Goal: Task Accomplishment & Management: Complete application form

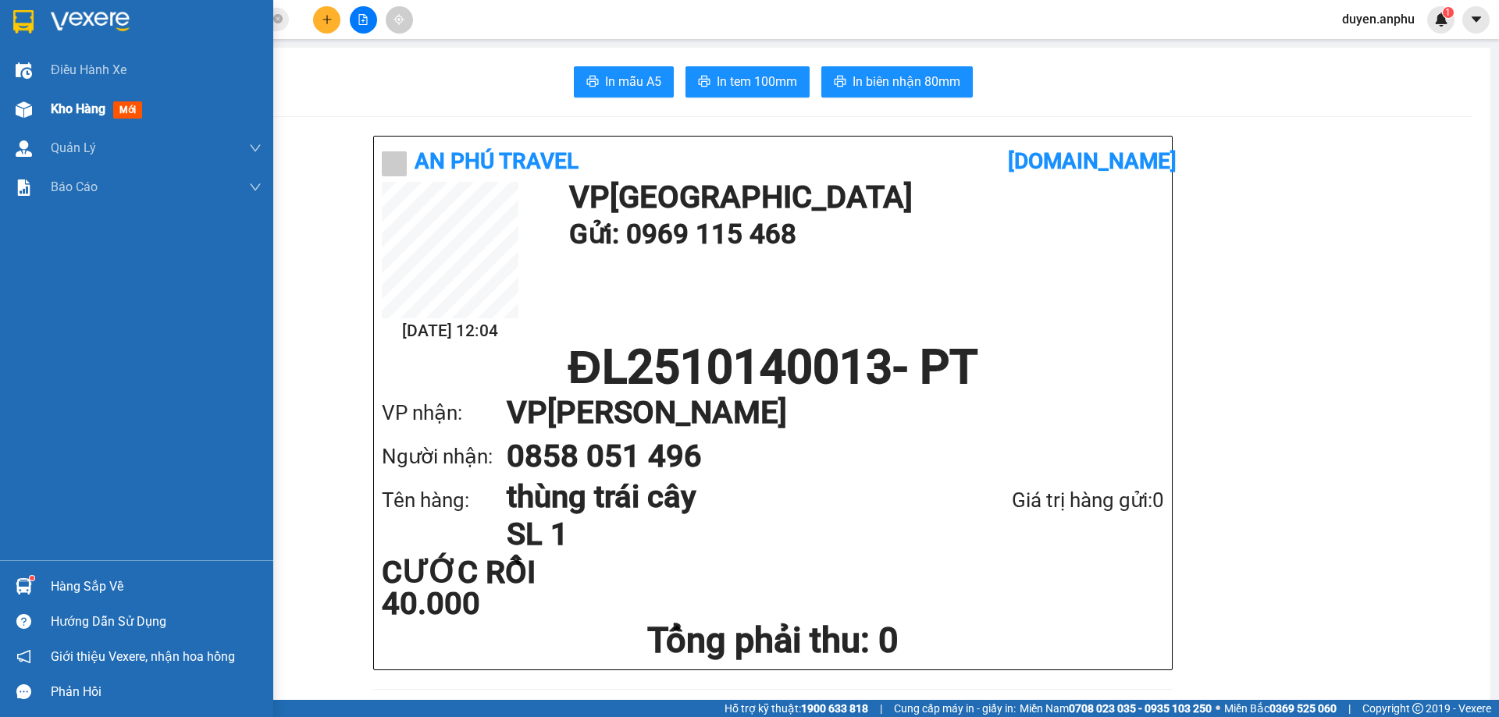
click at [92, 112] on span "Kho hàng" at bounding box center [78, 108] width 55 height 15
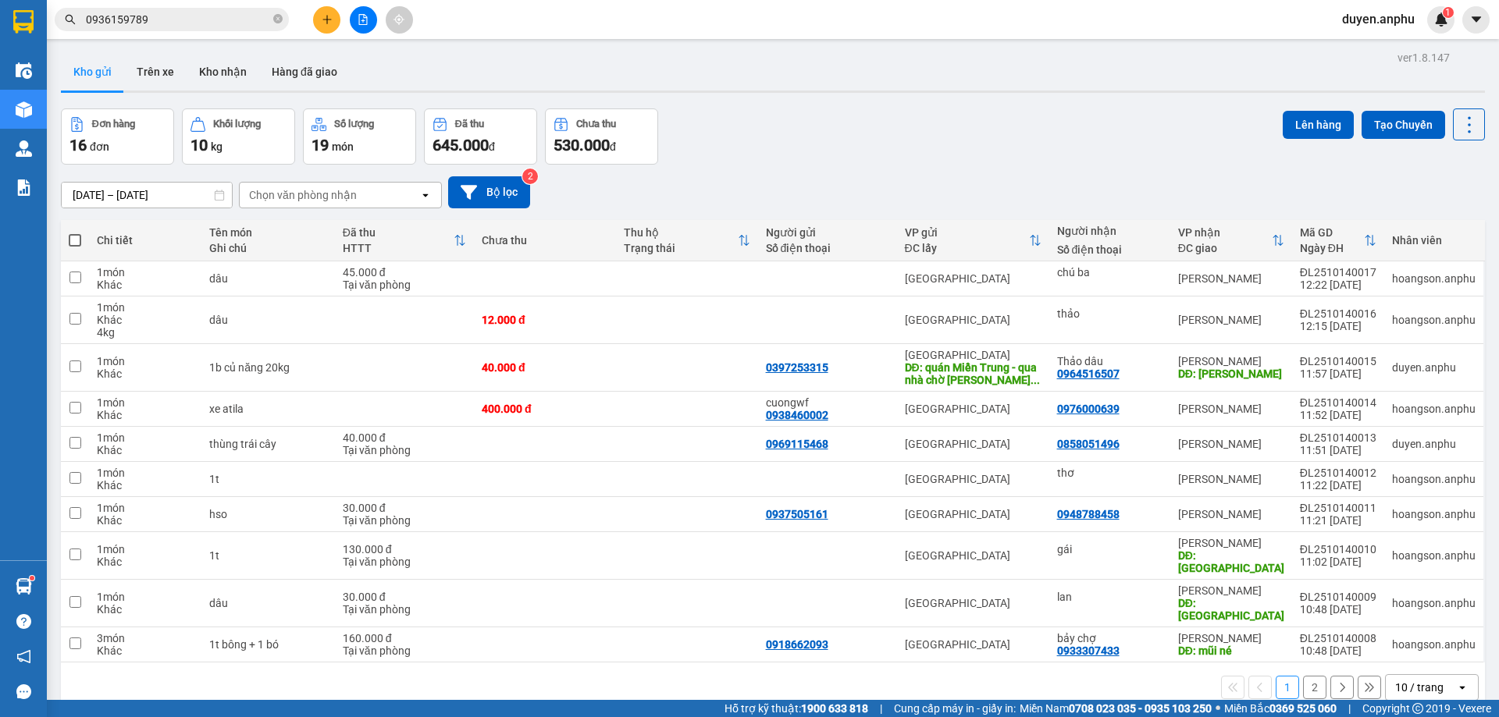
click at [1403, 663] on div "1 2 10 / trang open" at bounding box center [773, 688] width 1424 height 50
click at [1395, 680] on div "10 / trang" at bounding box center [1419, 688] width 48 height 16
click at [1388, 628] on span "100 / trang" at bounding box center [1414, 629] width 56 height 16
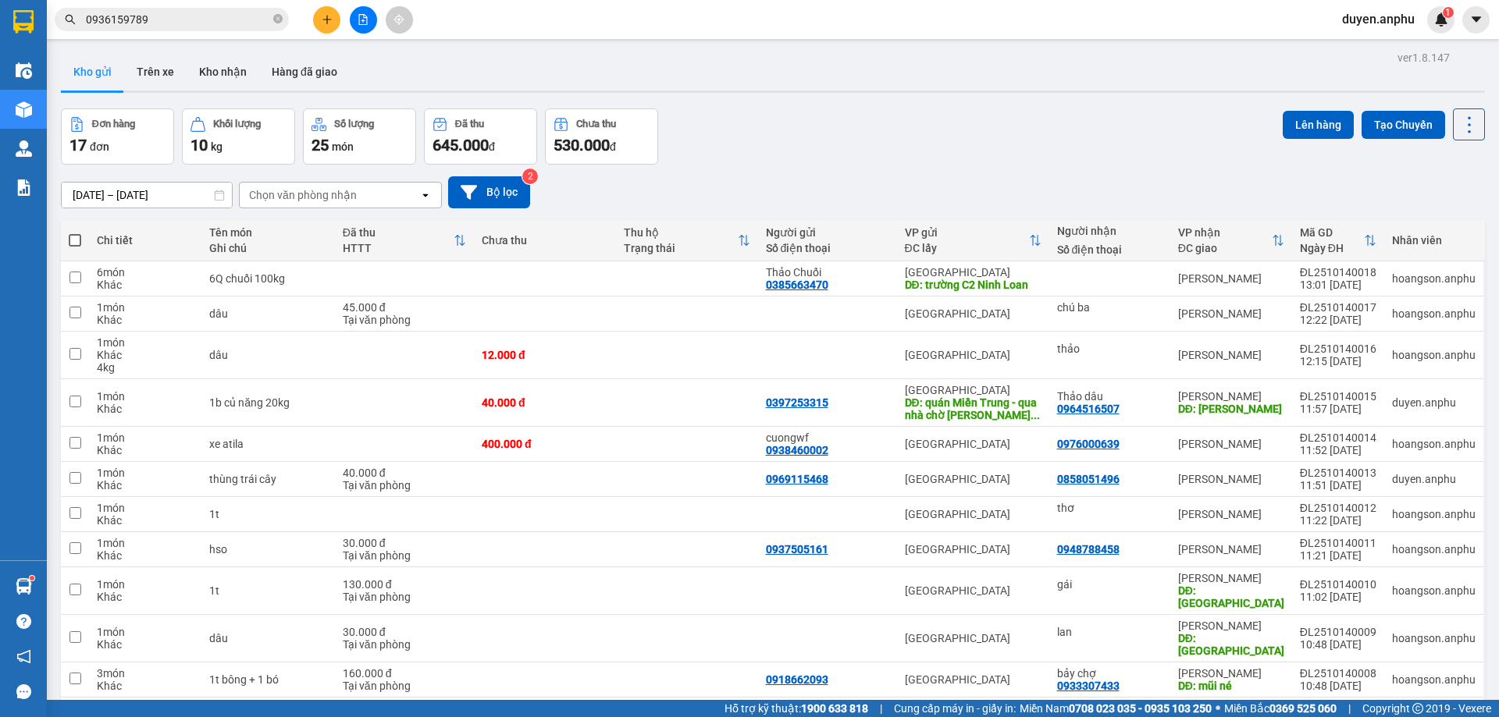
click at [338, 193] on div "Chọn văn phòng nhận" at bounding box center [303, 195] width 108 height 16
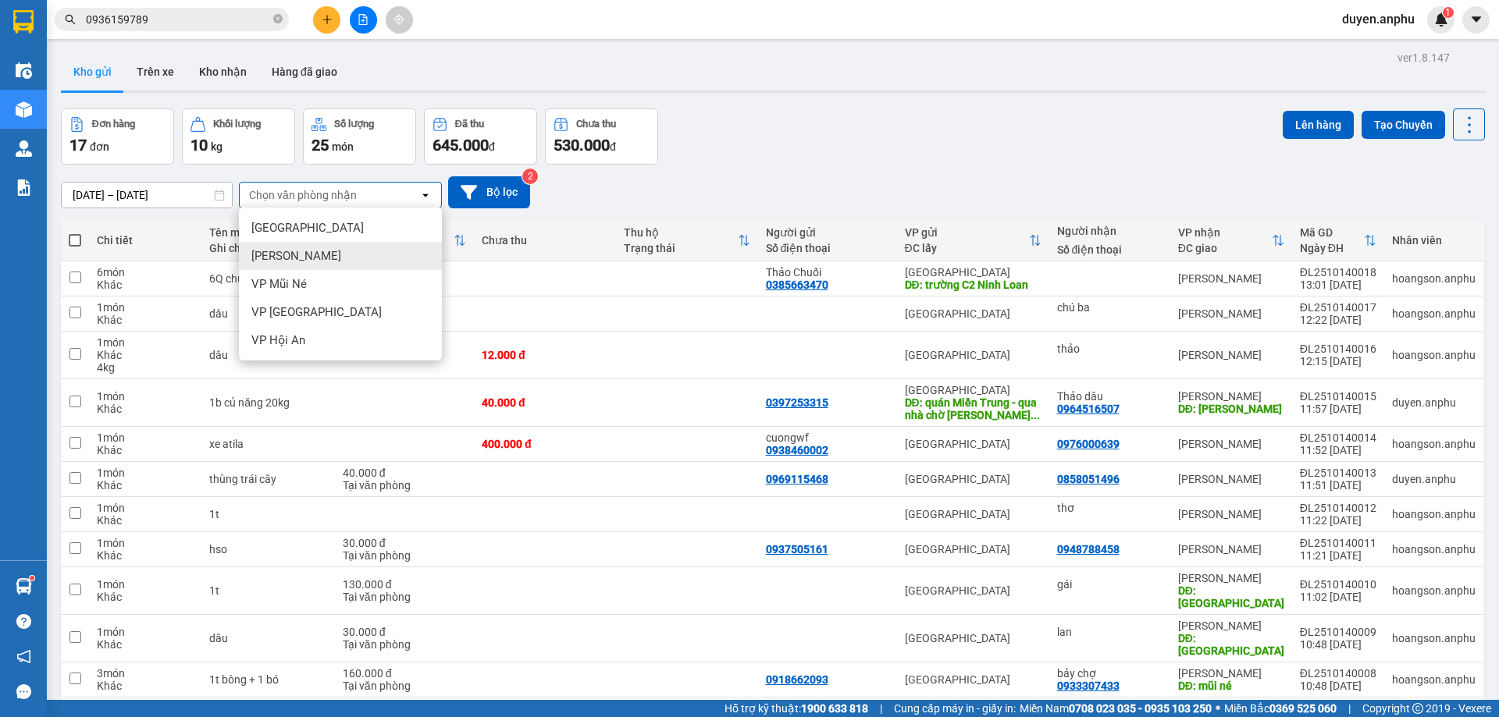
click at [304, 254] on span "[PERSON_NAME]" at bounding box center [296, 256] width 90 height 16
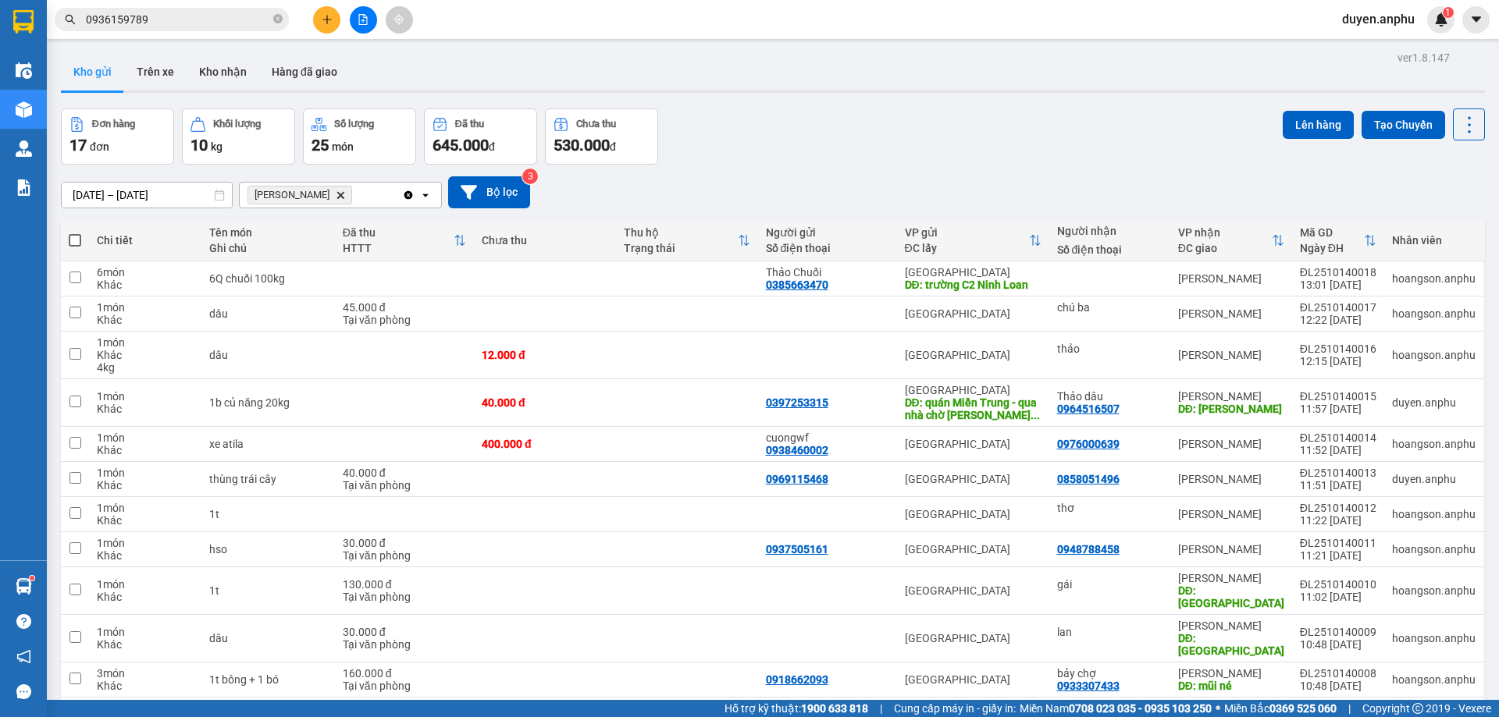
click at [75, 240] on span at bounding box center [75, 240] width 12 height 12
click at [75, 233] on input "checkbox" at bounding box center [75, 233] width 0 height 0
checkbox input "true"
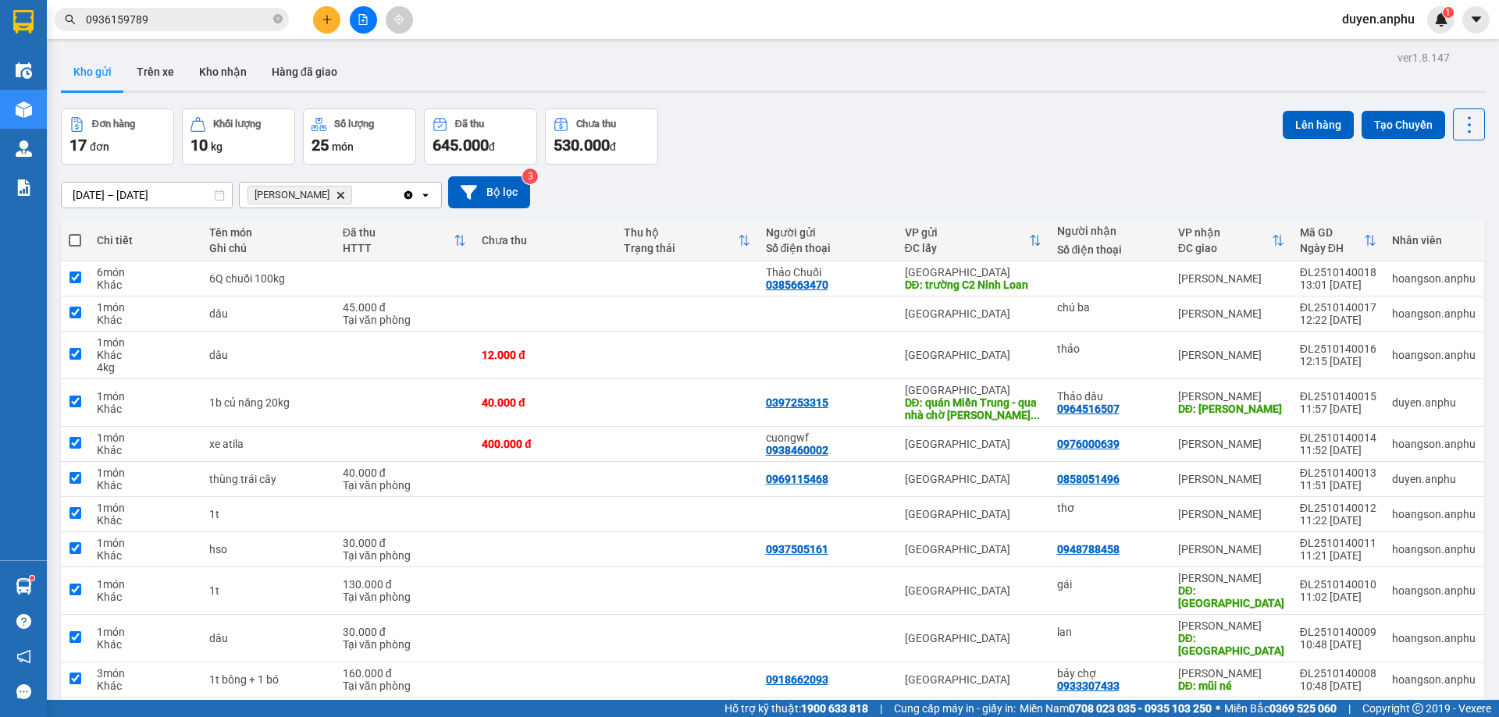
checkbox input "true"
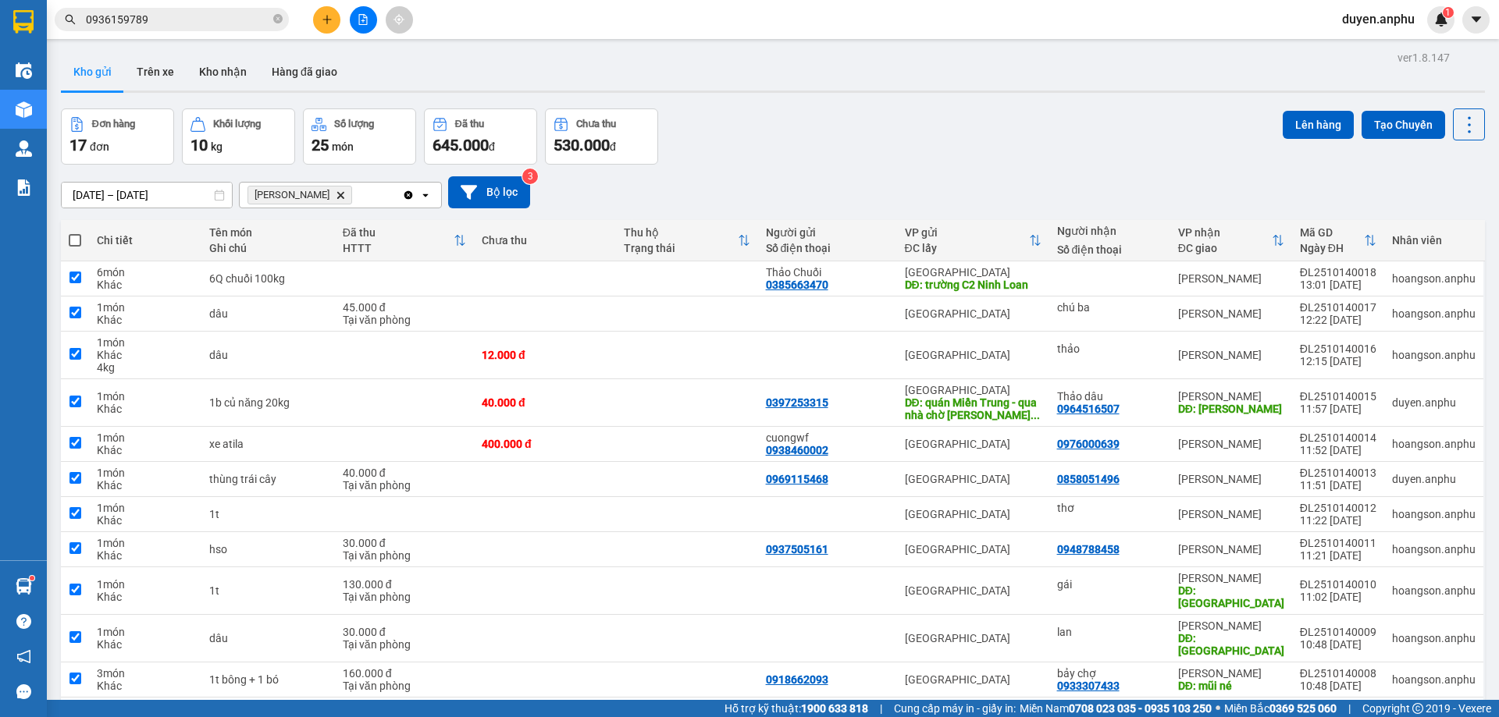
checkbox input "true"
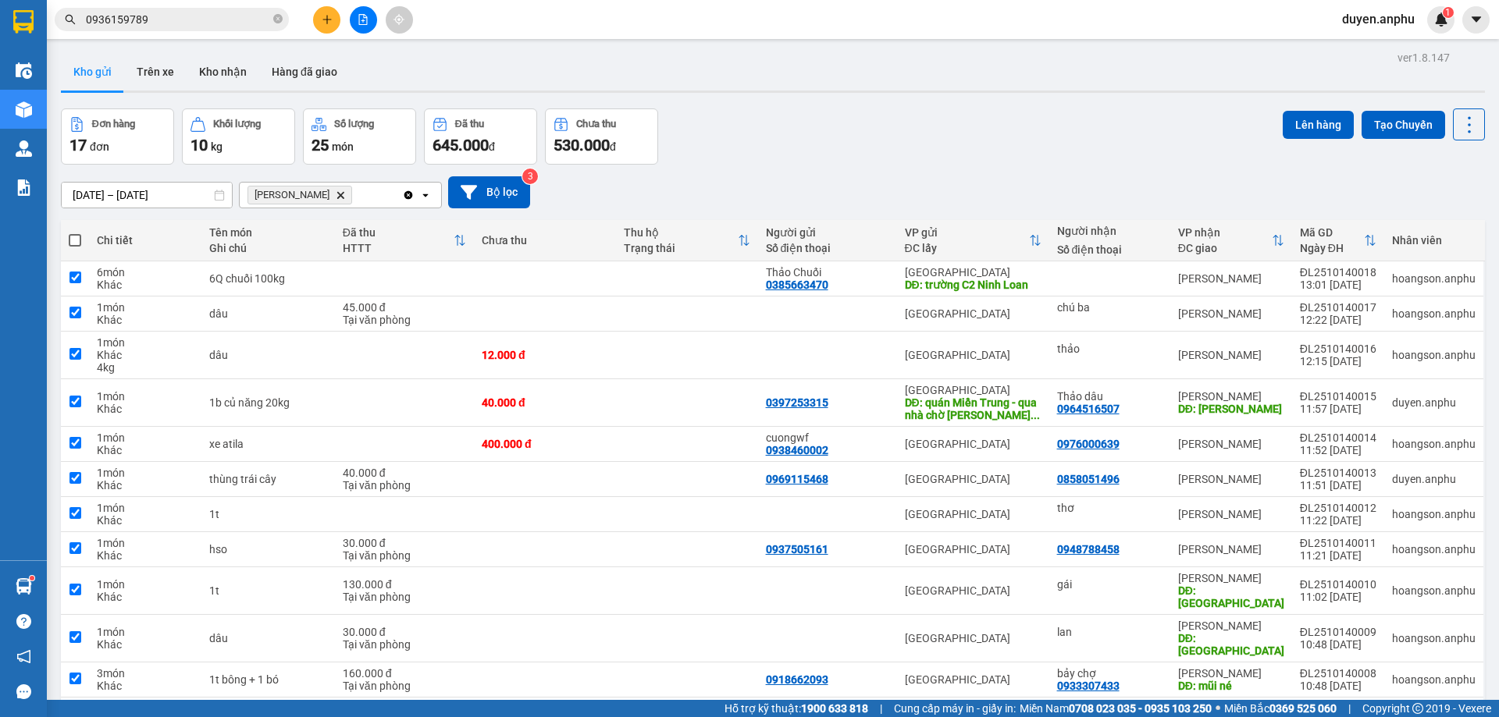
checkbox input "true"
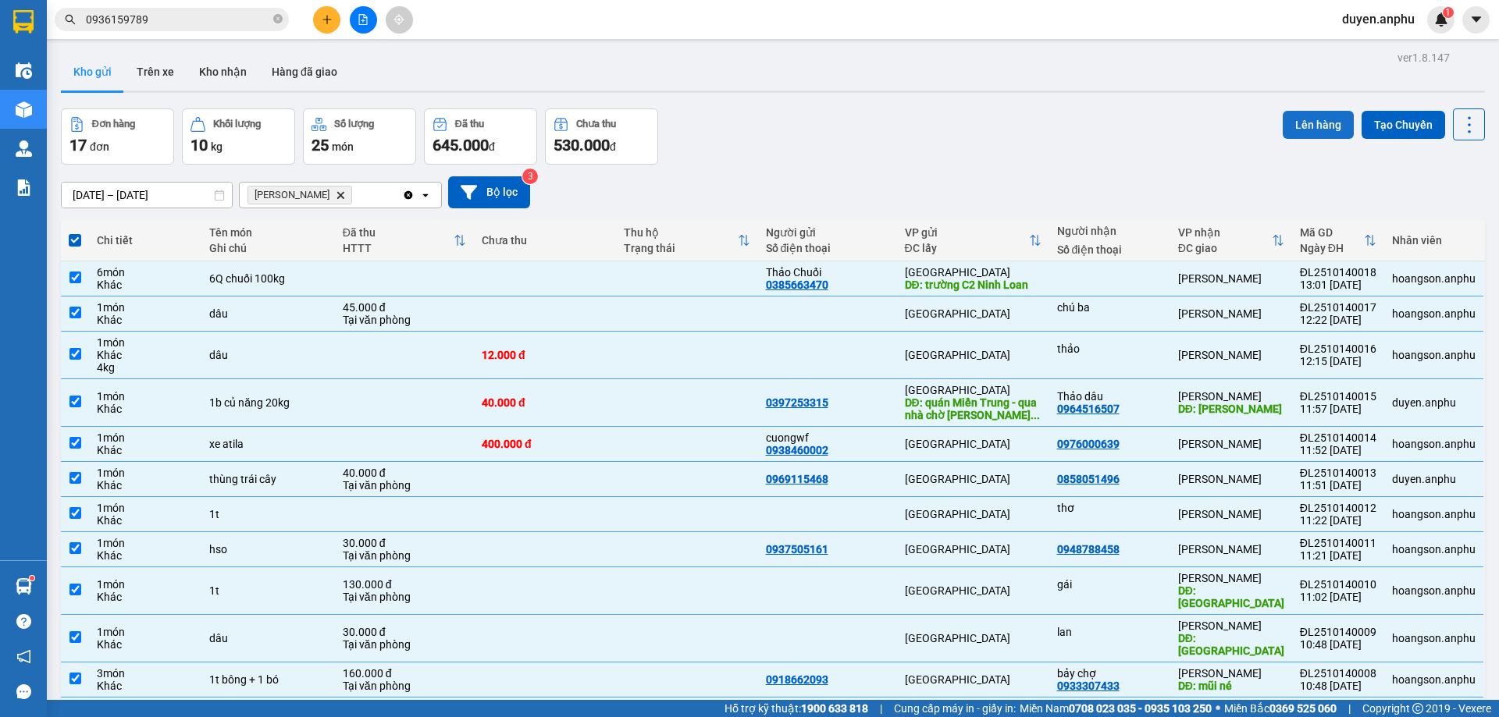
click at [1309, 112] on button "Lên hàng" at bounding box center [1318, 125] width 71 height 28
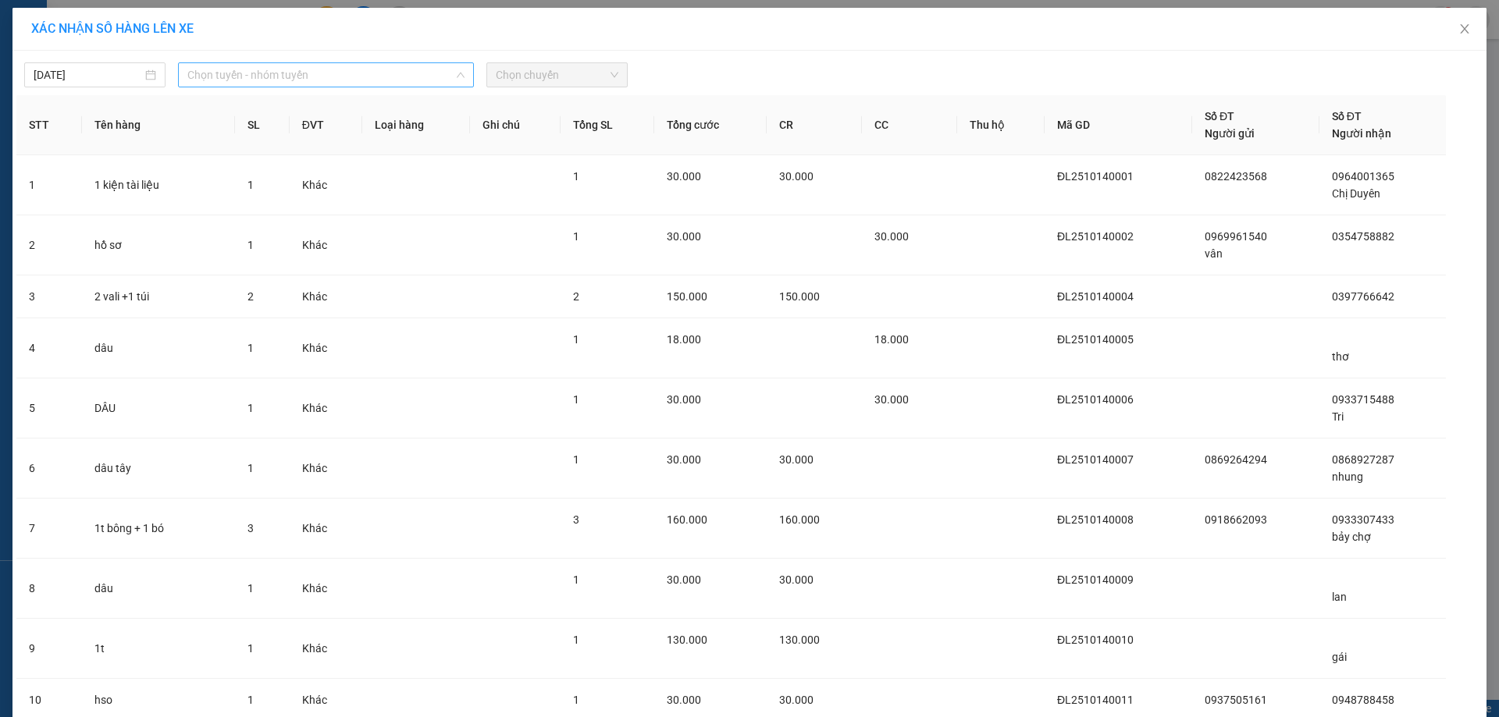
click at [255, 73] on span "Chọn tuyến - nhóm tuyến" at bounding box center [325, 74] width 277 height 23
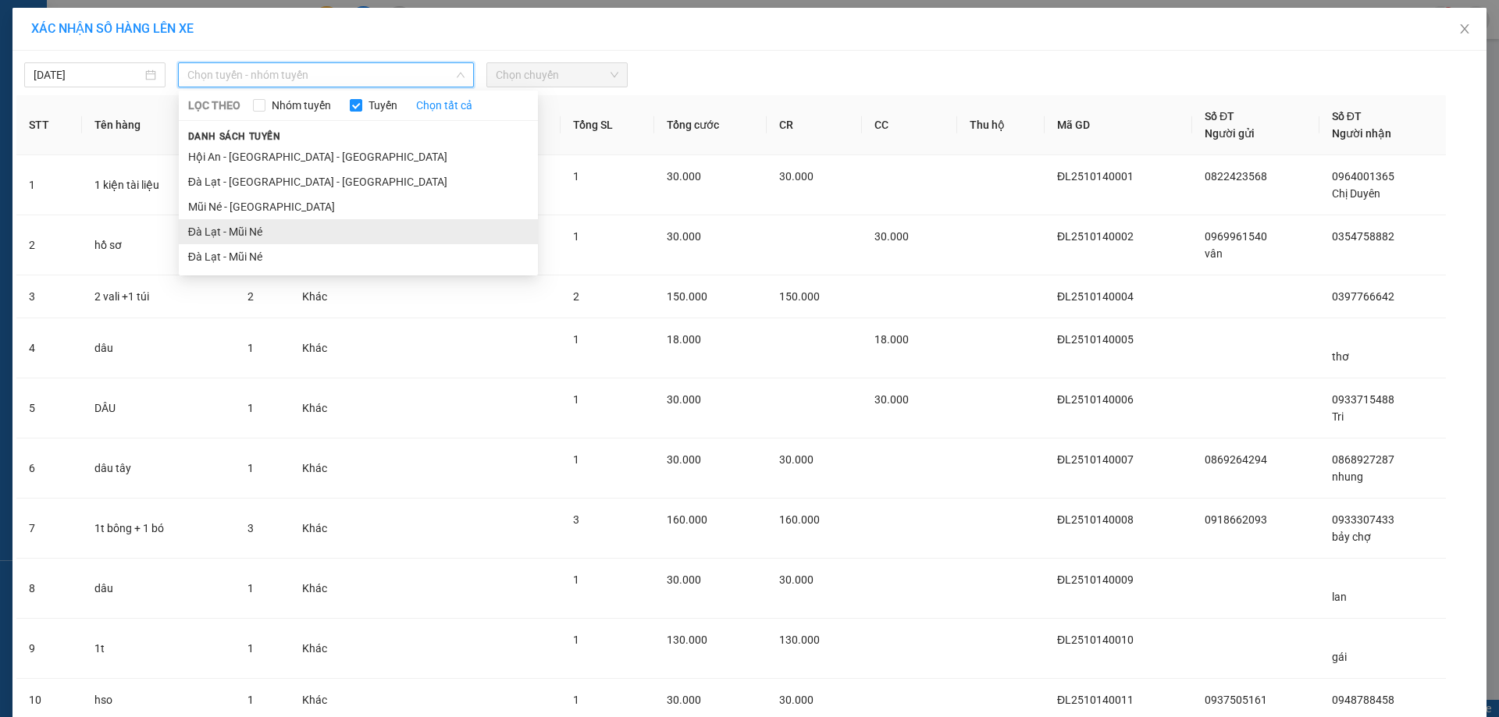
click at [230, 234] on li "Đà Lạt - Mũi Né" at bounding box center [358, 231] width 359 height 25
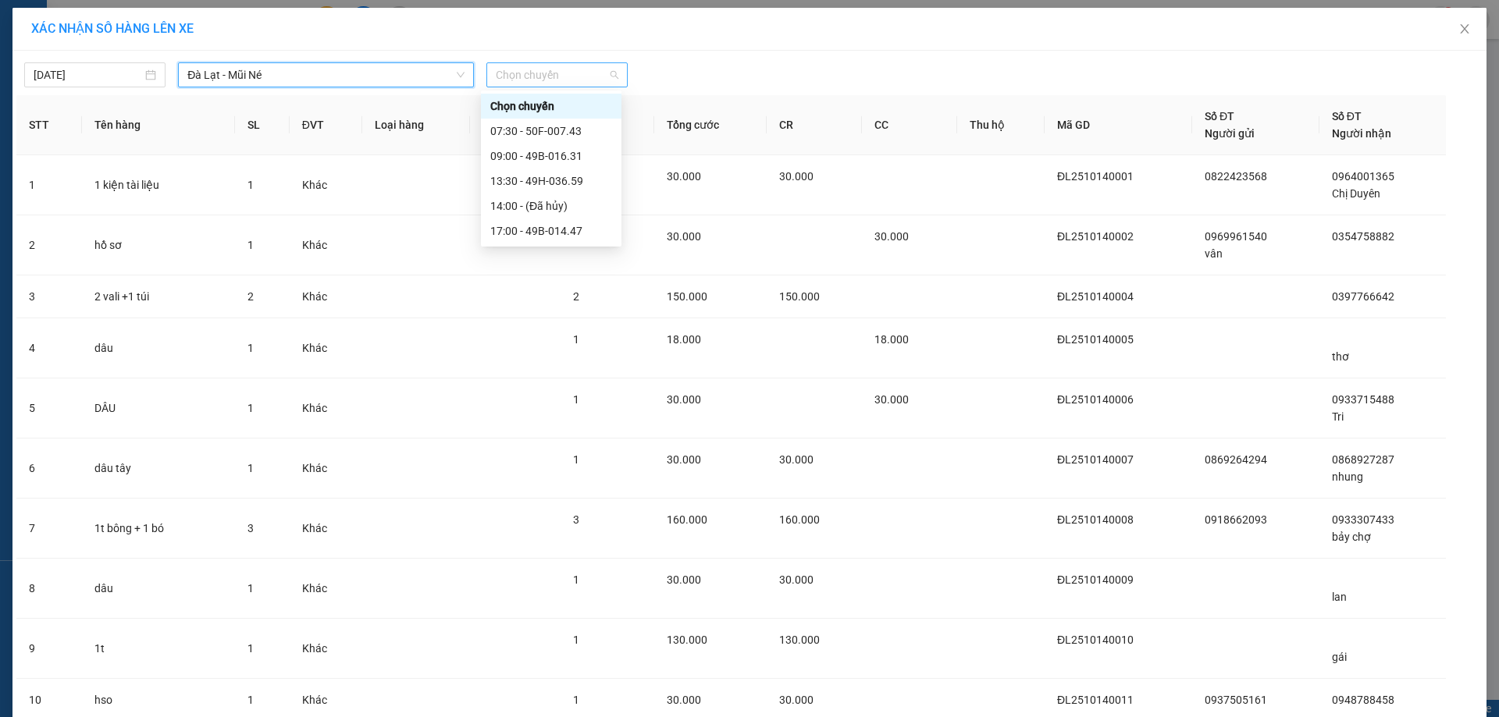
click at [539, 74] on span "Chọn chuyến" at bounding box center [557, 74] width 123 height 23
click at [521, 176] on div "13:30 - 49H-036.59" at bounding box center [551, 181] width 122 height 17
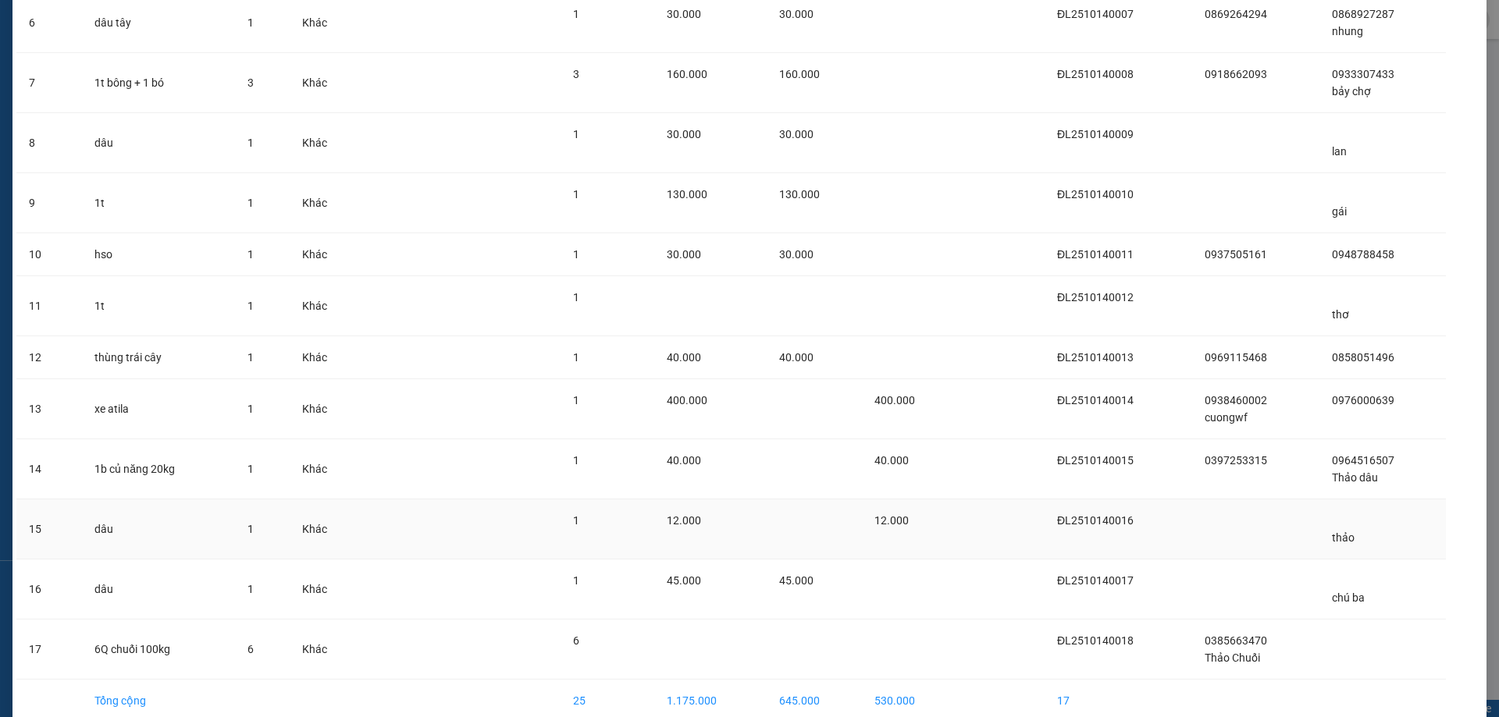
scroll to position [532, 0]
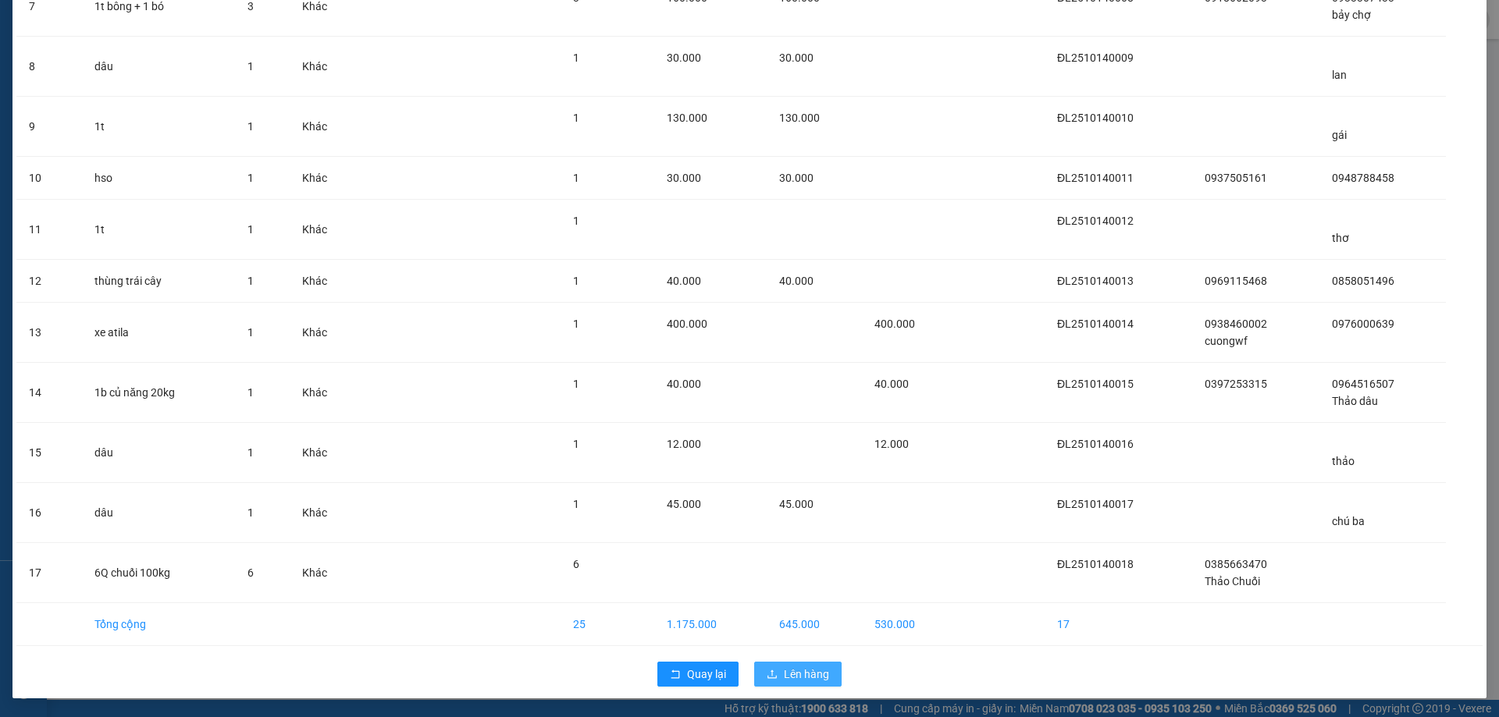
click at [784, 671] on span "Lên hàng" at bounding box center [806, 674] width 45 height 17
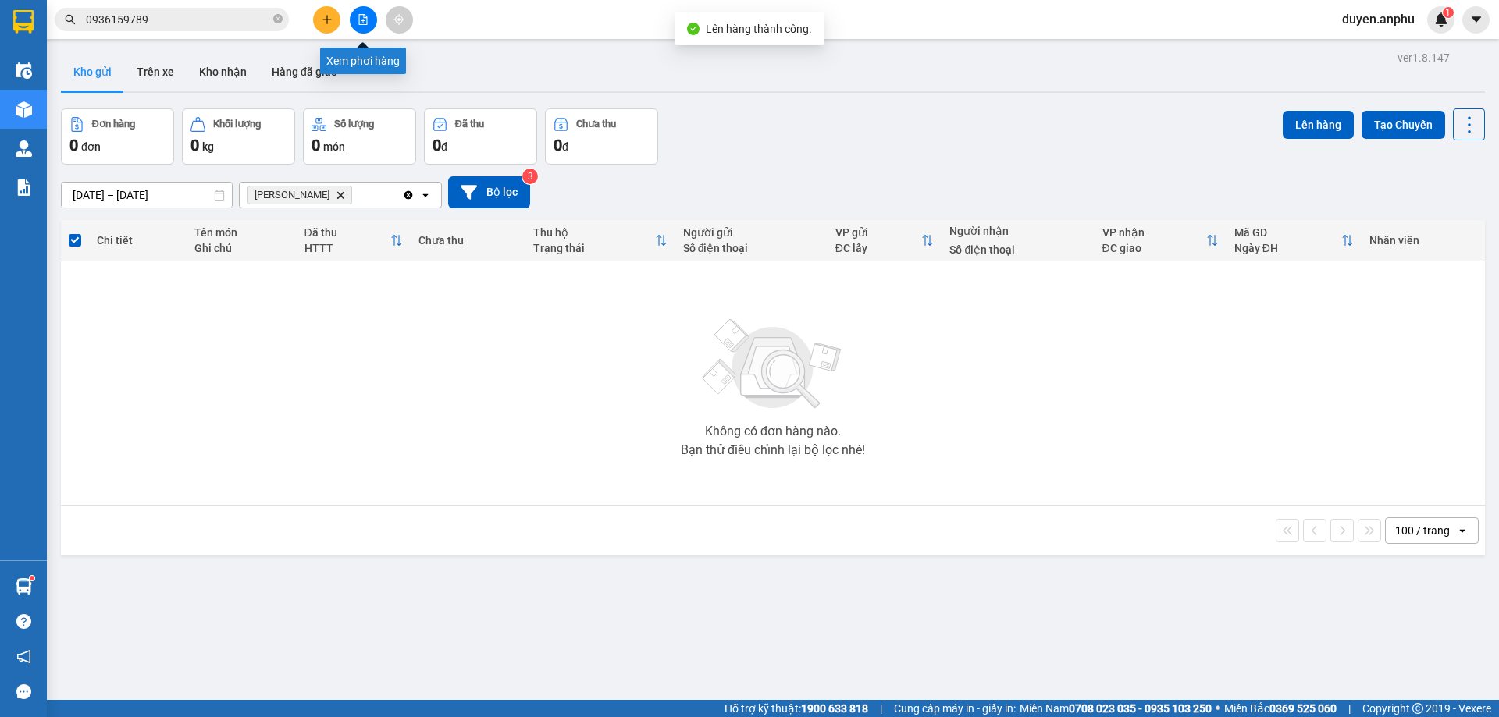
click at [356, 10] on button at bounding box center [363, 19] width 27 height 27
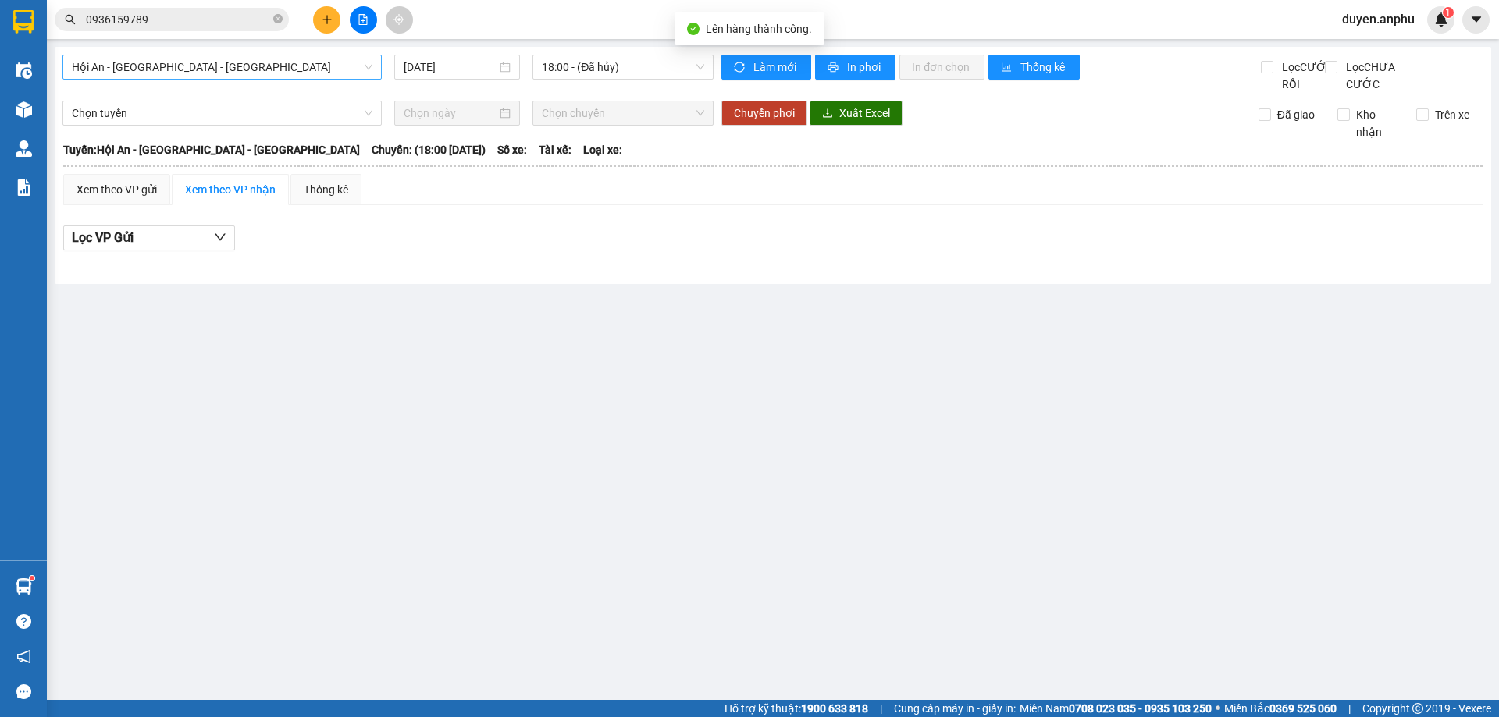
click at [159, 70] on span "Hội An - [GEOGRAPHIC_DATA] - [GEOGRAPHIC_DATA]" at bounding box center [222, 66] width 301 height 23
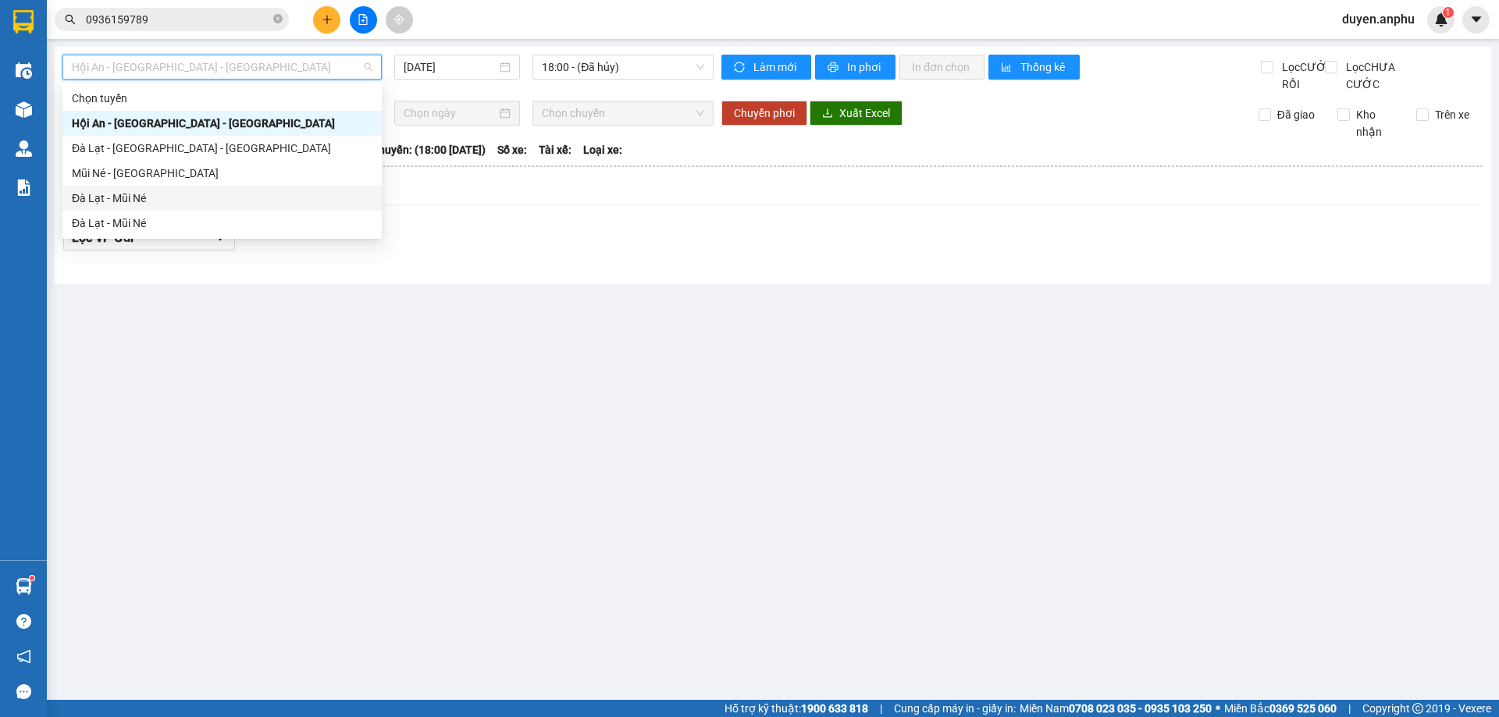
click at [110, 204] on div "Đà Lạt - Mũi Né" at bounding box center [222, 198] width 301 height 17
type input "[DATE]"
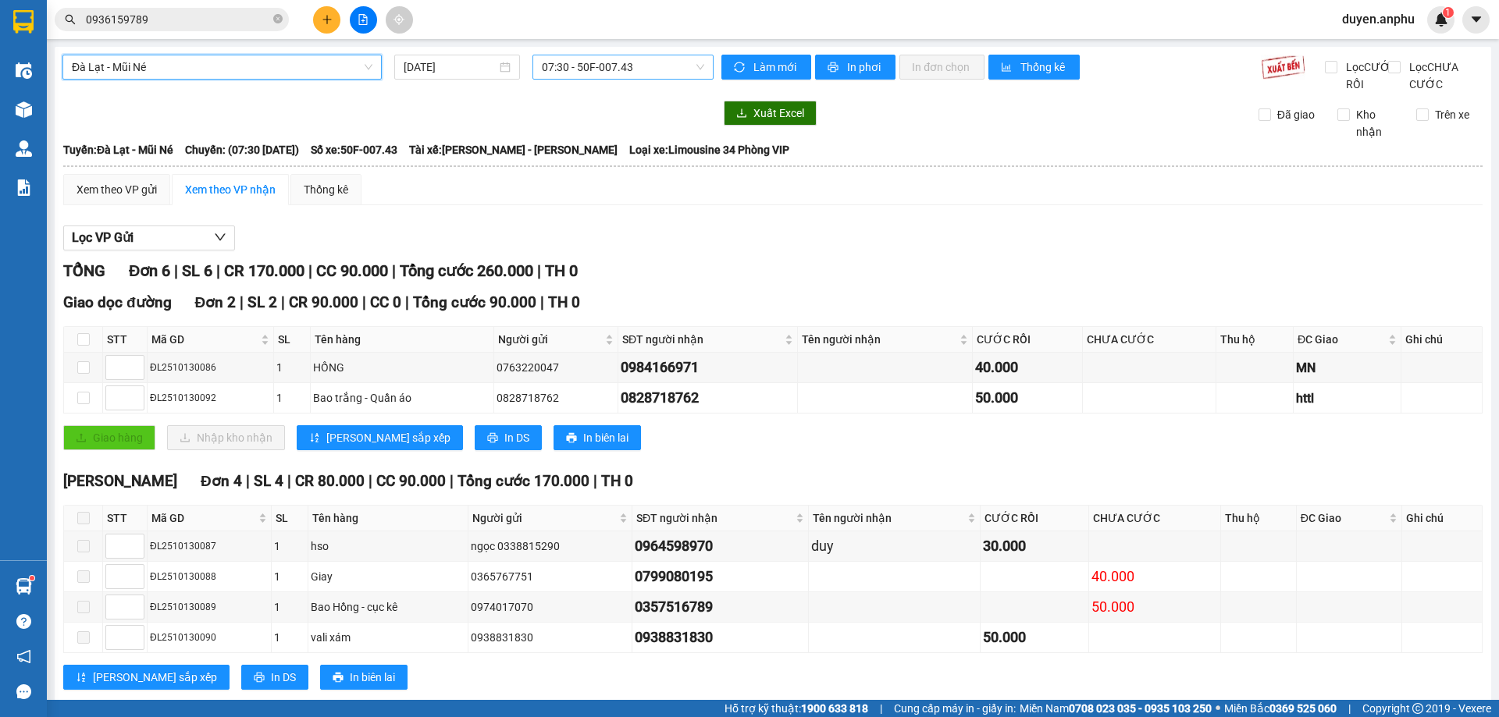
click at [607, 69] on span "07:30 - 50F-007.43" at bounding box center [623, 66] width 162 height 23
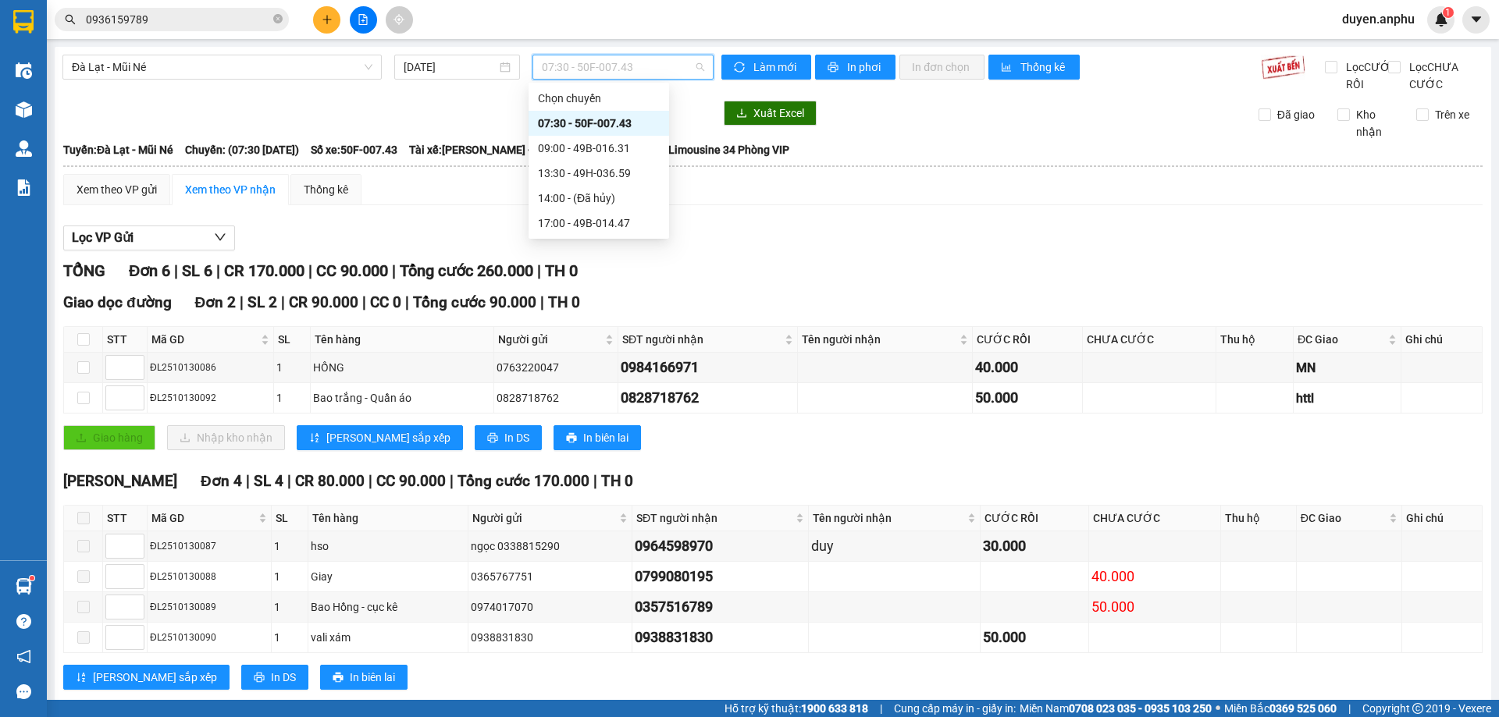
click at [582, 116] on div "07:30 - 50F-007.43" at bounding box center [599, 123] width 122 height 17
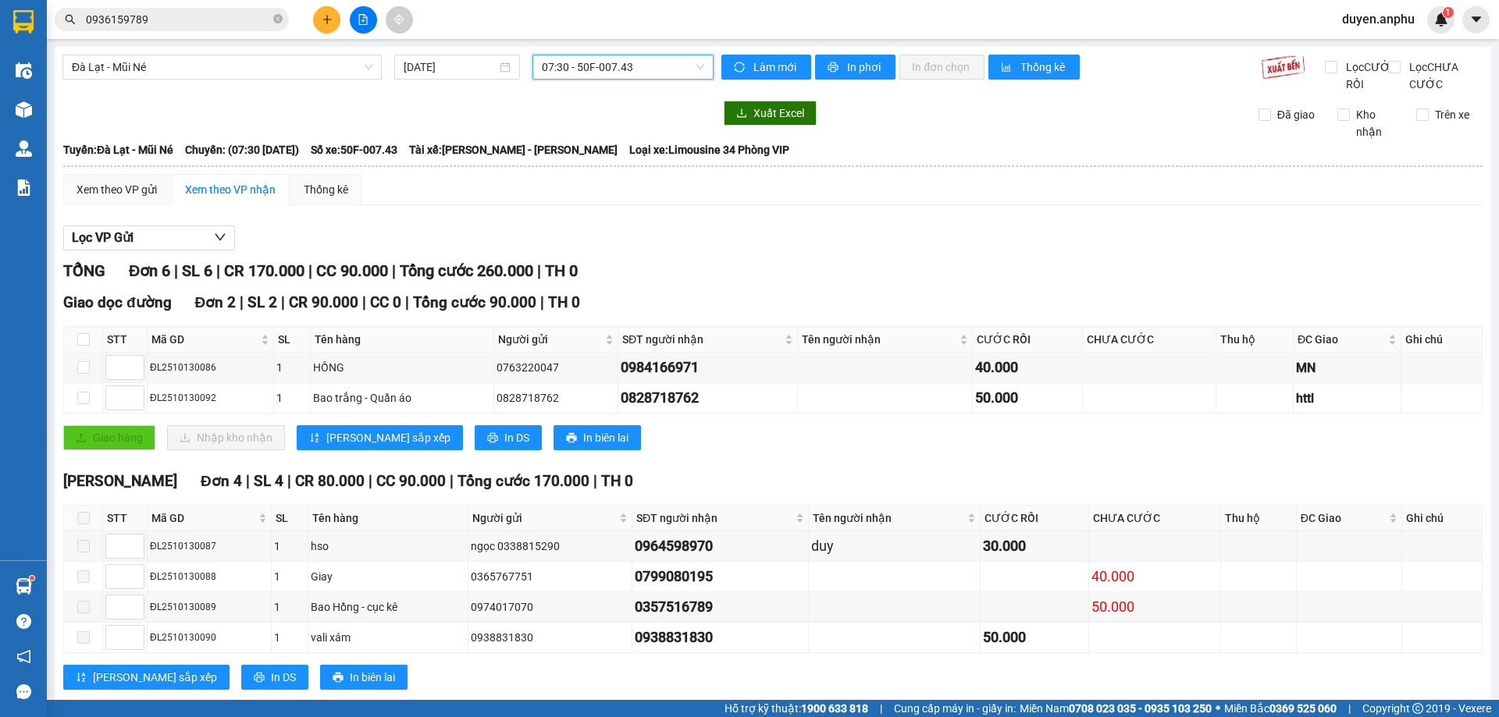
click at [607, 69] on span "07:30 - 50F-007.43" at bounding box center [623, 66] width 162 height 23
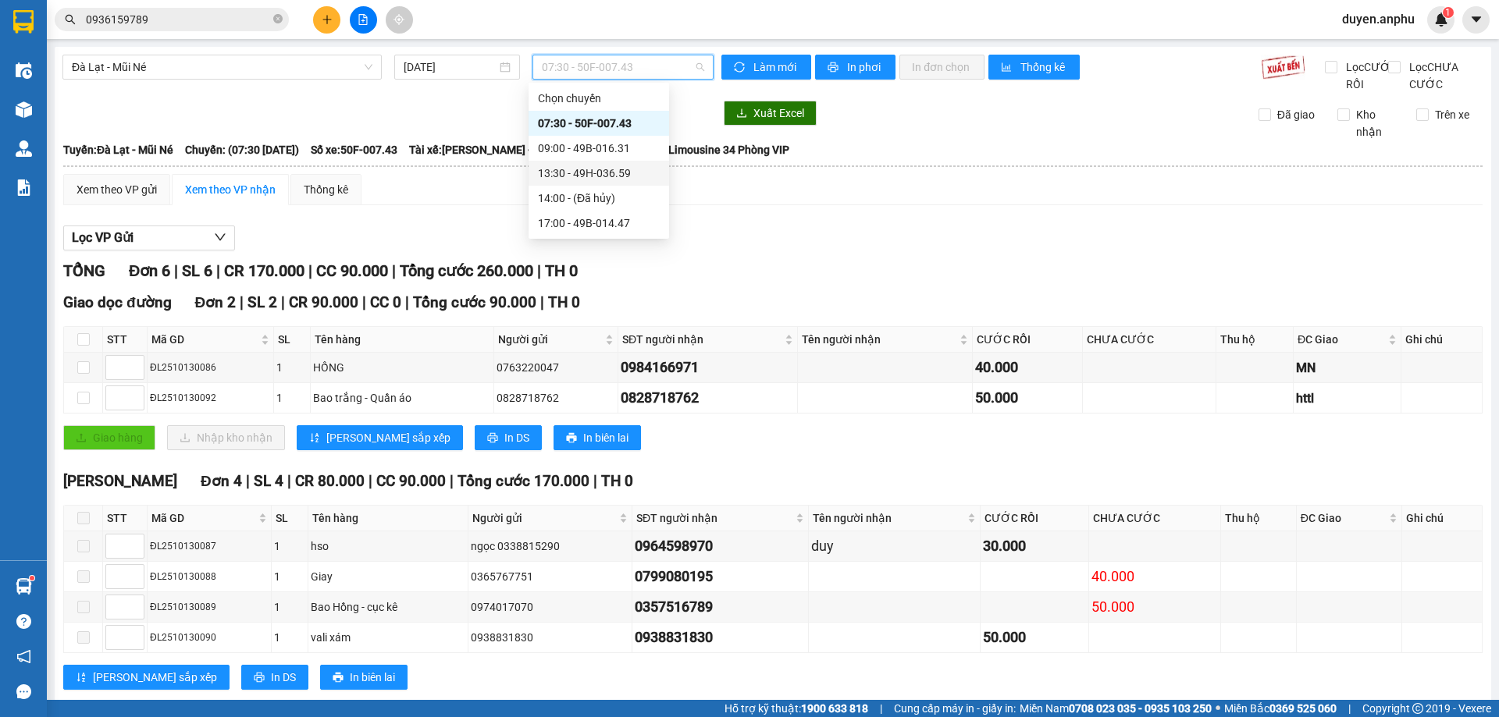
click at [570, 180] on div "13:30 - 49H-036.59" at bounding box center [599, 173] width 122 height 17
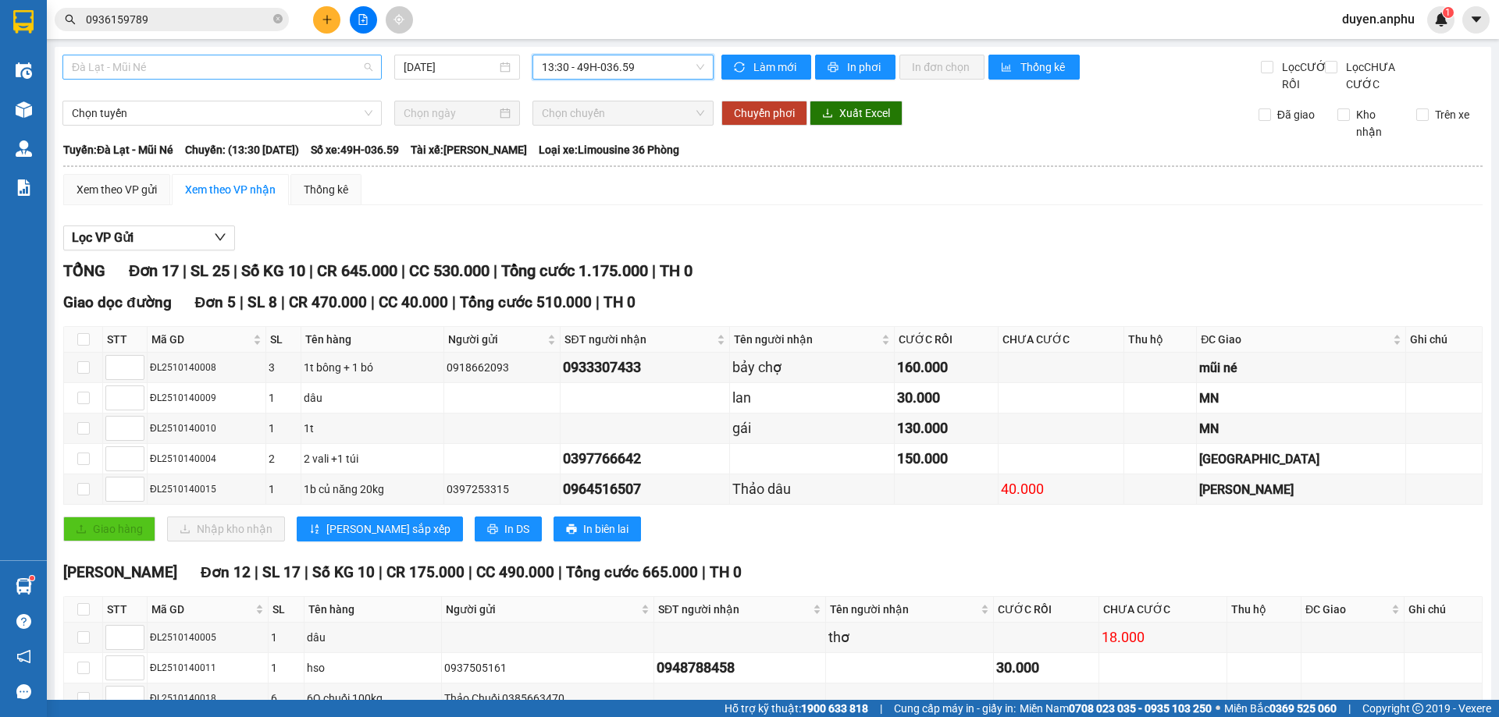
click at [244, 61] on span "Đà Lạt - Mũi Né" at bounding box center [222, 66] width 301 height 23
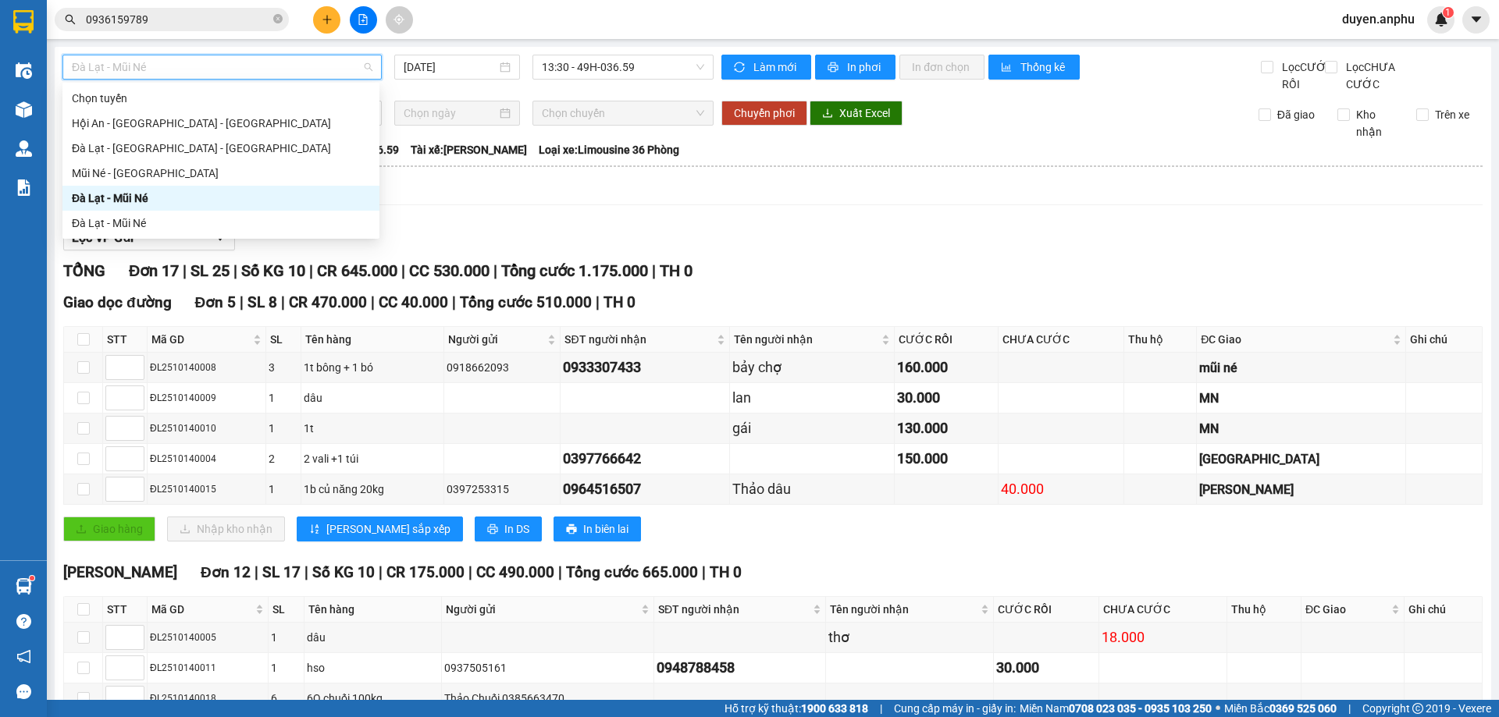
click at [137, 194] on div "Đà Lạt - Mũi Né" at bounding box center [221, 198] width 298 height 17
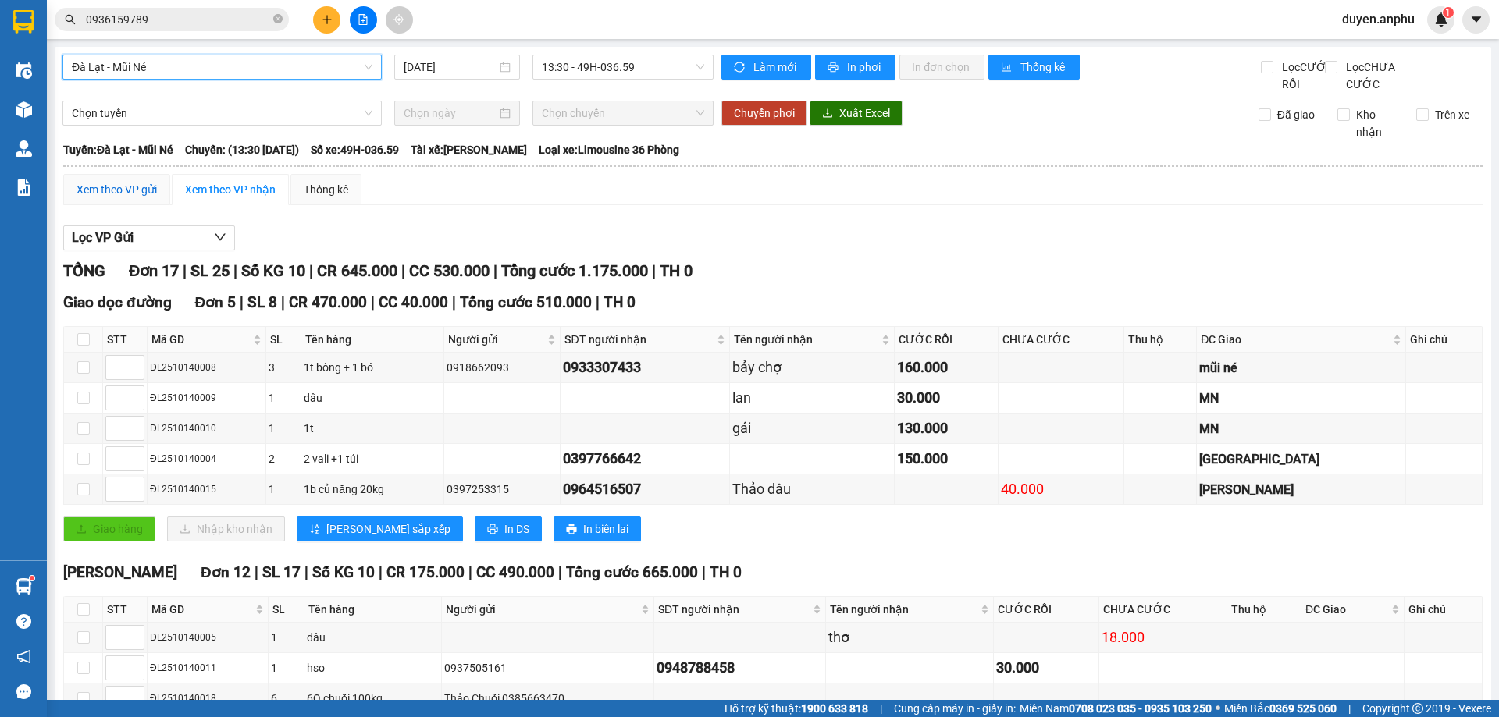
click at [122, 198] on div "Xem theo VP gửi" at bounding box center [117, 189] width 80 height 17
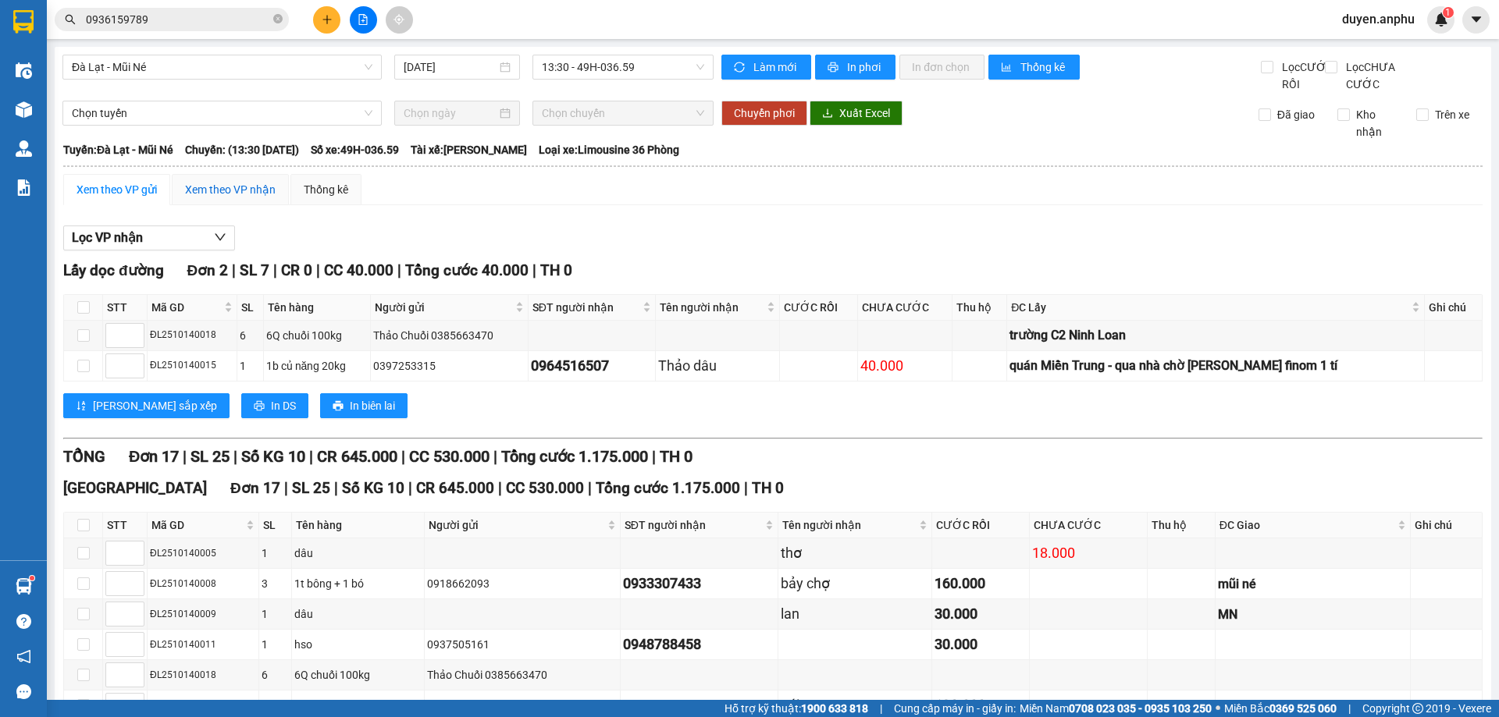
click at [224, 198] on div "Xem theo VP nhận" at bounding box center [230, 189] width 91 height 17
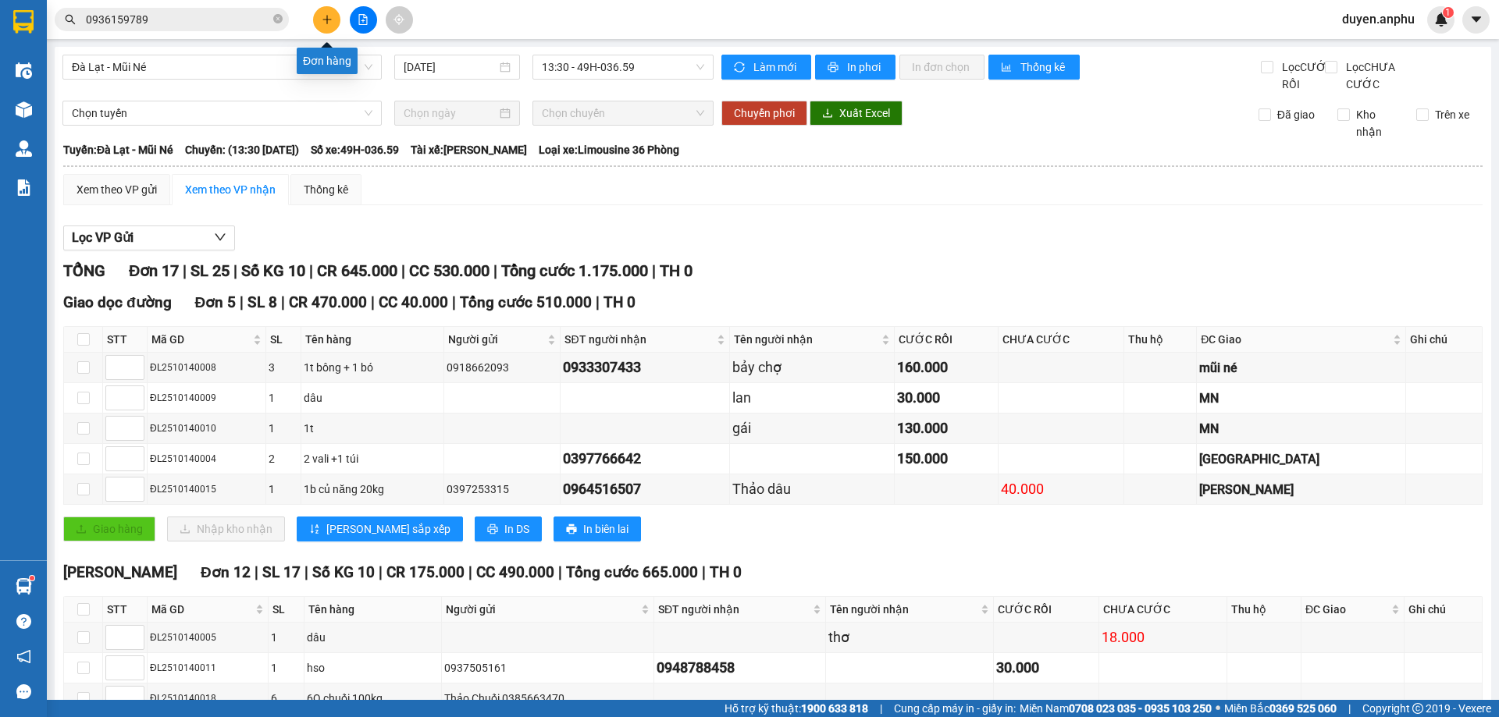
click at [334, 24] on button at bounding box center [326, 19] width 27 height 27
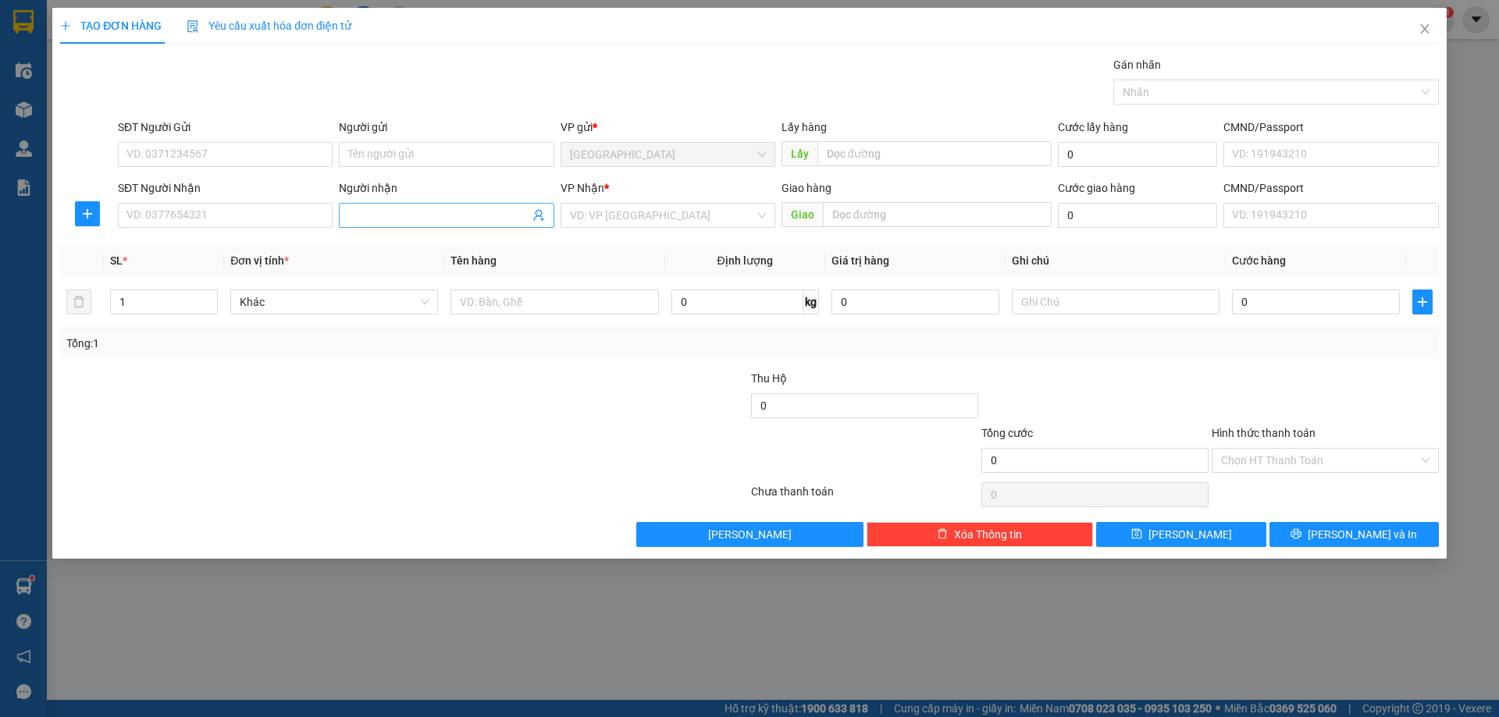
drag, startPoint x: 392, startPoint y: 219, endPoint x: 392, endPoint y: 209, distance: 10.1
click at [392, 212] on input "Người nhận" at bounding box center [438, 215] width 180 height 17
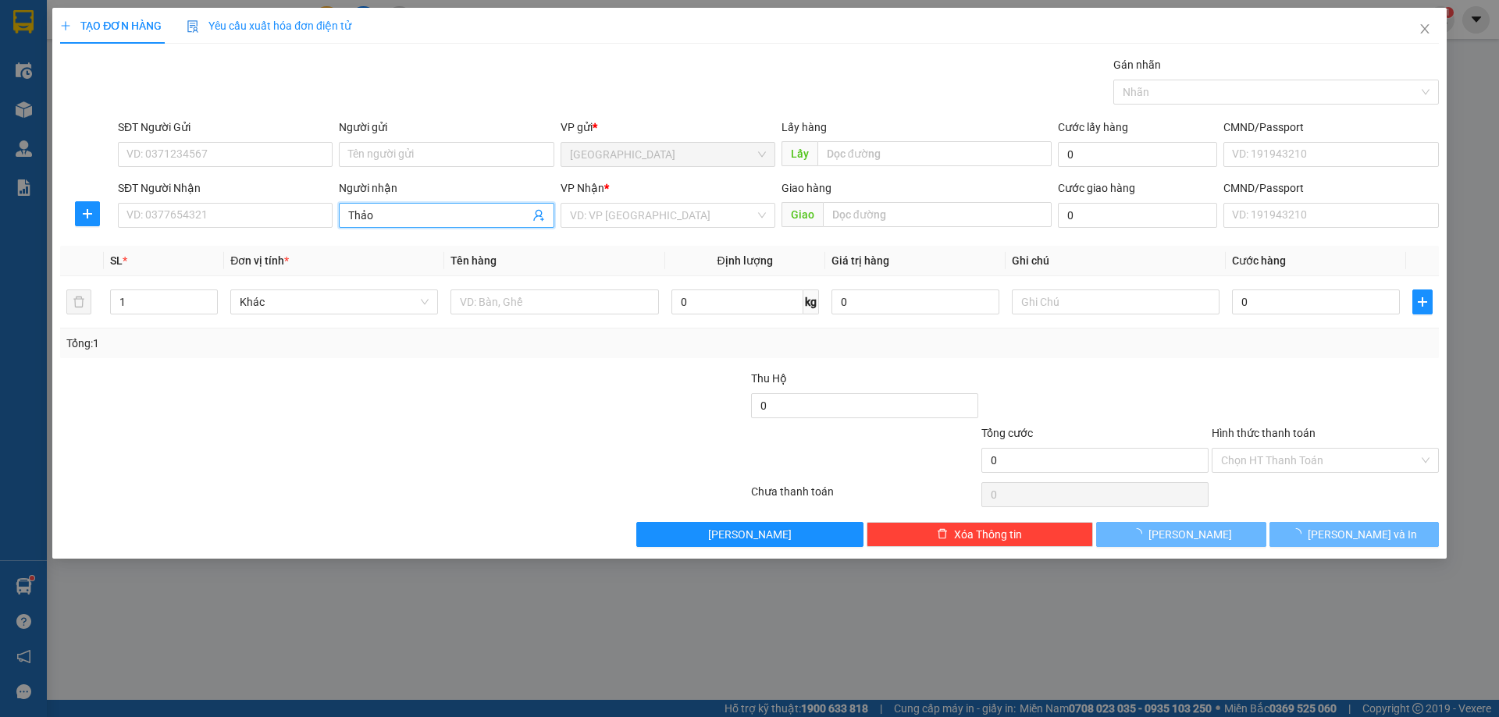
type input "Thảo"
drag, startPoint x: 627, startPoint y: 198, endPoint x: 620, endPoint y: 222, distance: 24.5
click at [627, 202] on div "VP Nhận *" at bounding box center [668, 191] width 215 height 23
click at [620, 222] on input "search" at bounding box center [662, 215] width 185 height 23
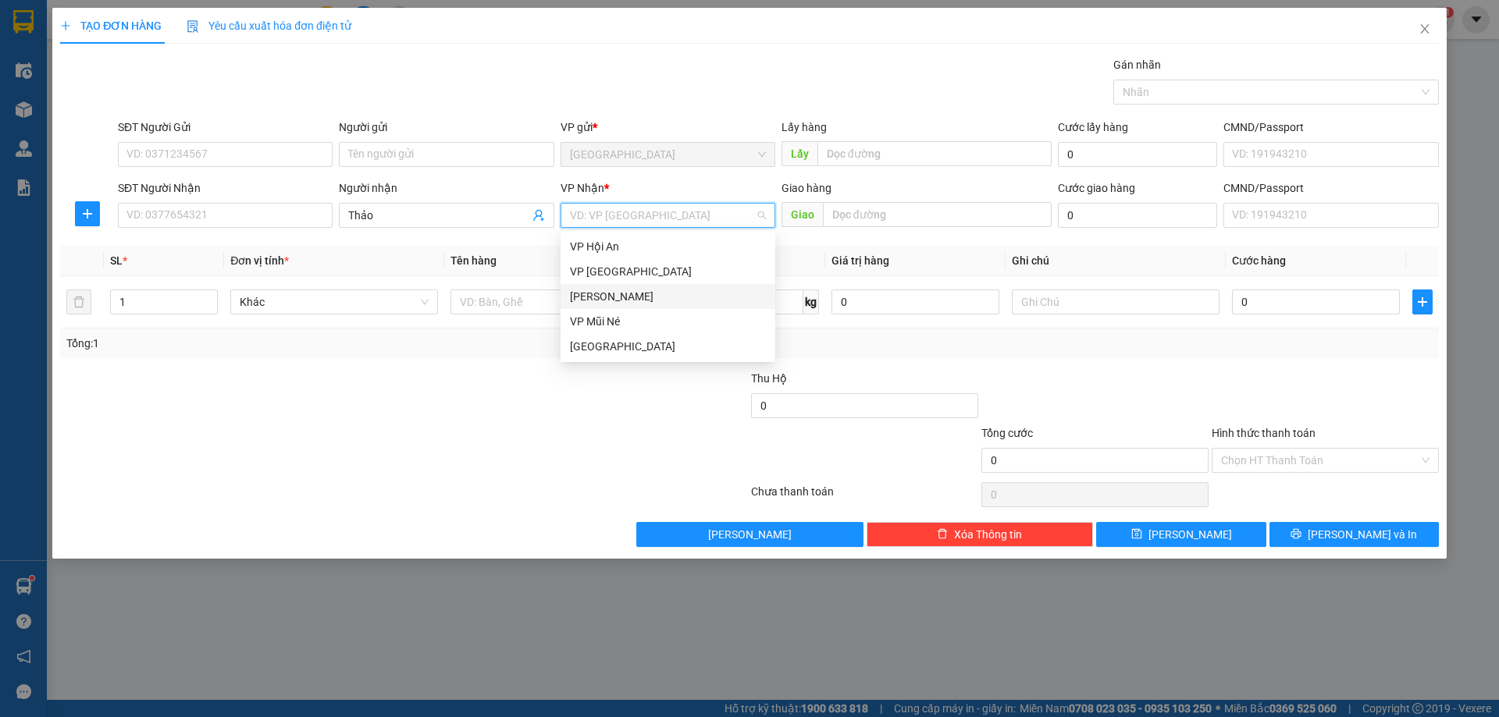
click at [627, 294] on div "[PERSON_NAME]" at bounding box center [668, 296] width 196 height 17
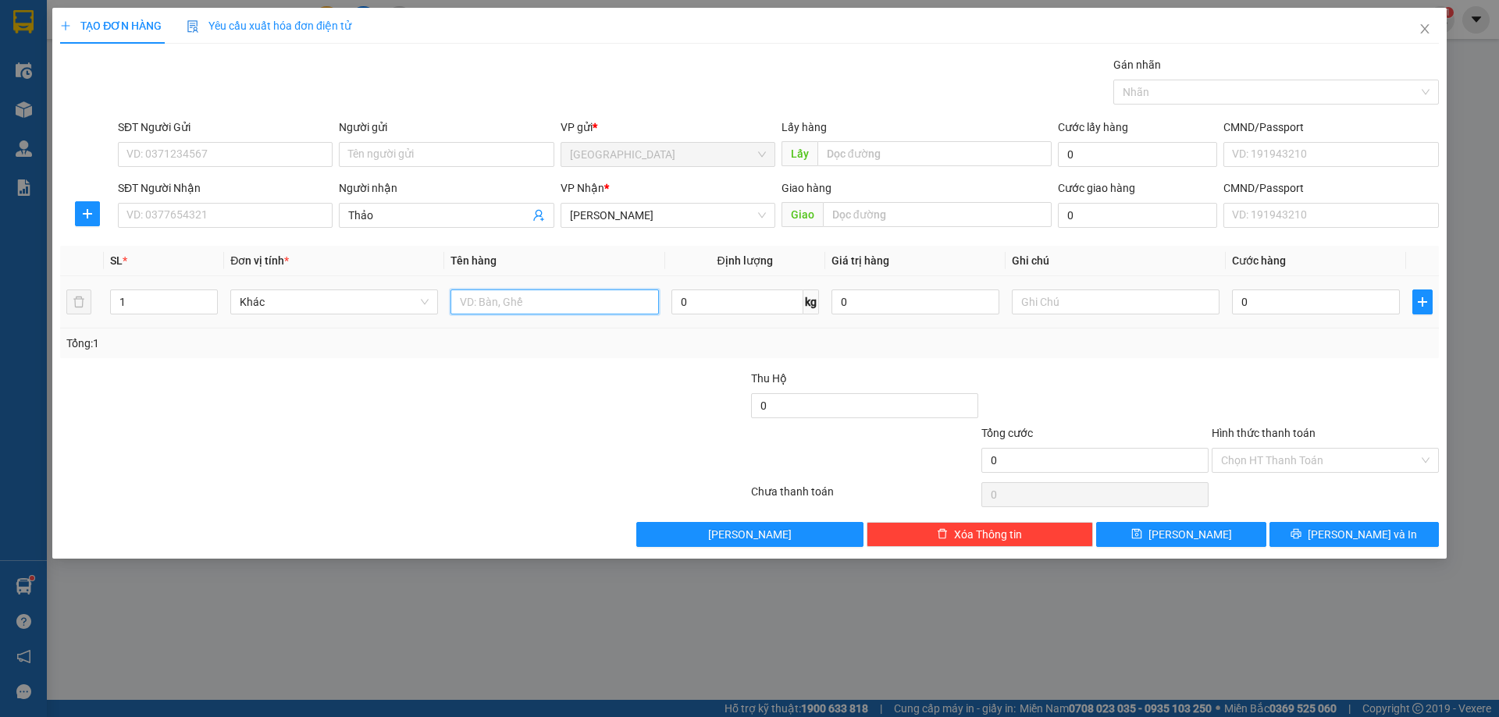
click at [561, 303] on input "text" at bounding box center [554, 302] width 208 height 25
type input "dâu"
click at [710, 311] on input "0" at bounding box center [737, 302] width 132 height 25
type input "6"
type input "3"
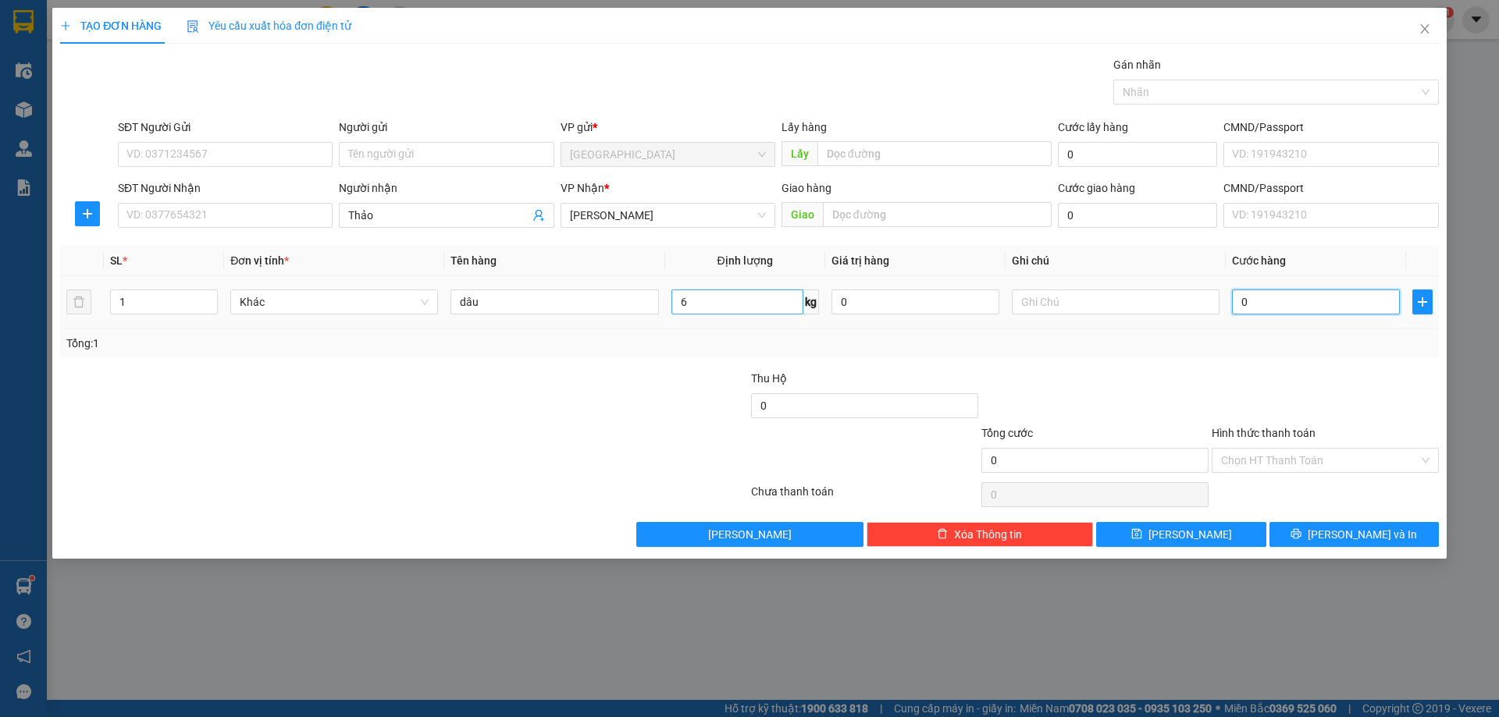
type input "3"
type input "30"
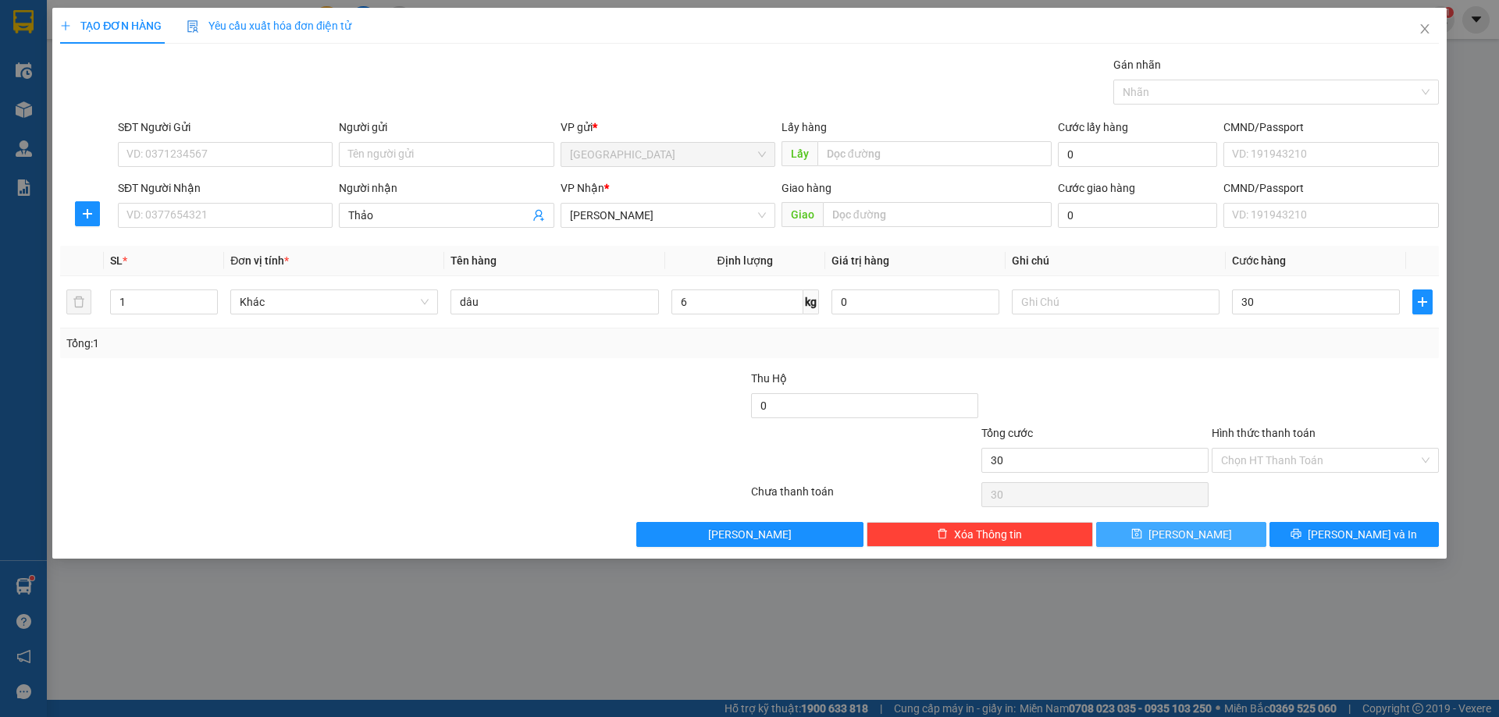
type input "30.000"
click at [1194, 535] on span "[PERSON_NAME]" at bounding box center [1190, 534] width 84 height 17
type input "0"
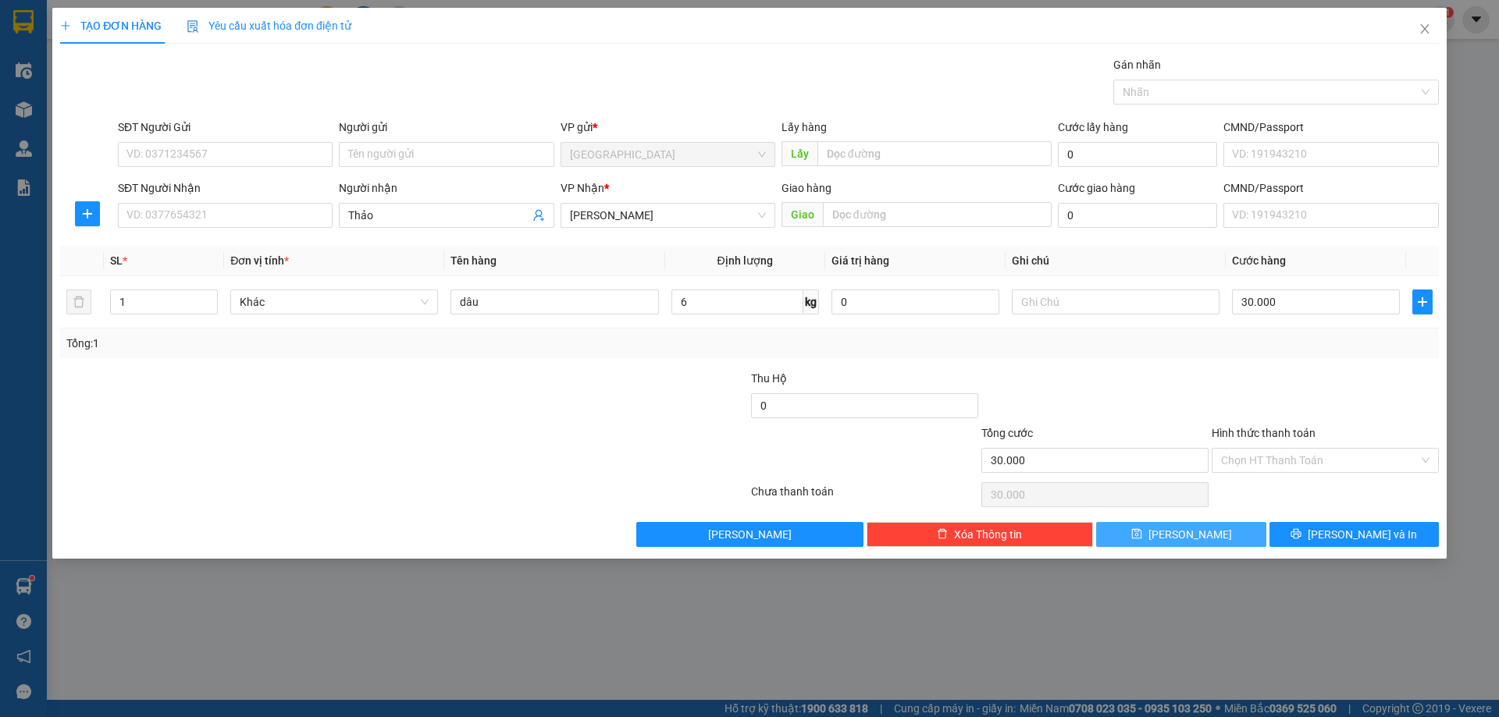
type input "0"
click at [421, 219] on input "Người nhận" at bounding box center [438, 215] width 180 height 17
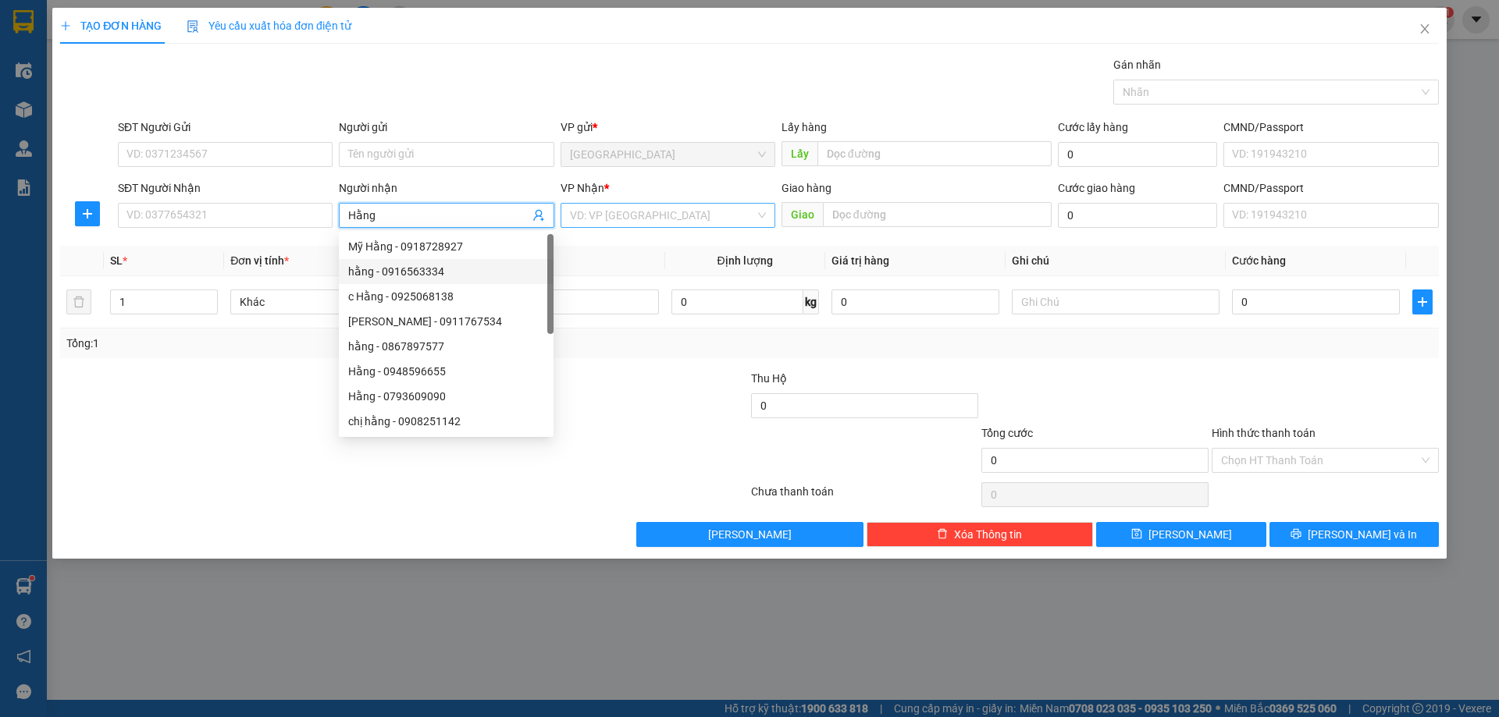
type input "Hằng"
drag, startPoint x: 650, startPoint y: 215, endPoint x: 603, endPoint y: 319, distance: 114.2
click at [650, 215] on input "search" at bounding box center [662, 215] width 185 height 23
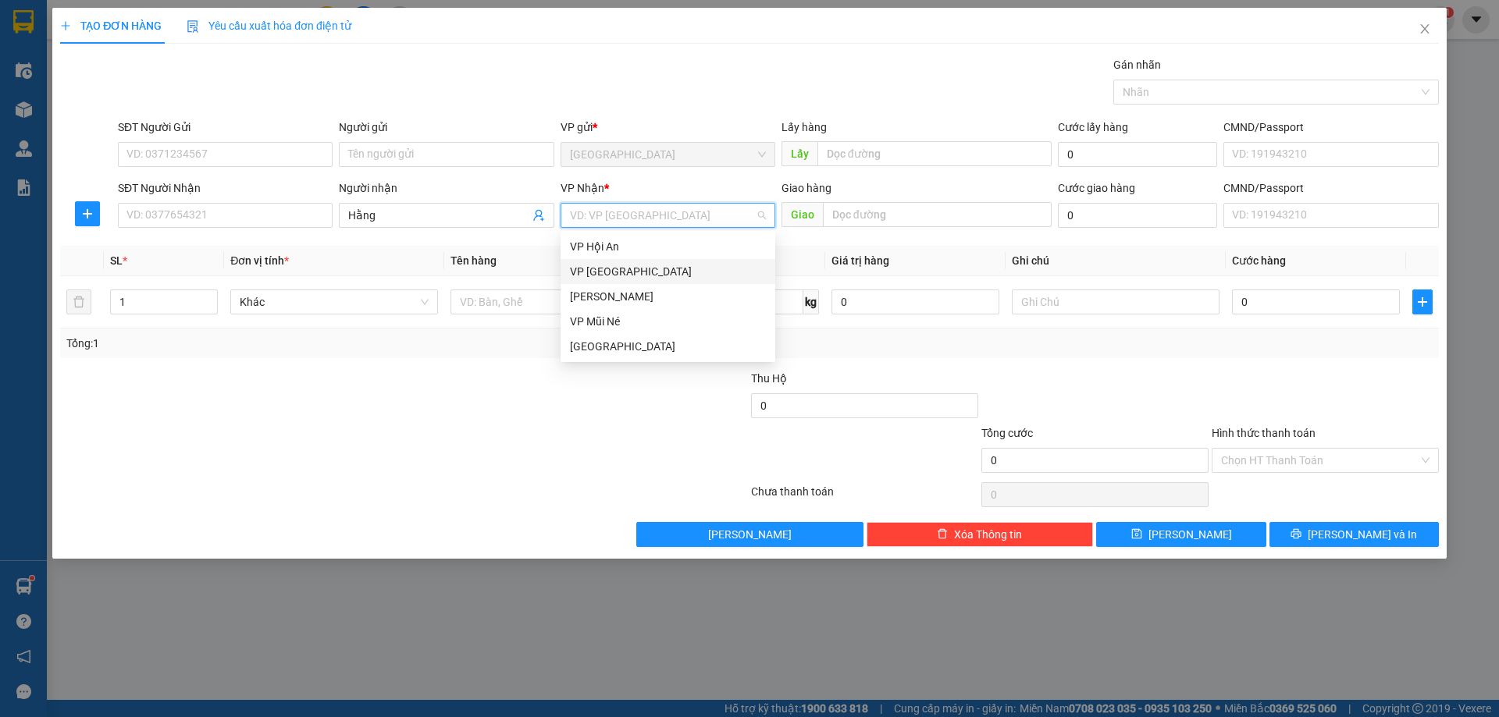
click at [610, 282] on div "VP [GEOGRAPHIC_DATA]" at bounding box center [668, 271] width 215 height 25
click at [642, 208] on span "VP [GEOGRAPHIC_DATA]" at bounding box center [668, 215] width 196 height 23
click at [620, 293] on div "[PERSON_NAME]" at bounding box center [668, 296] width 196 height 17
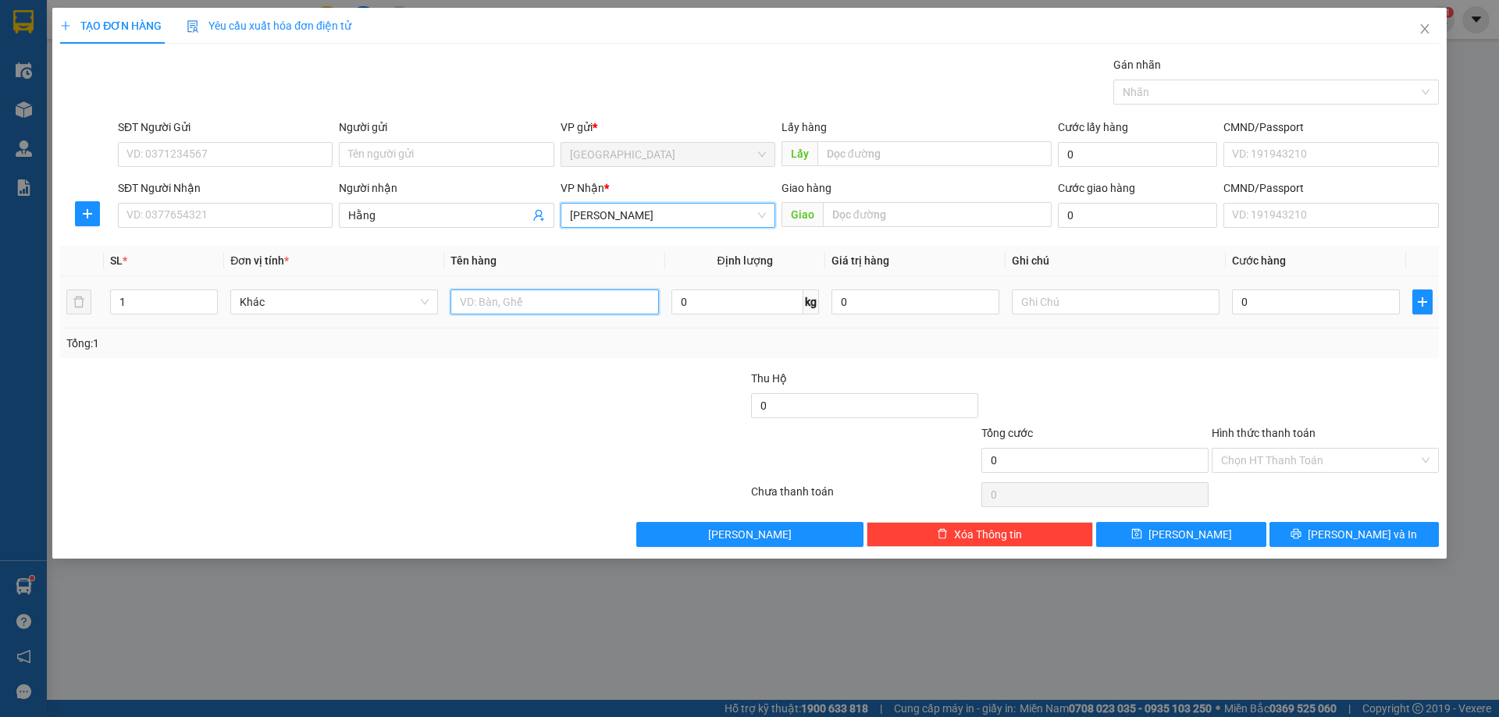
click at [557, 299] on input "text" at bounding box center [554, 302] width 208 height 25
type input "dâu"
type input "15"
type input "4"
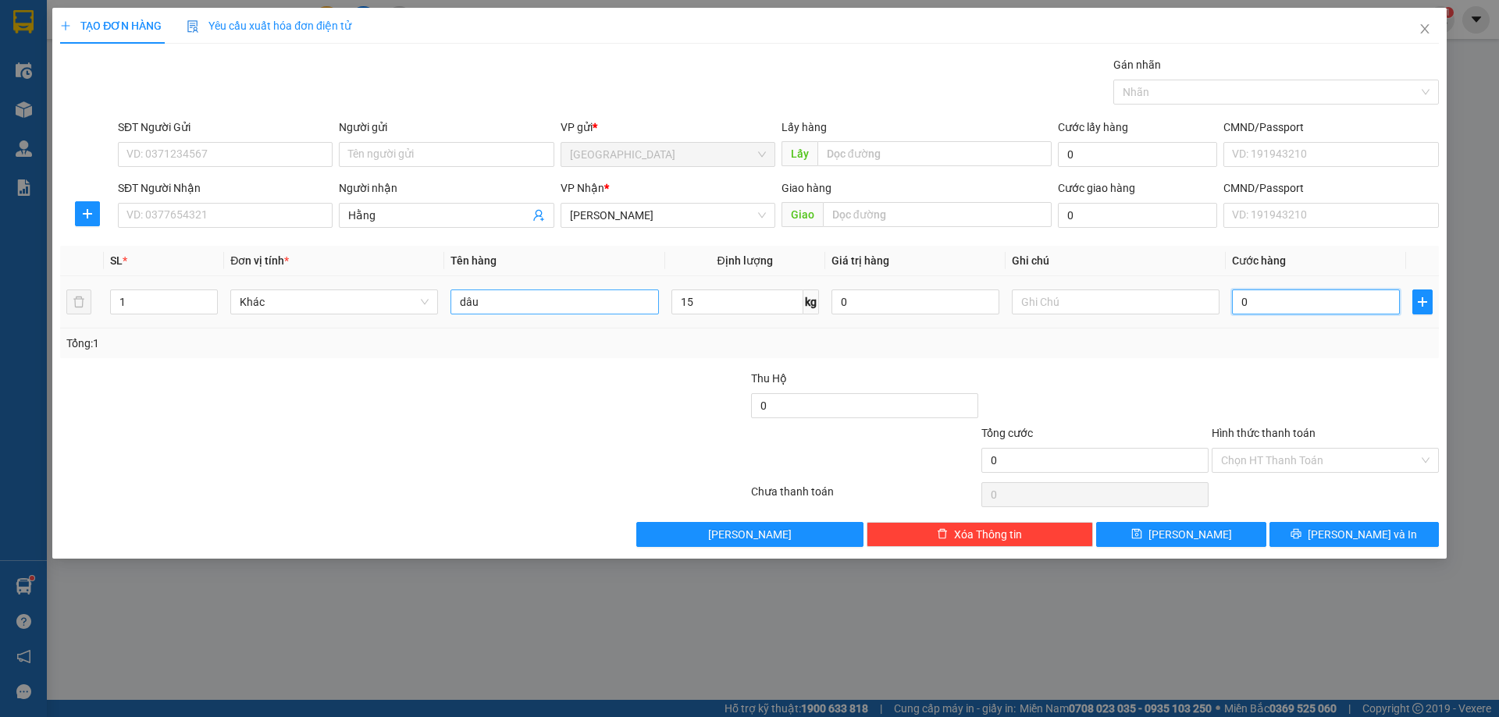
type input "4"
type input "45"
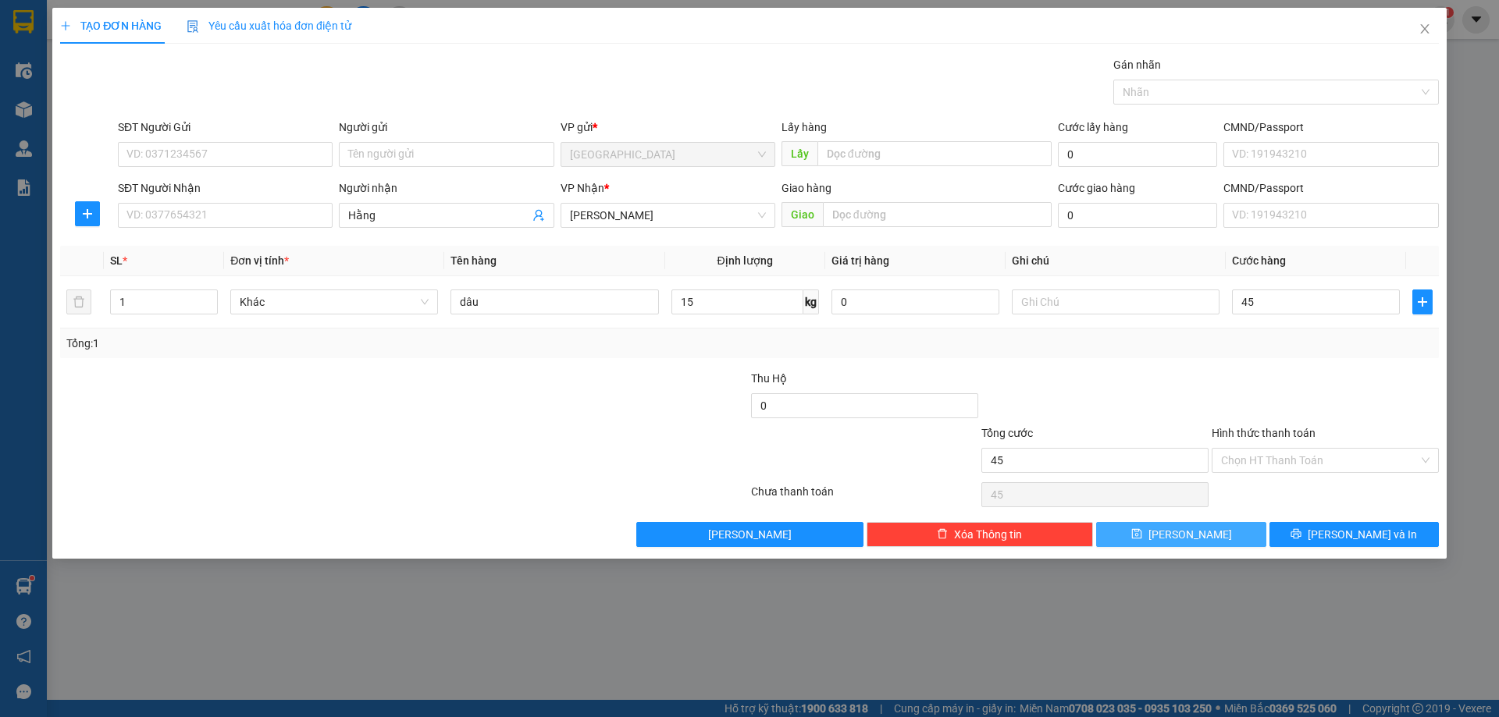
type input "45.000"
click at [1155, 532] on button "[PERSON_NAME]" at bounding box center [1180, 534] width 169 height 25
type input "0"
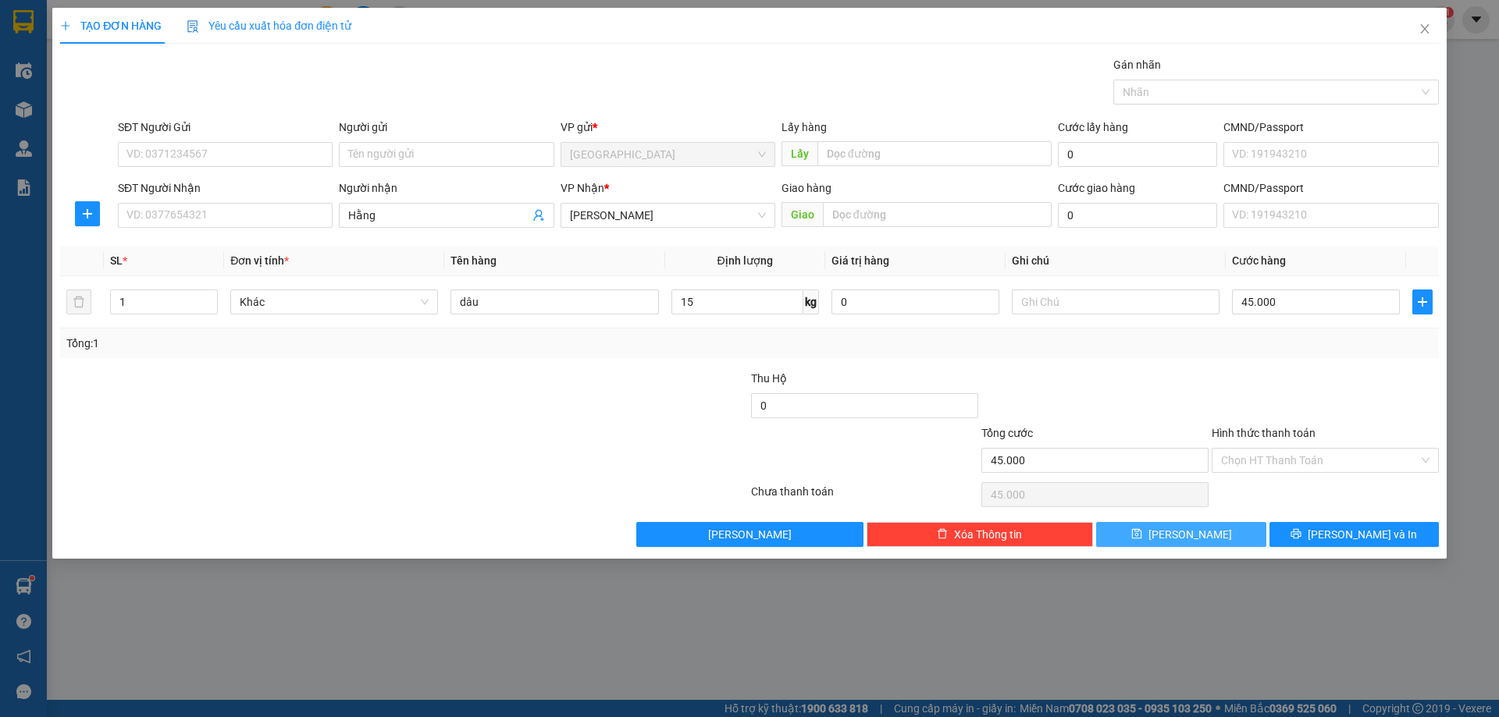
type input "0"
click at [393, 219] on input "Người nhận" at bounding box center [438, 215] width 180 height 17
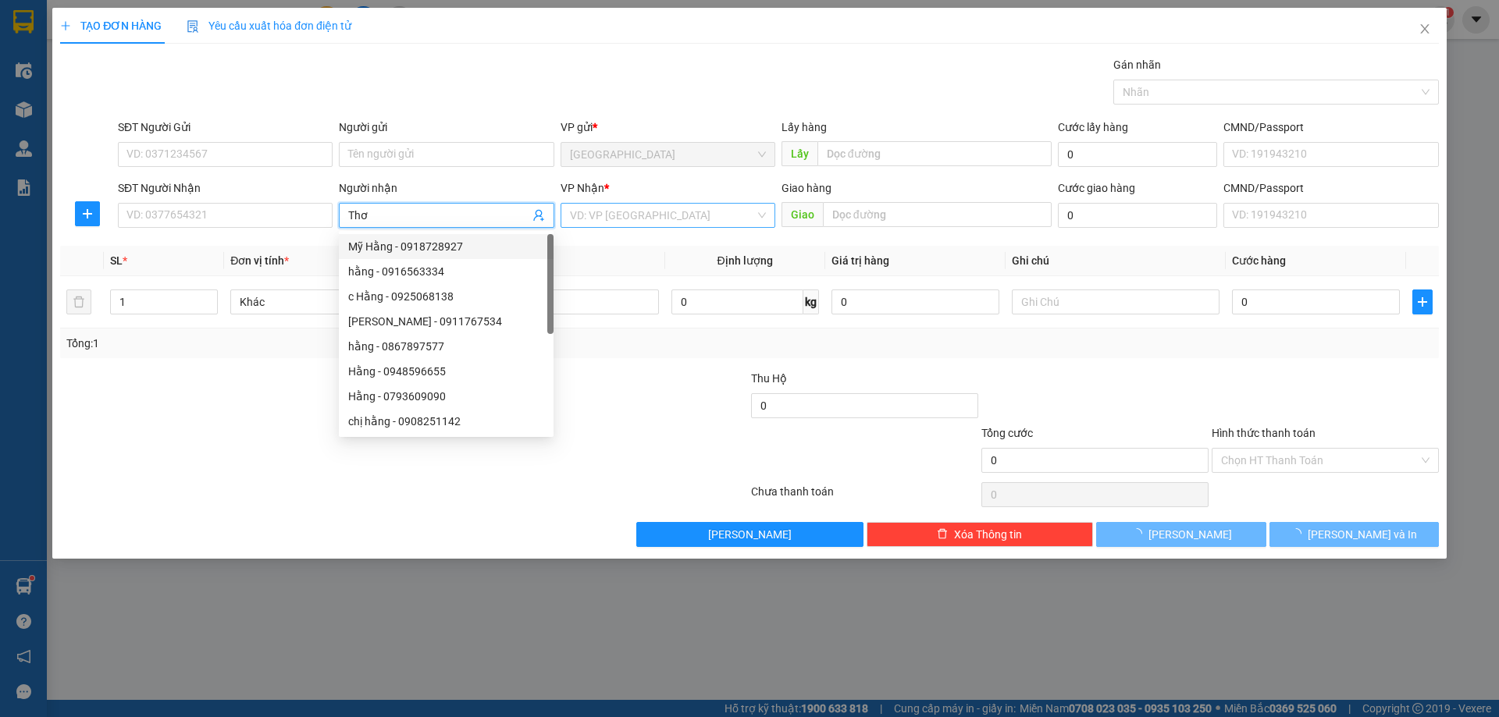
type input "Thơ"
click at [617, 214] on input "search" at bounding box center [662, 215] width 185 height 23
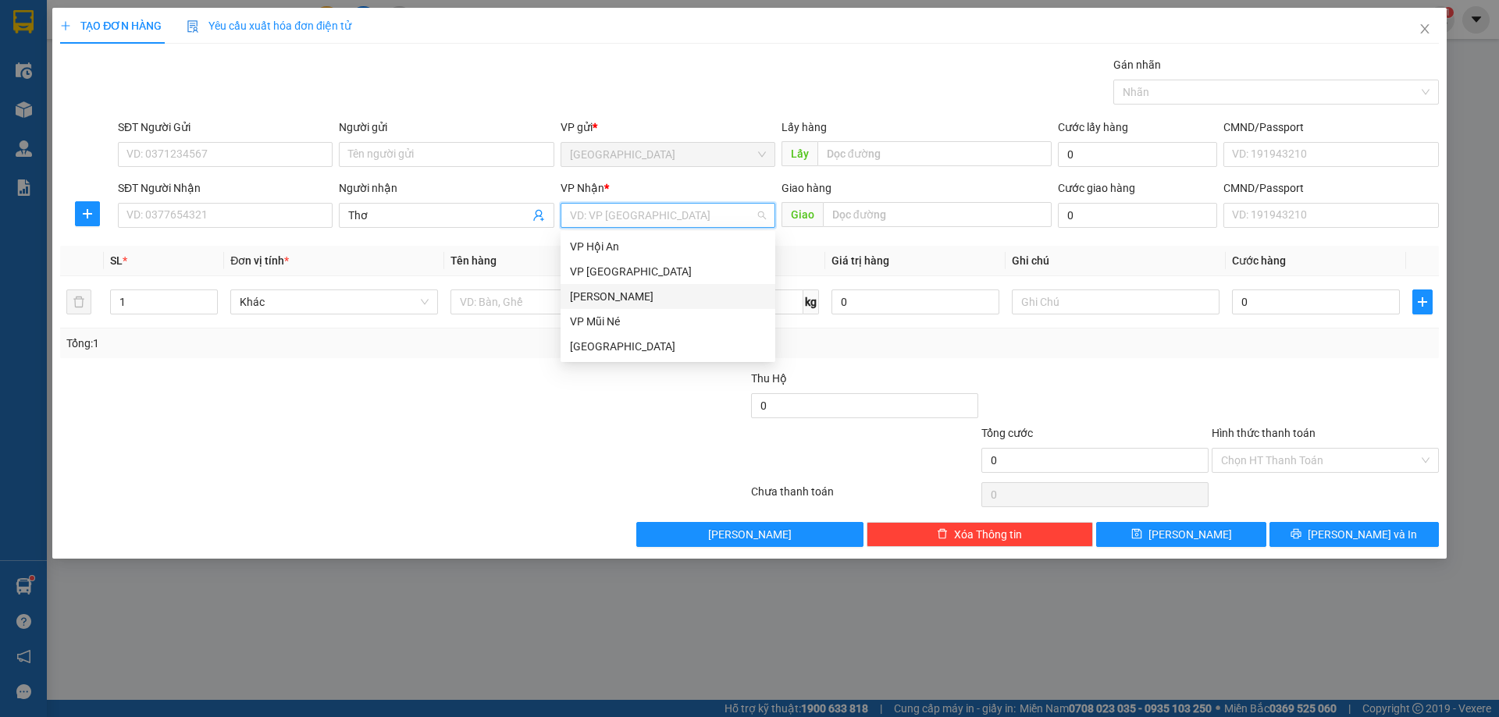
click at [603, 295] on div "[PERSON_NAME]" at bounding box center [668, 296] width 196 height 17
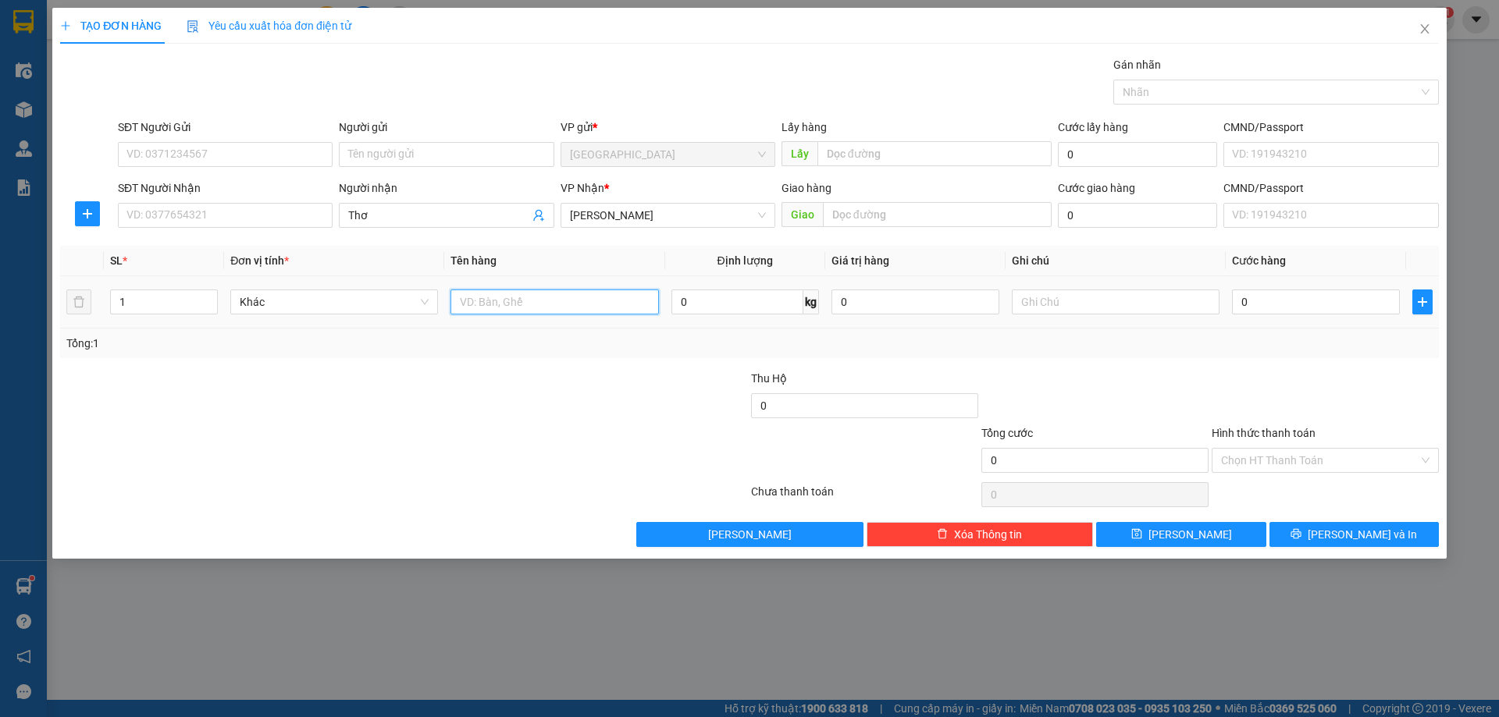
click at [483, 302] on input "text" at bounding box center [554, 302] width 208 height 25
type input "2t 40kg [PERSON_NAME]"
click at [1153, 546] on button "[PERSON_NAME]" at bounding box center [1180, 534] width 169 height 25
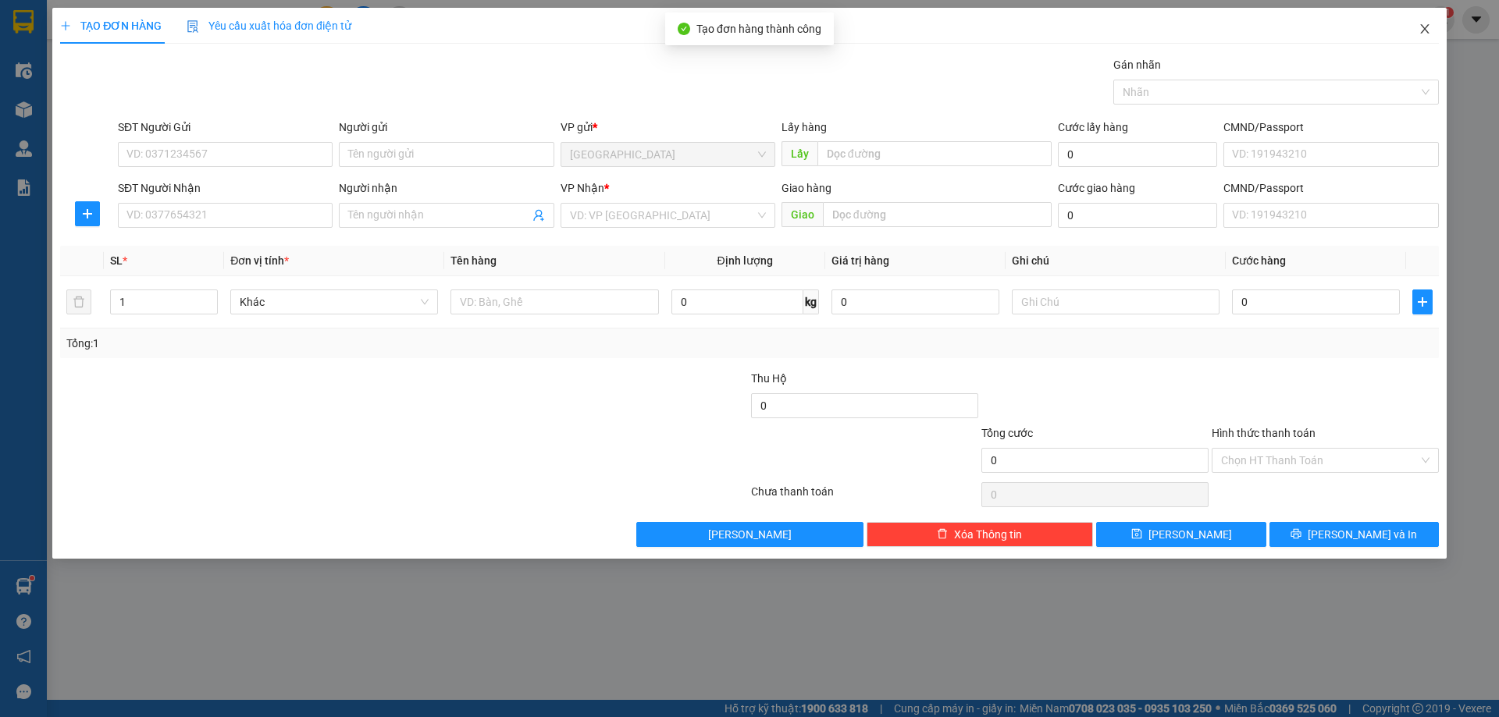
click at [1424, 32] on icon "close" at bounding box center [1424, 29] width 12 height 12
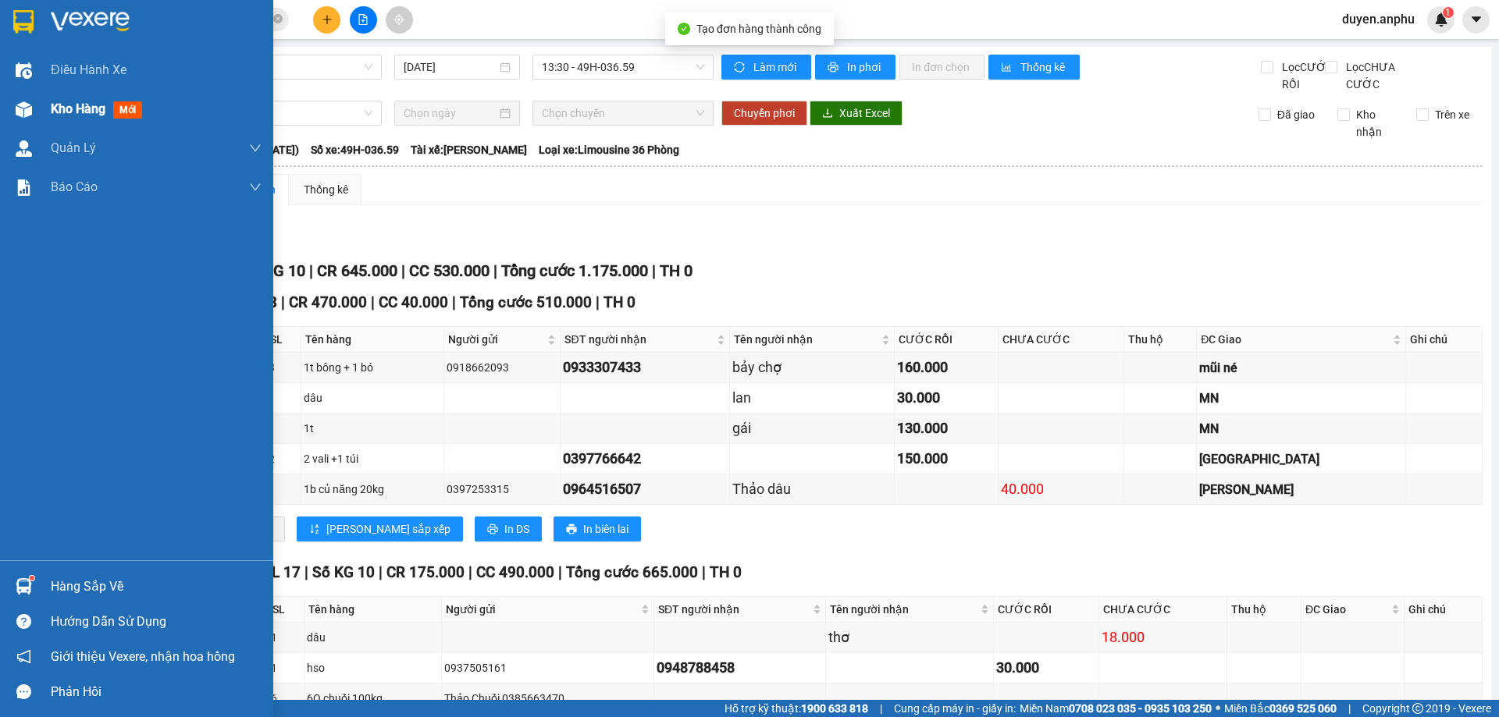
click at [37, 108] on div "Kho hàng mới" at bounding box center [136, 109] width 273 height 39
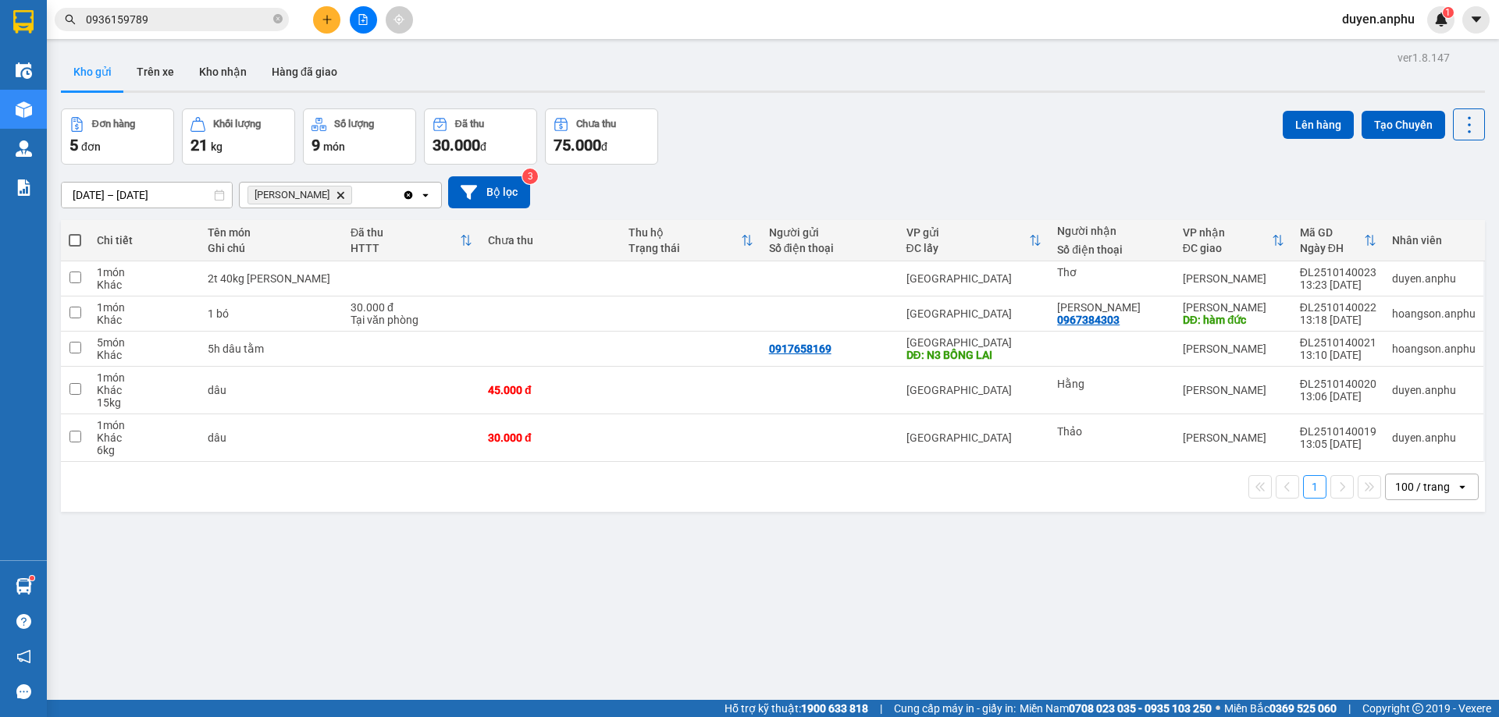
click at [73, 244] on span at bounding box center [75, 240] width 12 height 12
click at [75, 233] on input "checkbox" at bounding box center [75, 233] width 0 height 0
checkbox input "true"
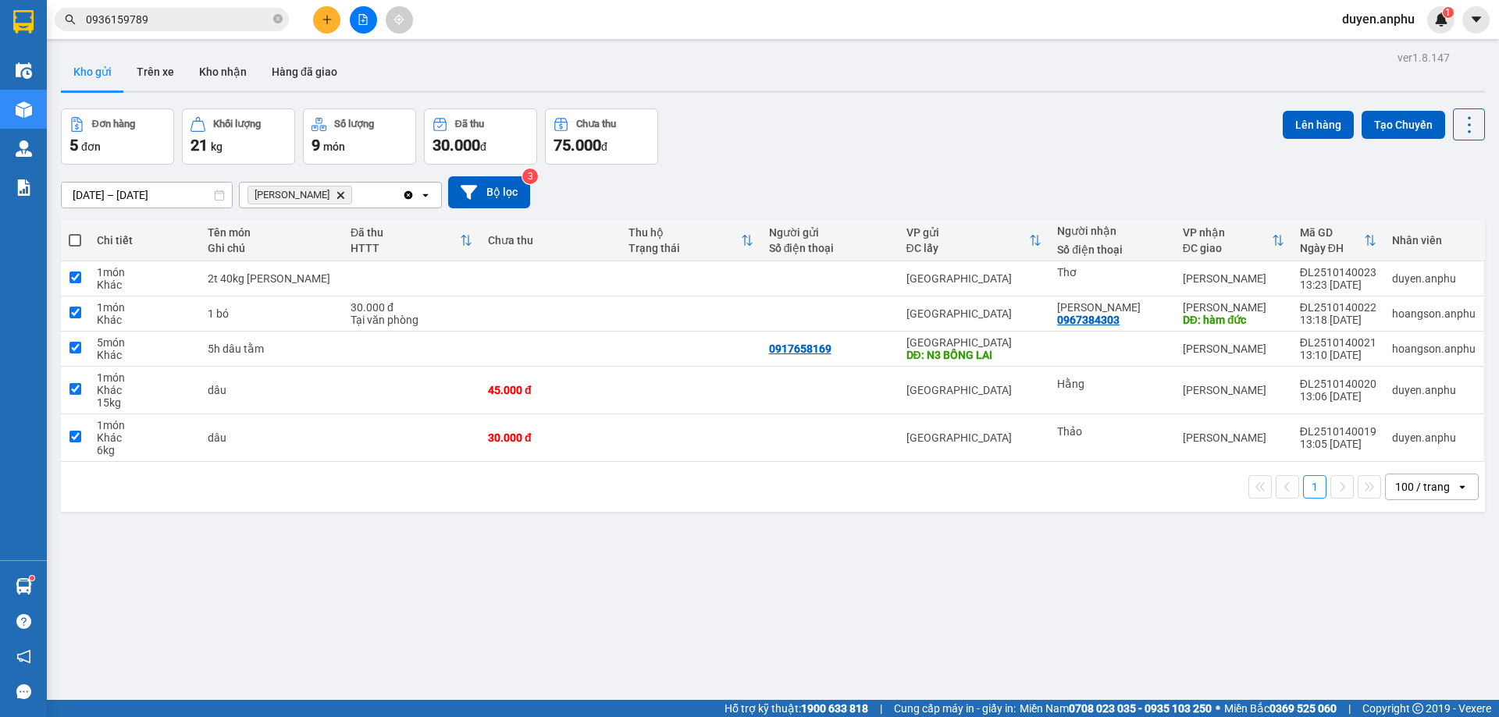
checkbox input "true"
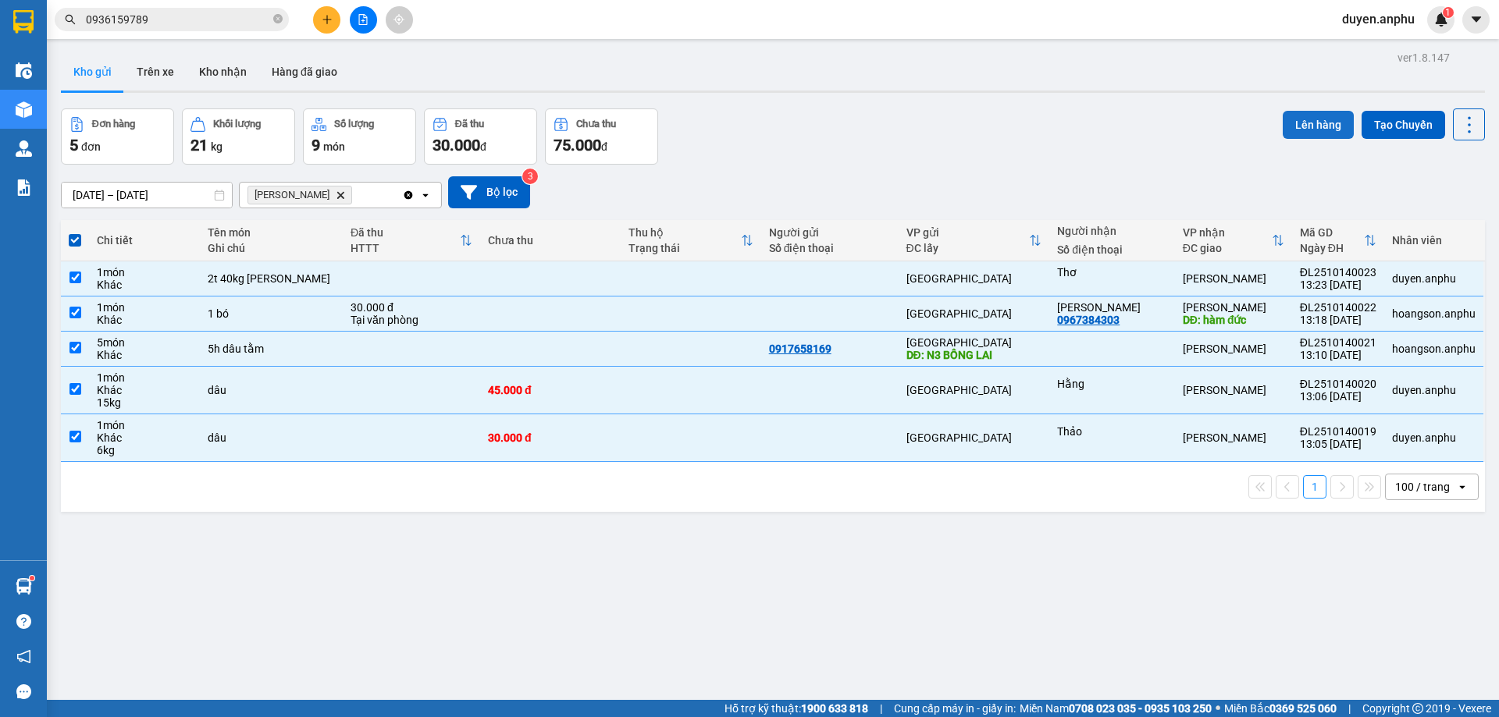
click at [1324, 123] on button "Lên hàng" at bounding box center [1318, 125] width 71 height 28
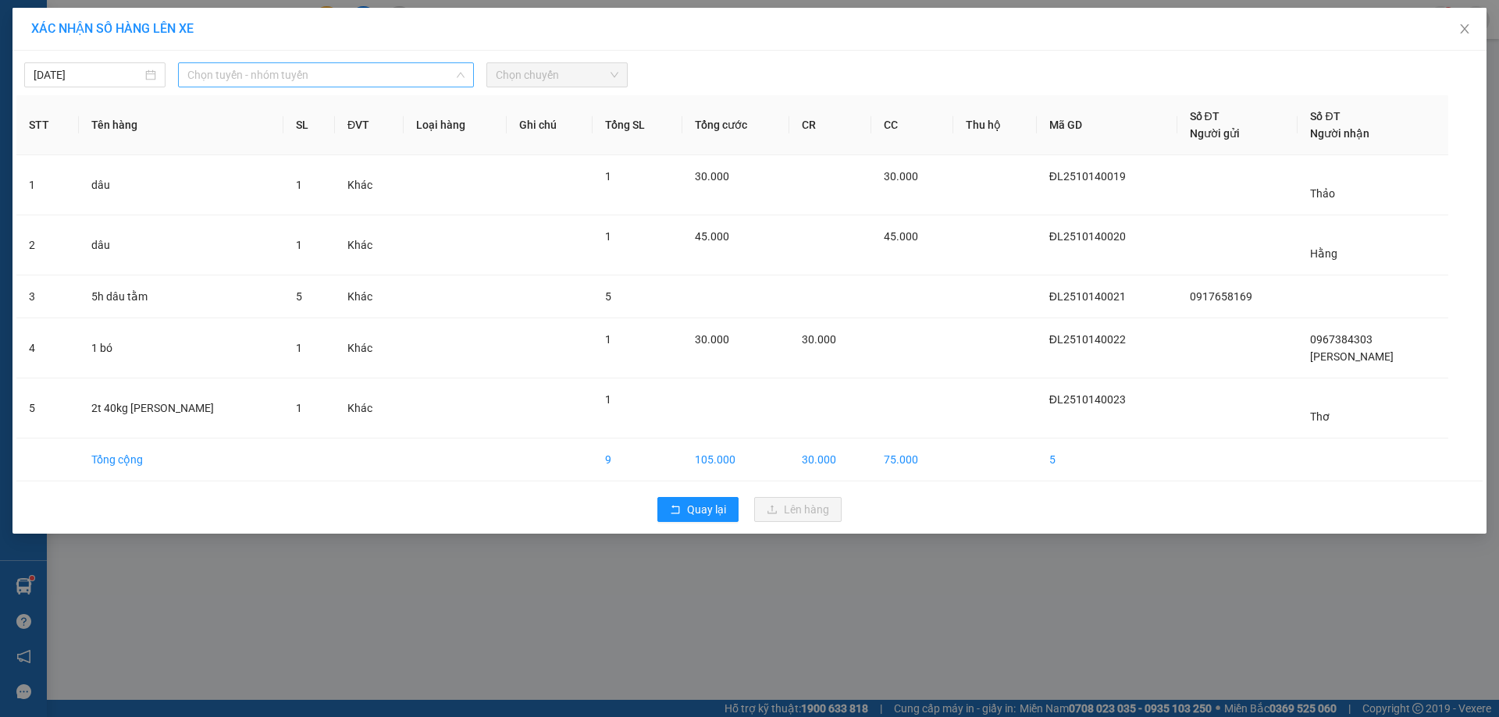
click at [232, 79] on span "Chọn tuyến - nhóm tuyến" at bounding box center [325, 74] width 277 height 23
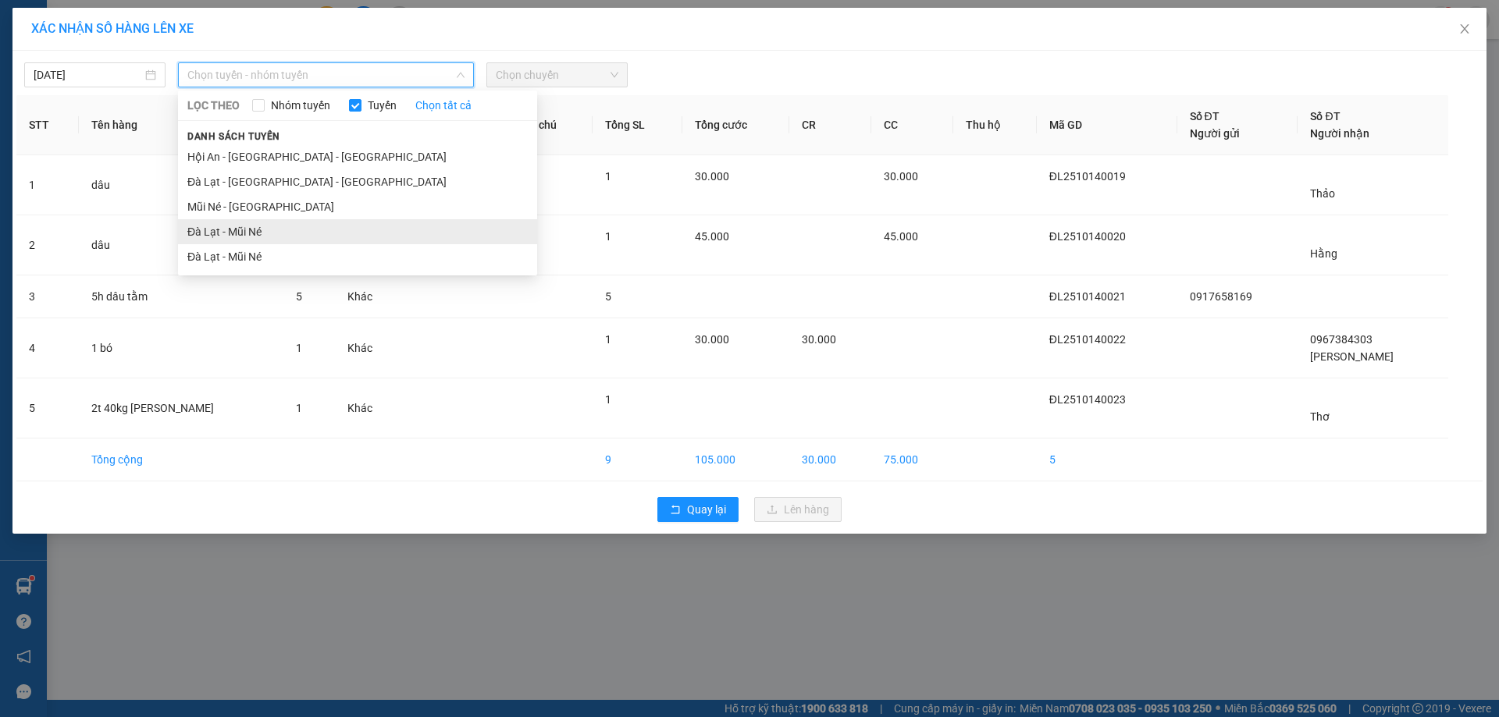
click at [227, 225] on li "Đà Lạt - Mũi Né" at bounding box center [357, 231] width 359 height 25
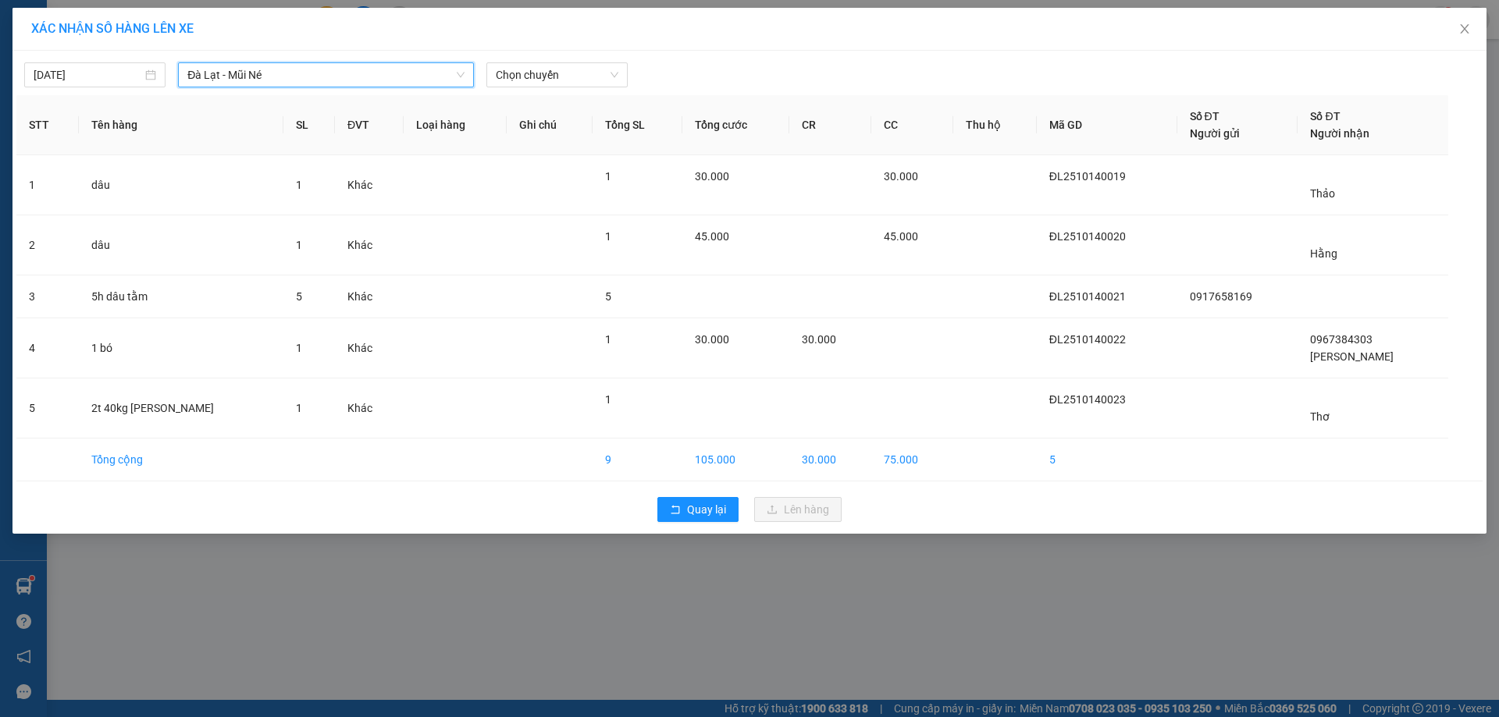
click at [562, 58] on div "[DATE] [GEOGRAPHIC_DATA] - Mũi Né [GEOGRAPHIC_DATA] - Mũi Né LỌC THEO Nhóm tuyế…" at bounding box center [749, 71] width 1466 height 33
click at [551, 77] on span "Chọn chuyến" at bounding box center [557, 74] width 123 height 23
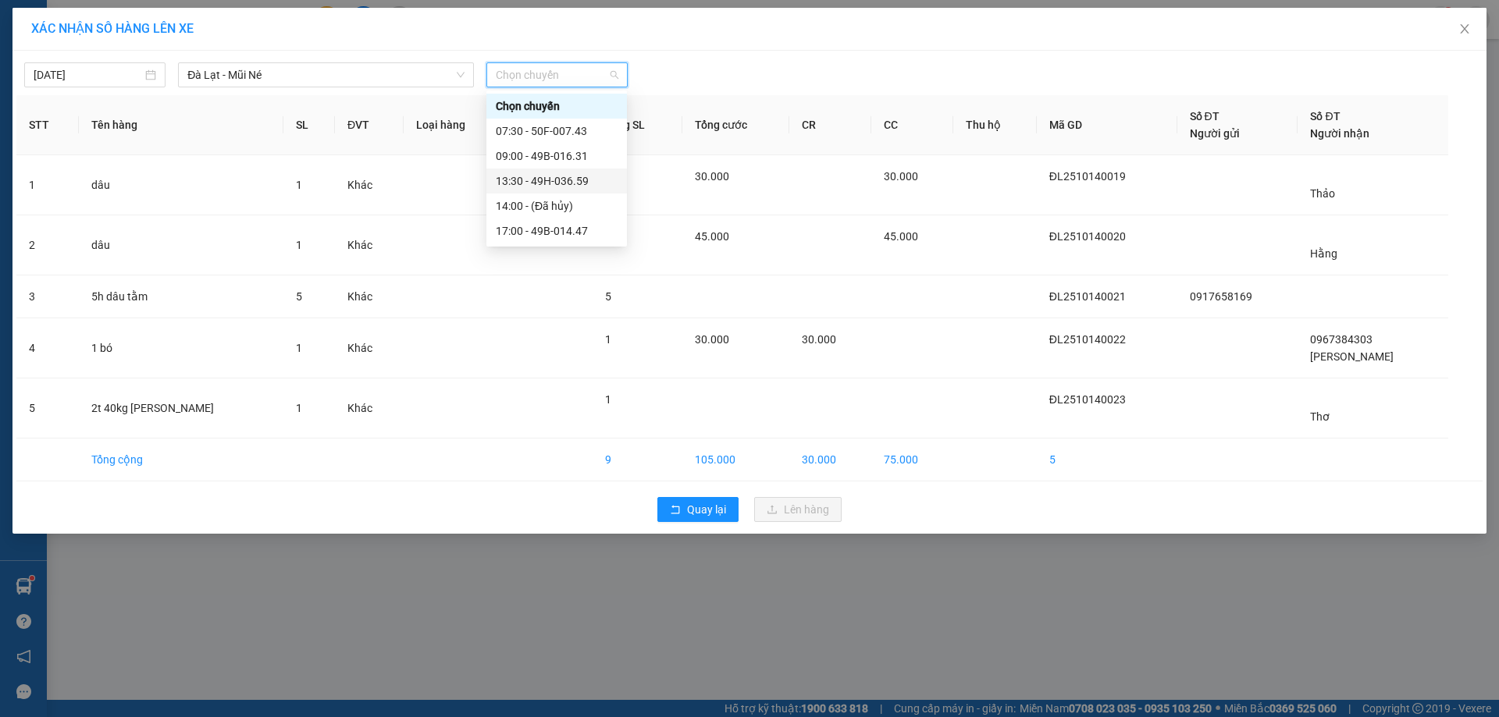
click at [522, 185] on div "13:30 - 49H-036.59" at bounding box center [557, 181] width 122 height 17
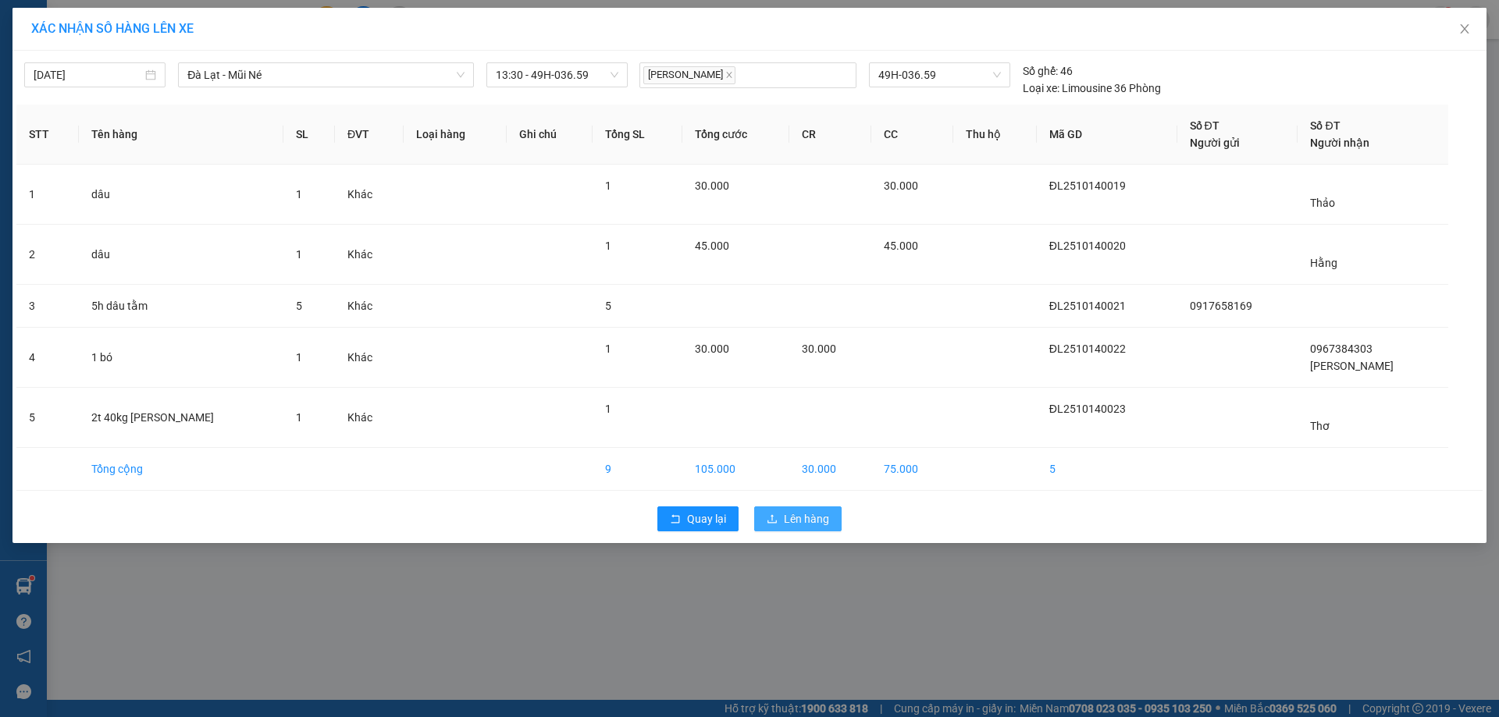
click at [803, 524] on span "Lên hàng" at bounding box center [806, 519] width 45 height 17
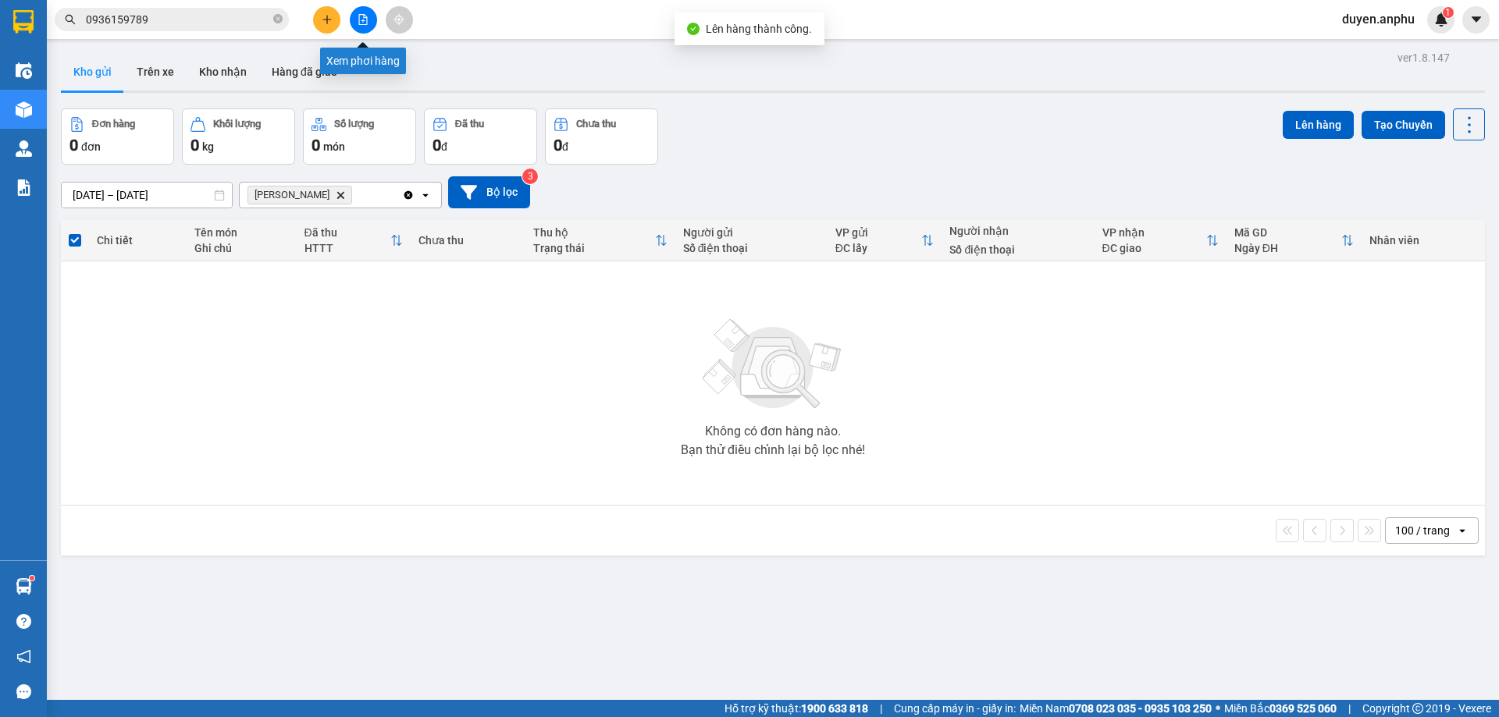
click at [368, 23] on icon "file-add" at bounding box center [363, 19] width 11 height 11
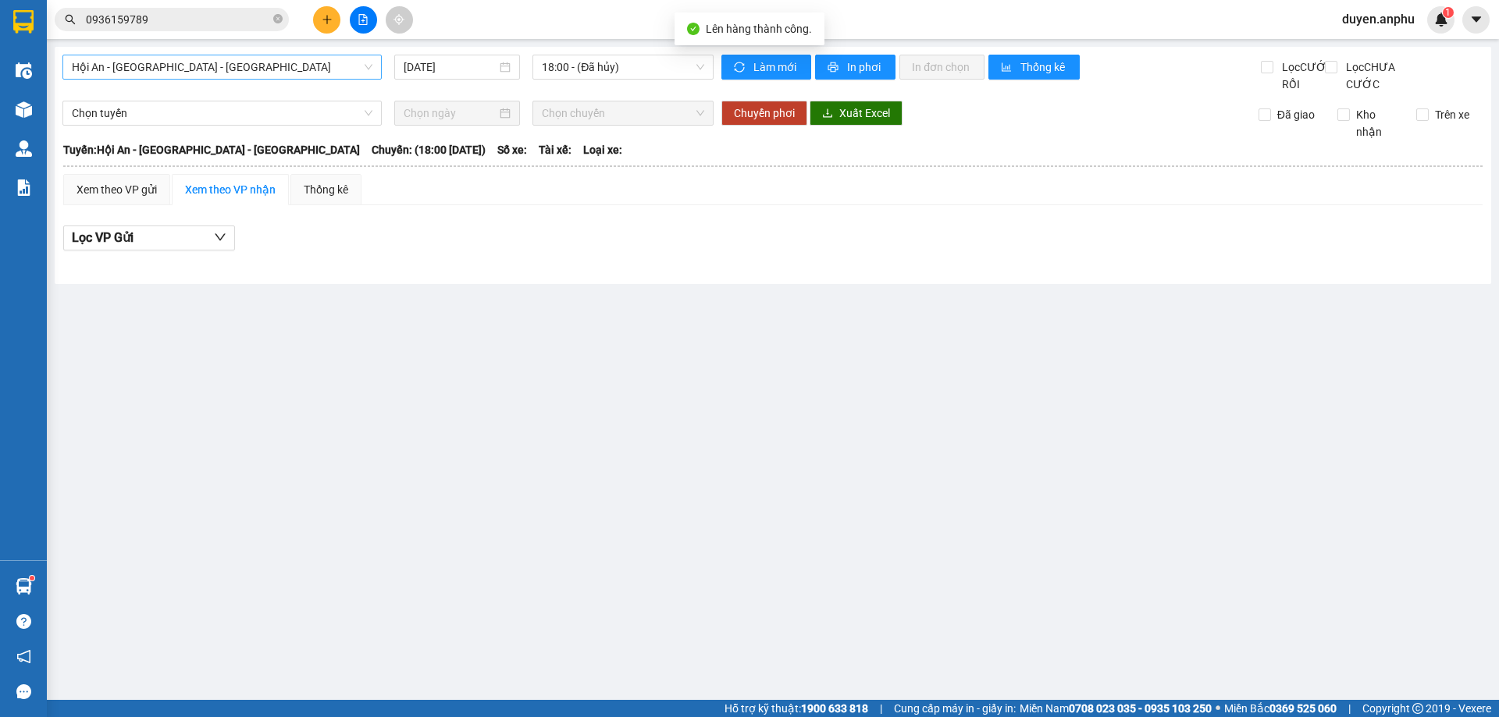
click at [253, 69] on span "Hội An - [GEOGRAPHIC_DATA] - [GEOGRAPHIC_DATA]" at bounding box center [222, 66] width 301 height 23
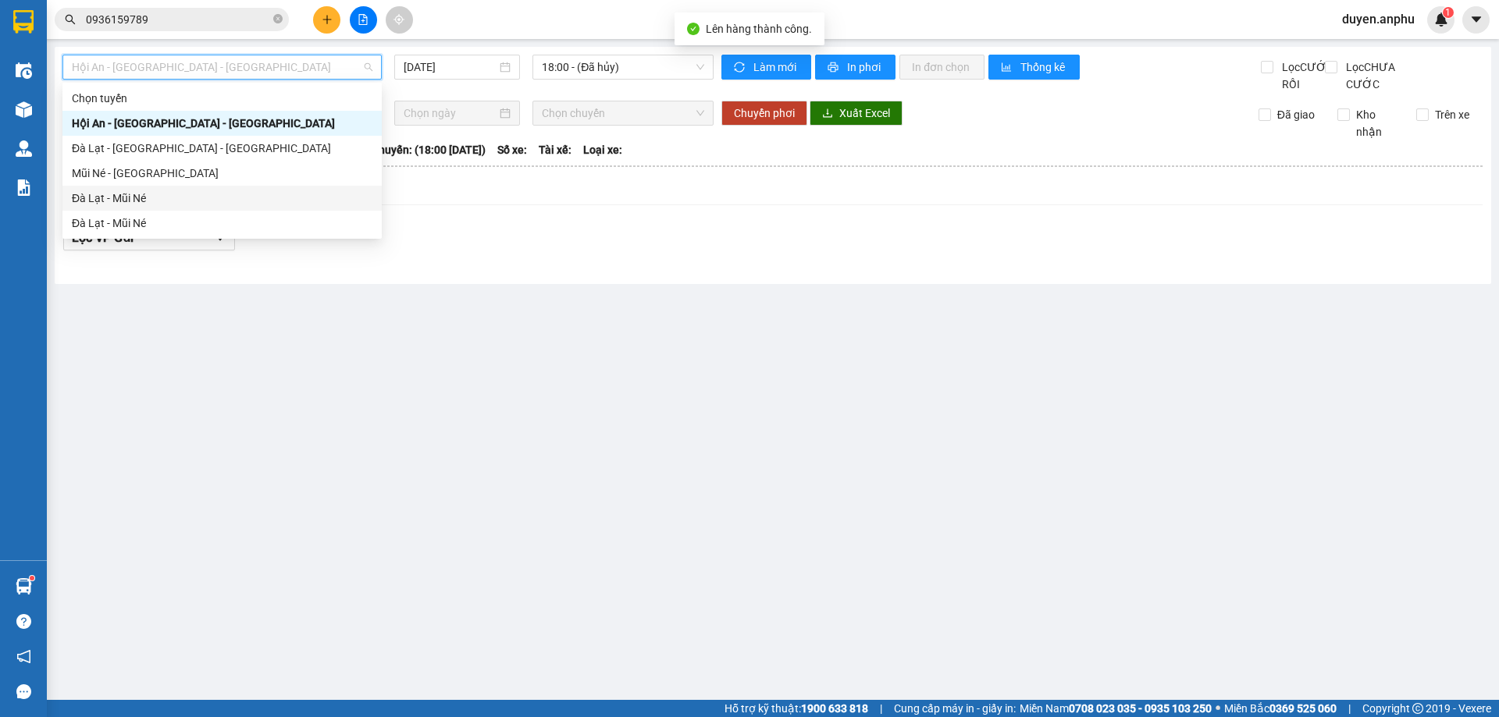
click at [148, 201] on div "Đà Lạt - Mũi Né" at bounding box center [222, 198] width 301 height 17
type input "[DATE]"
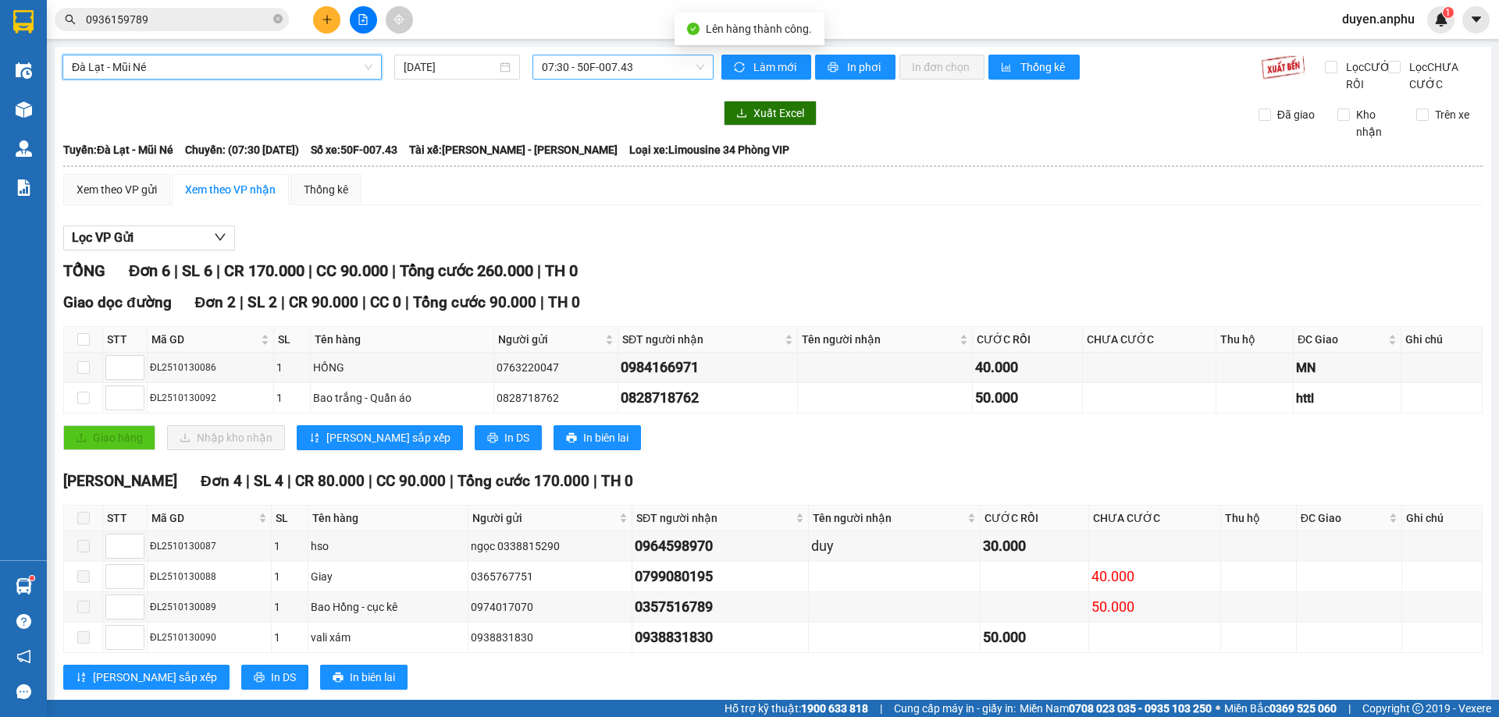
click at [589, 69] on span "07:30 - 50F-007.43" at bounding box center [623, 66] width 162 height 23
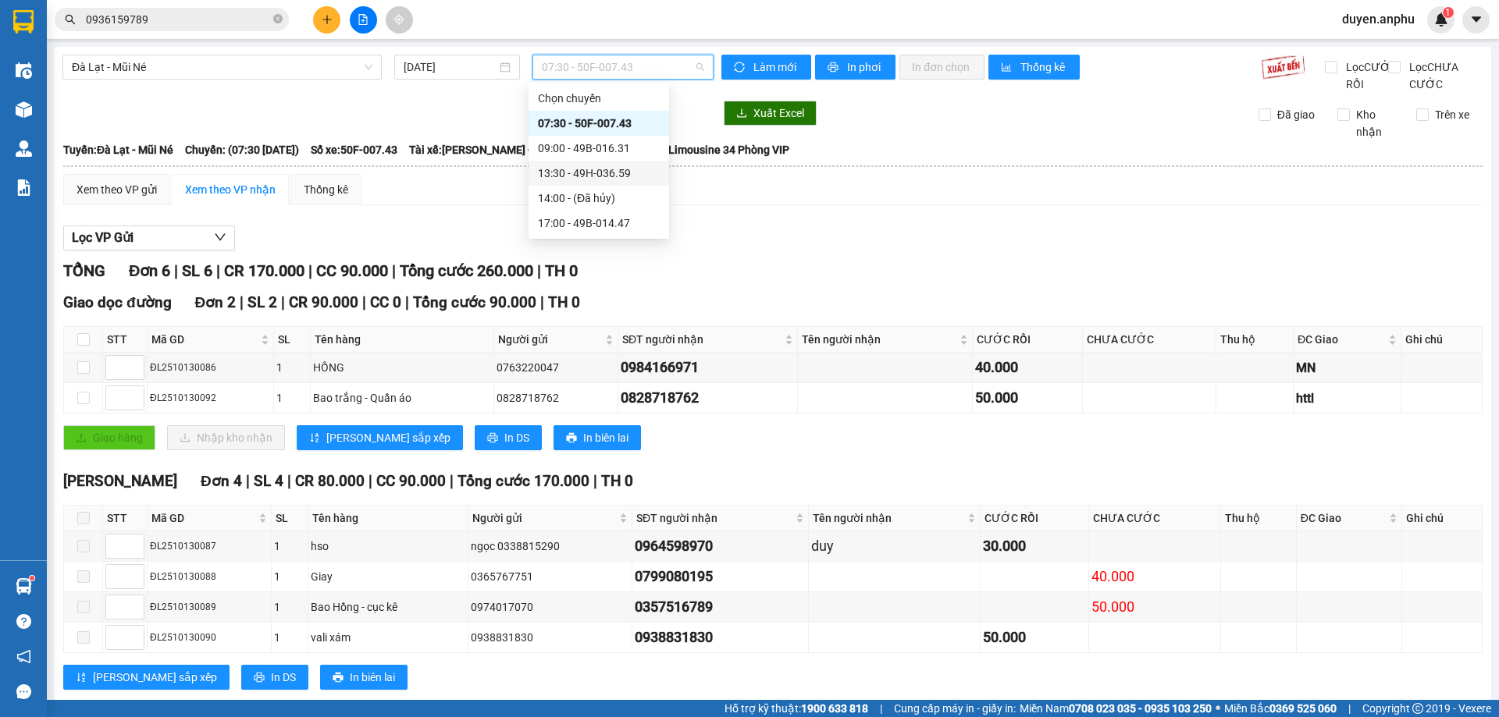
click at [567, 173] on div "13:30 - 49H-036.59" at bounding box center [599, 173] width 122 height 17
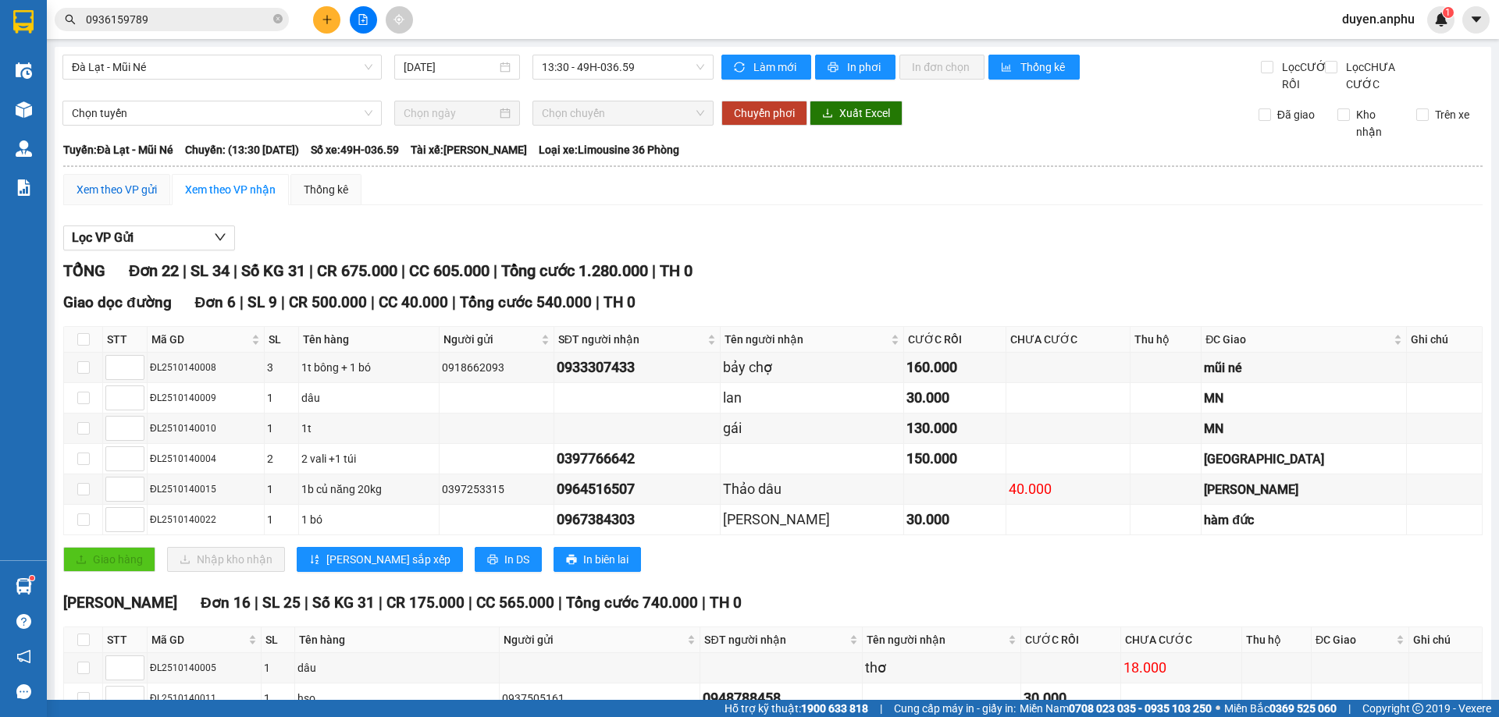
click at [120, 198] on div "Xem theo VP gửi" at bounding box center [117, 189] width 80 height 17
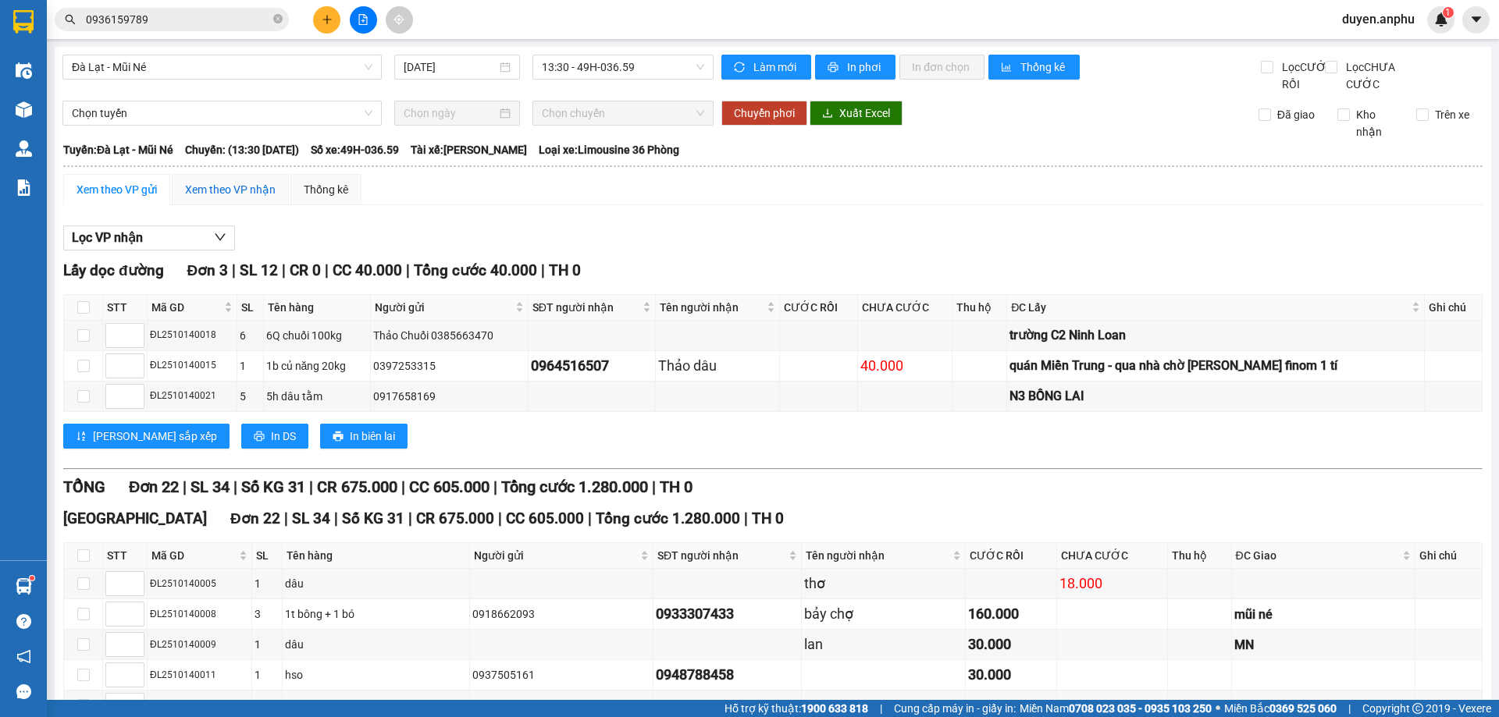
click at [230, 198] on div "Xem theo VP nhận" at bounding box center [230, 189] width 91 height 17
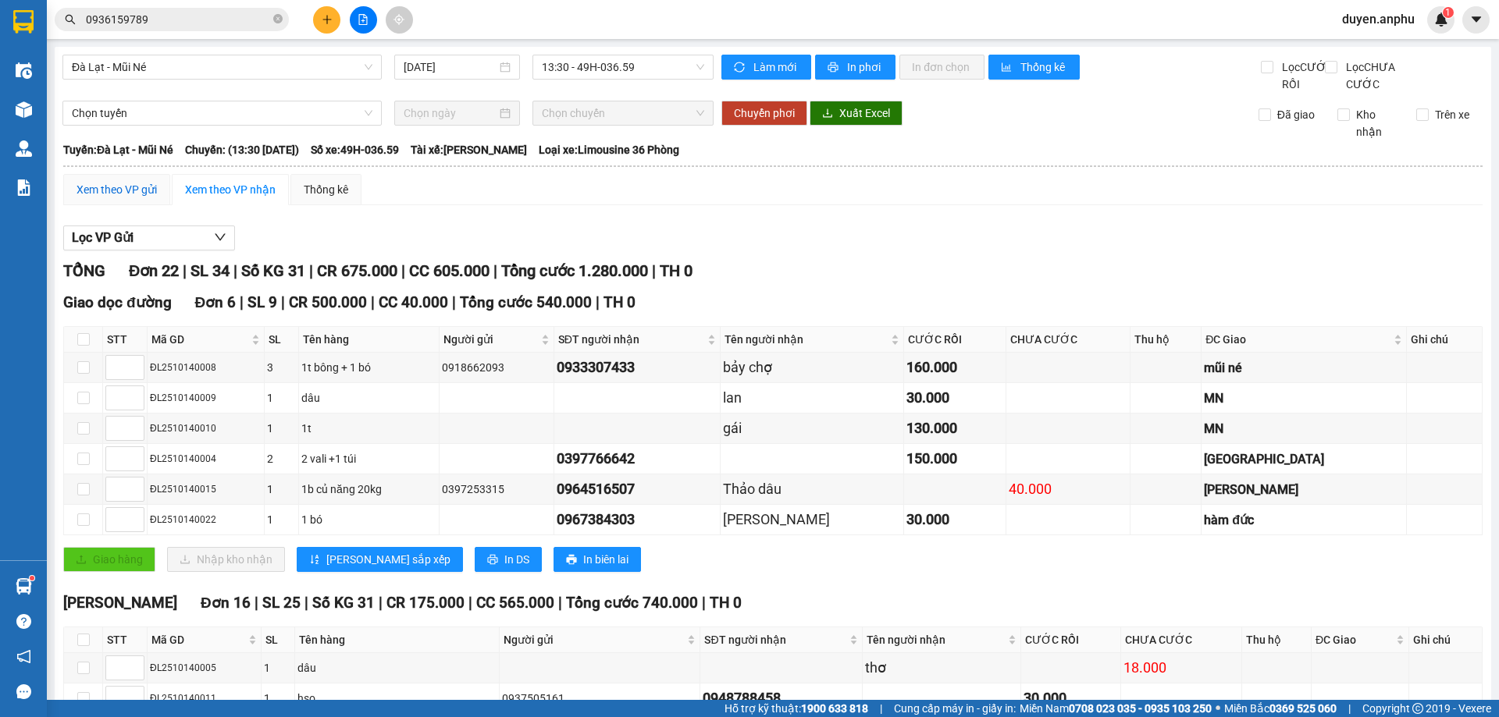
click at [97, 198] on div "Xem theo VP gửi" at bounding box center [117, 189] width 80 height 17
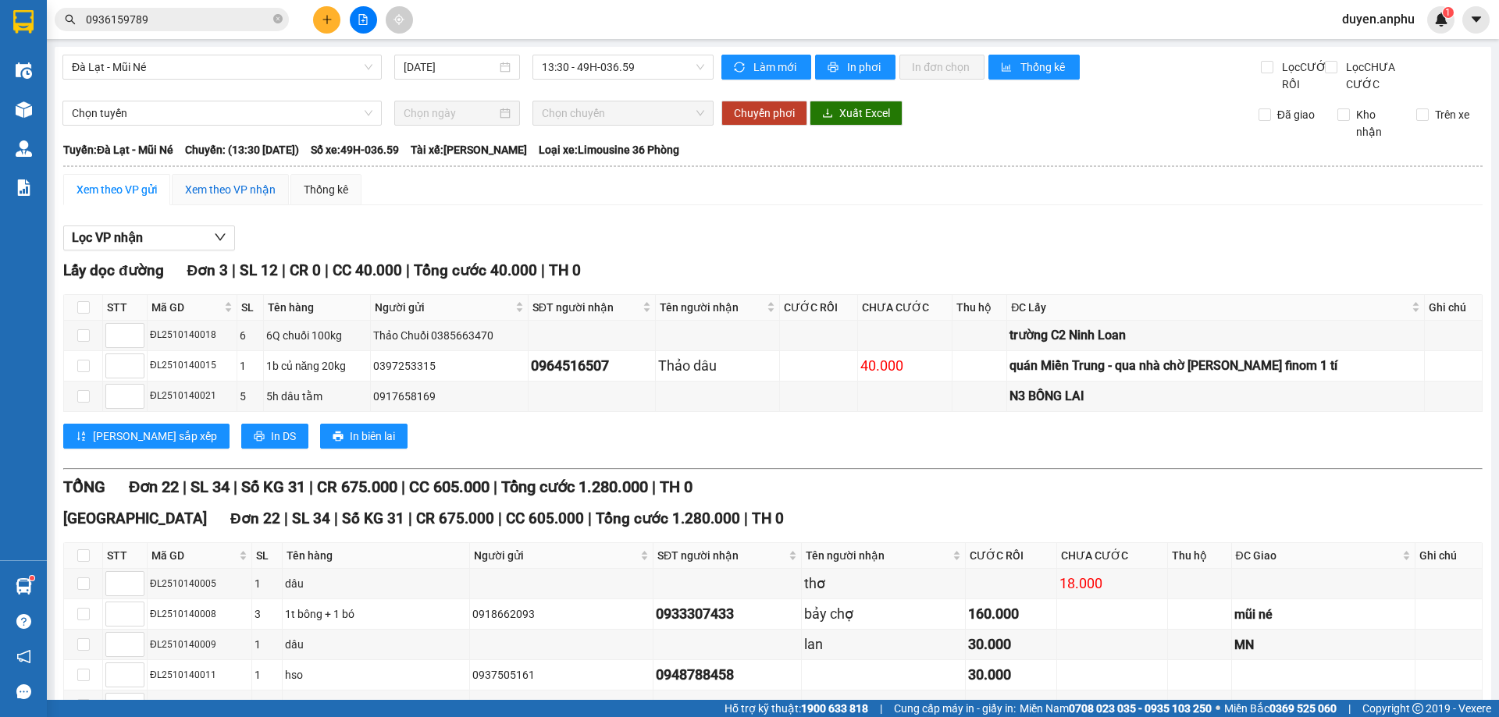
click at [247, 198] on div "Xem theo VP nhận" at bounding box center [230, 189] width 91 height 17
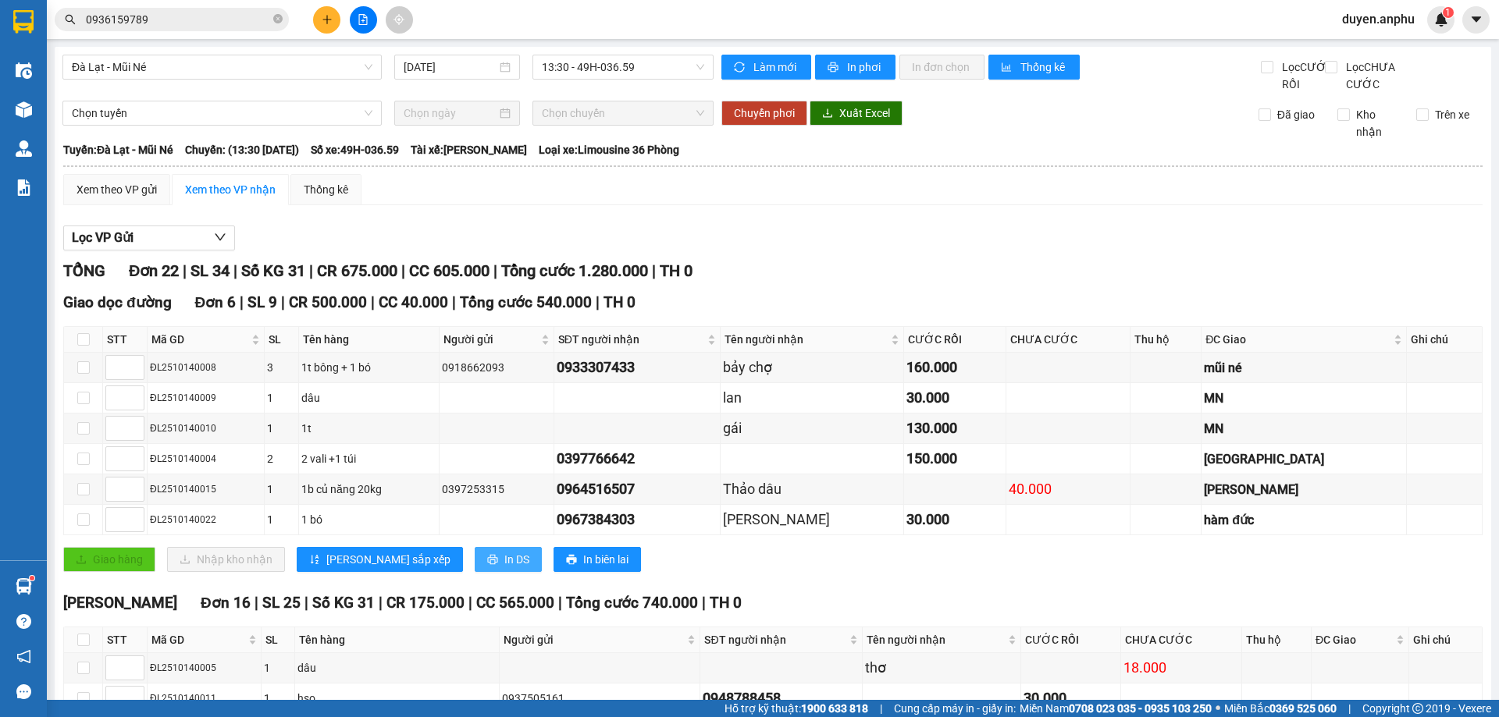
click at [504, 568] on span "In DS" at bounding box center [516, 559] width 25 height 17
click at [123, 198] on div "Xem theo VP gửi" at bounding box center [117, 189] width 80 height 17
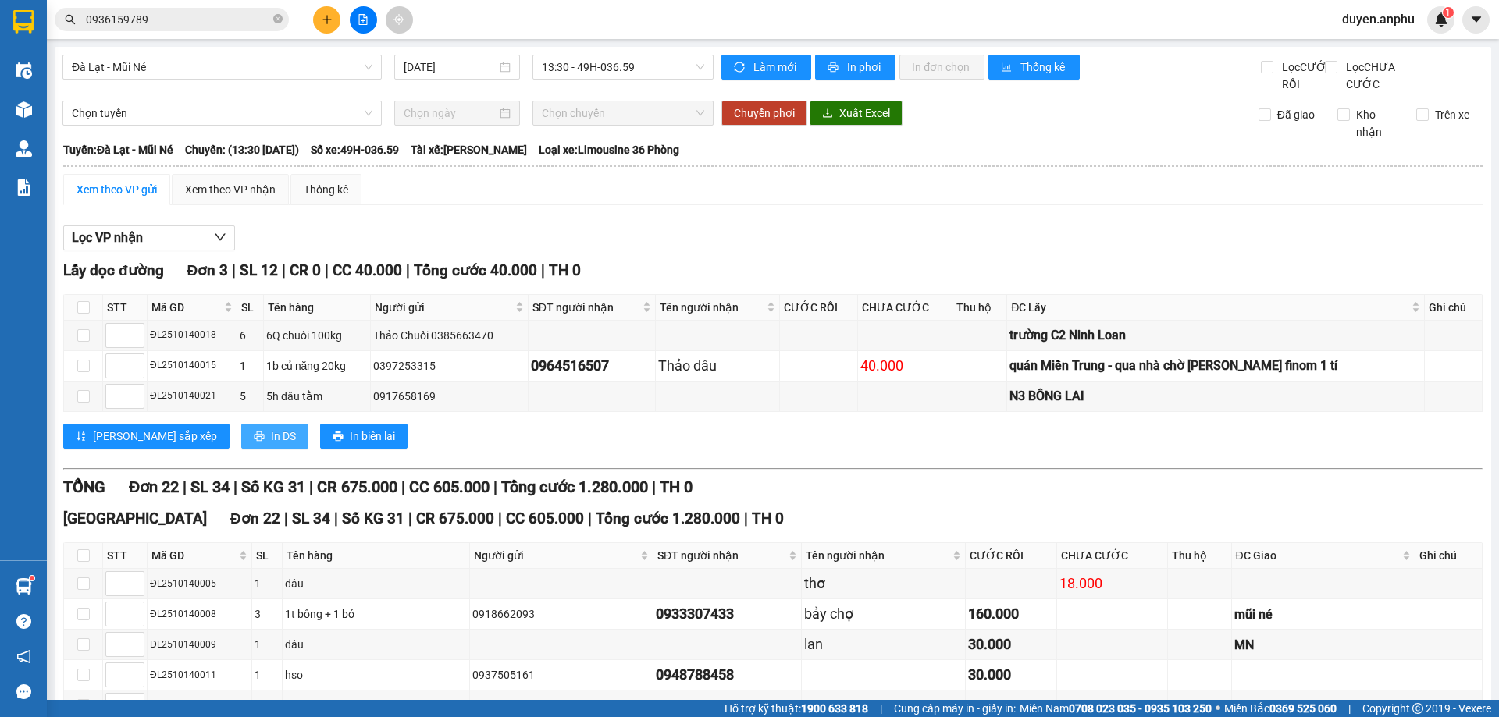
click at [271, 445] on span "In DS" at bounding box center [283, 436] width 25 height 17
click at [326, 27] on button at bounding box center [326, 19] width 27 height 27
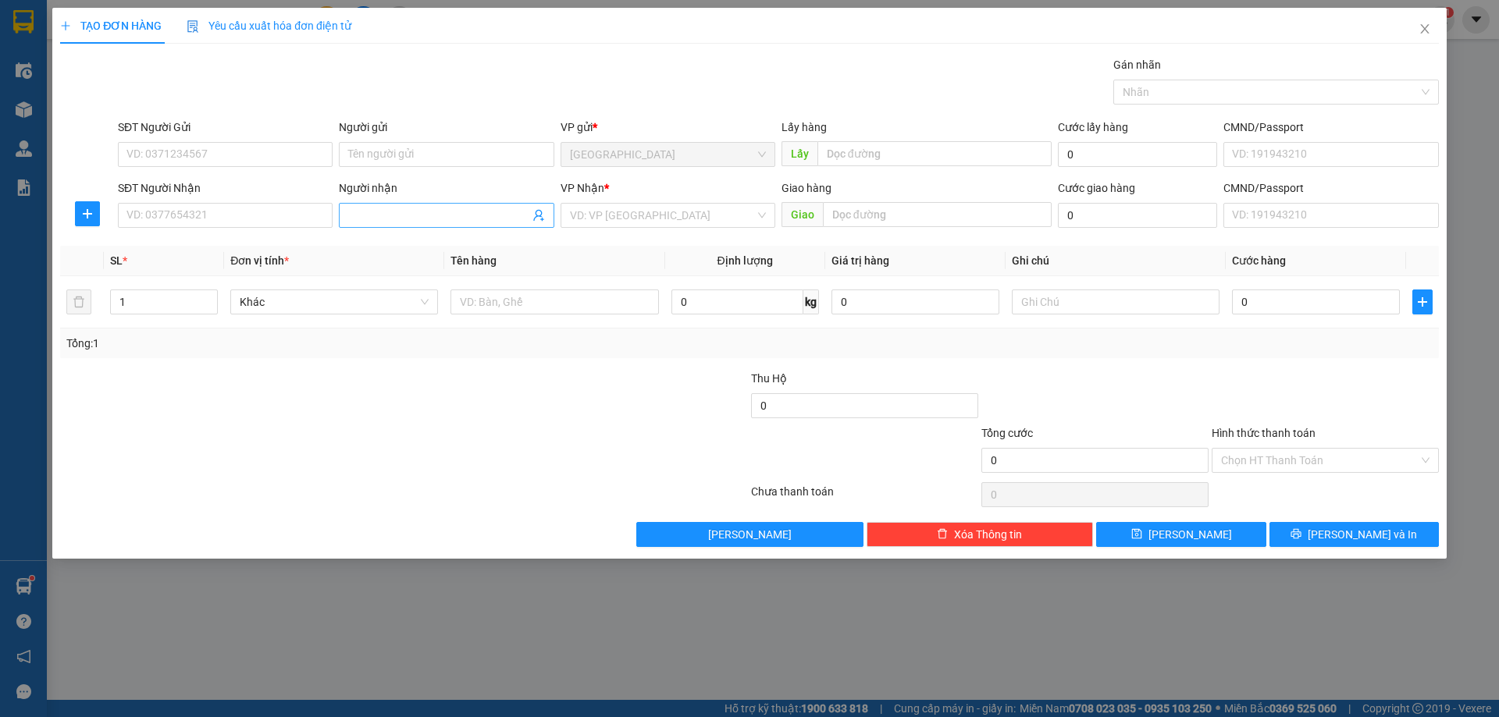
drag, startPoint x: 437, startPoint y: 231, endPoint x: 436, endPoint y: 215, distance: 16.4
click at [436, 230] on div "Người nhận Tên người nhận" at bounding box center [446, 207] width 215 height 55
click at [436, 215] on input "Người nhận" at bounding box center [438, 215] width 180 height 17
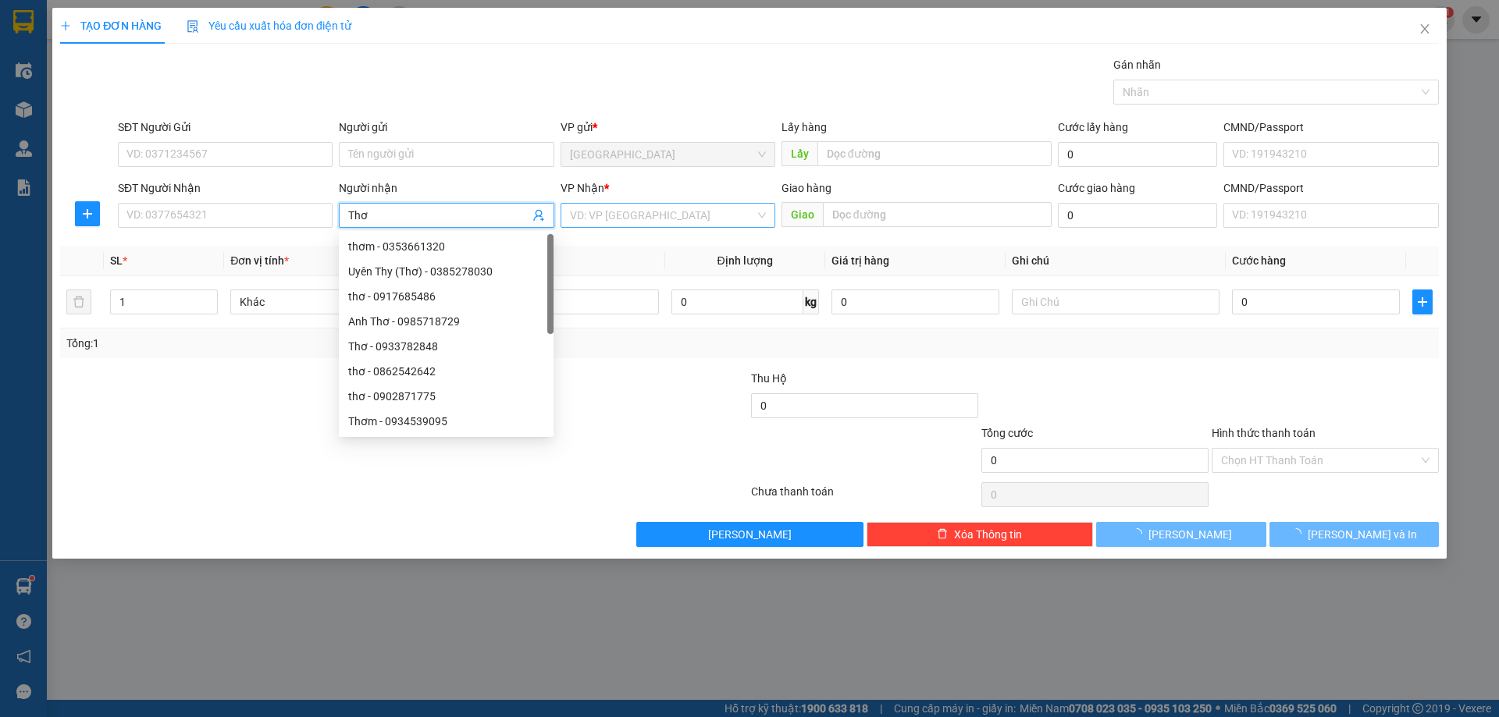
type input "Thơ"
click at [590, 219] on input "search" at bounding box center [662, 215] width 185 height 23
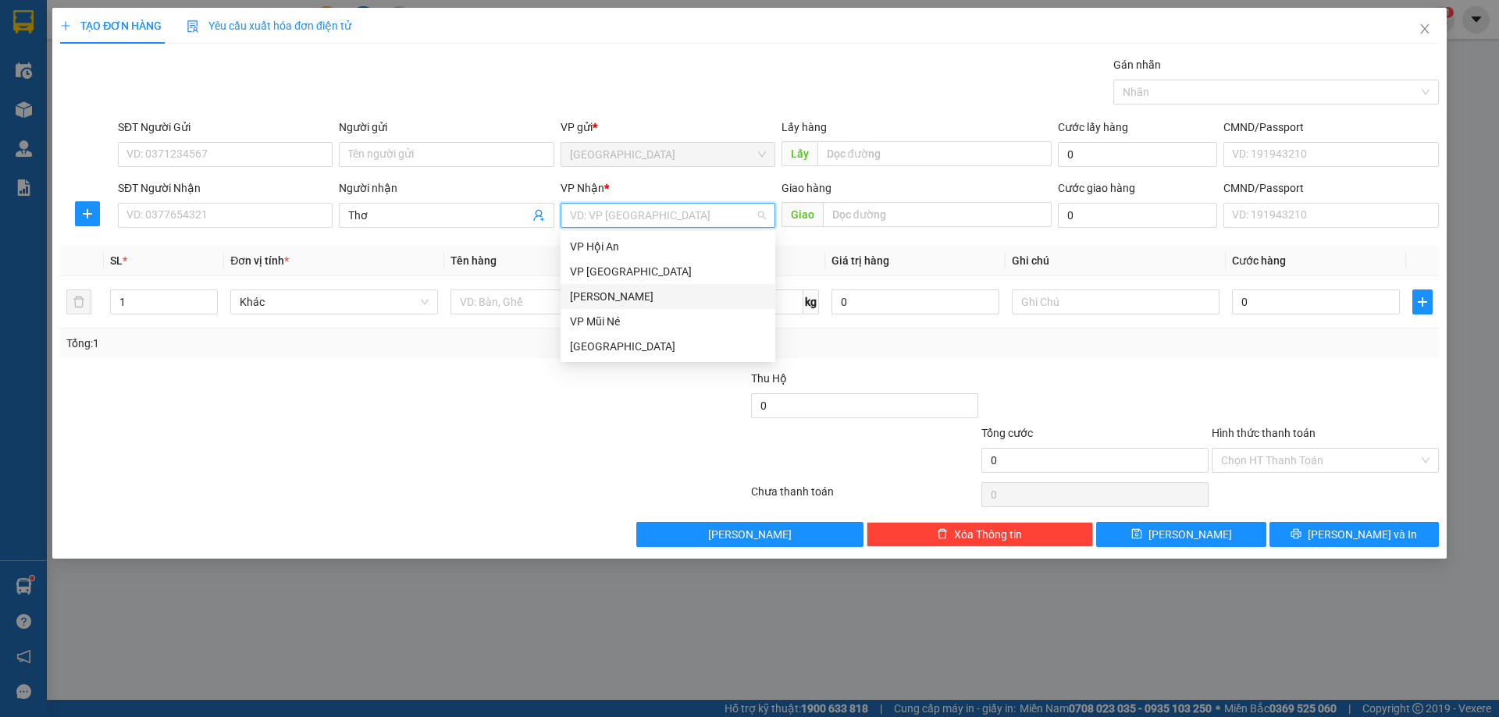
click at [589, 290] on div "[PERSON_NAME]" at bounding box center [668, 296] width 196 height 17
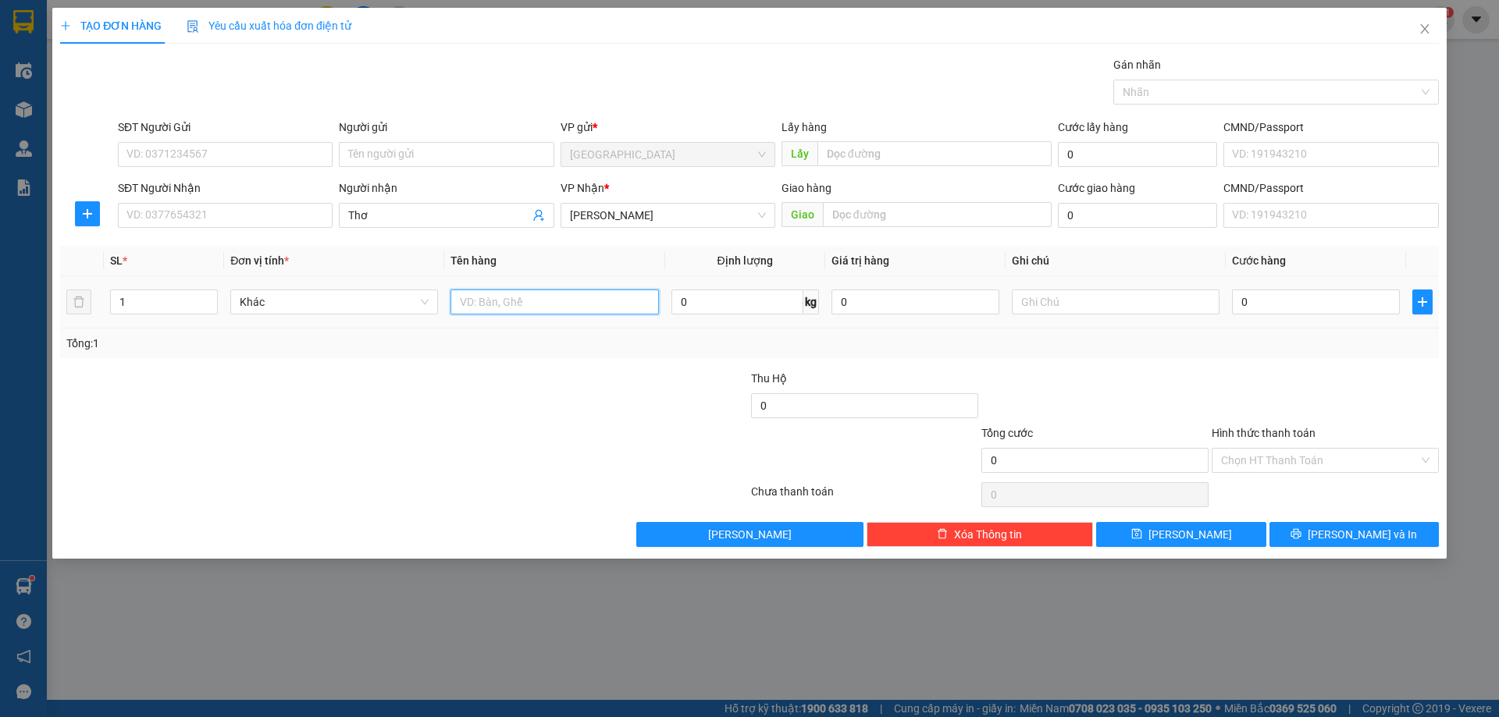
click at [503, 306] on input "text" at bounding box center [554, 302] width 208 height 25
type input "dâu"
type input "15"
type input "4"
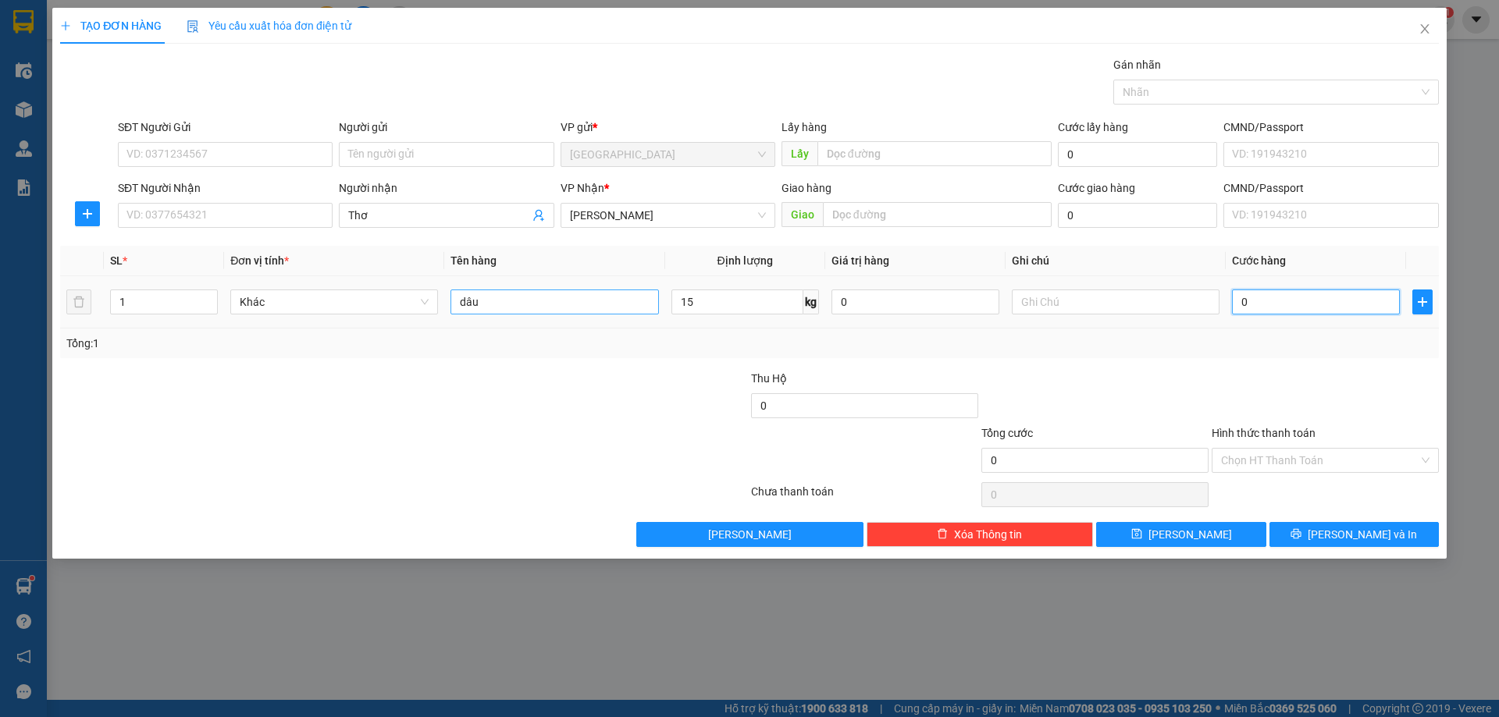
type input "4"
type input "45"
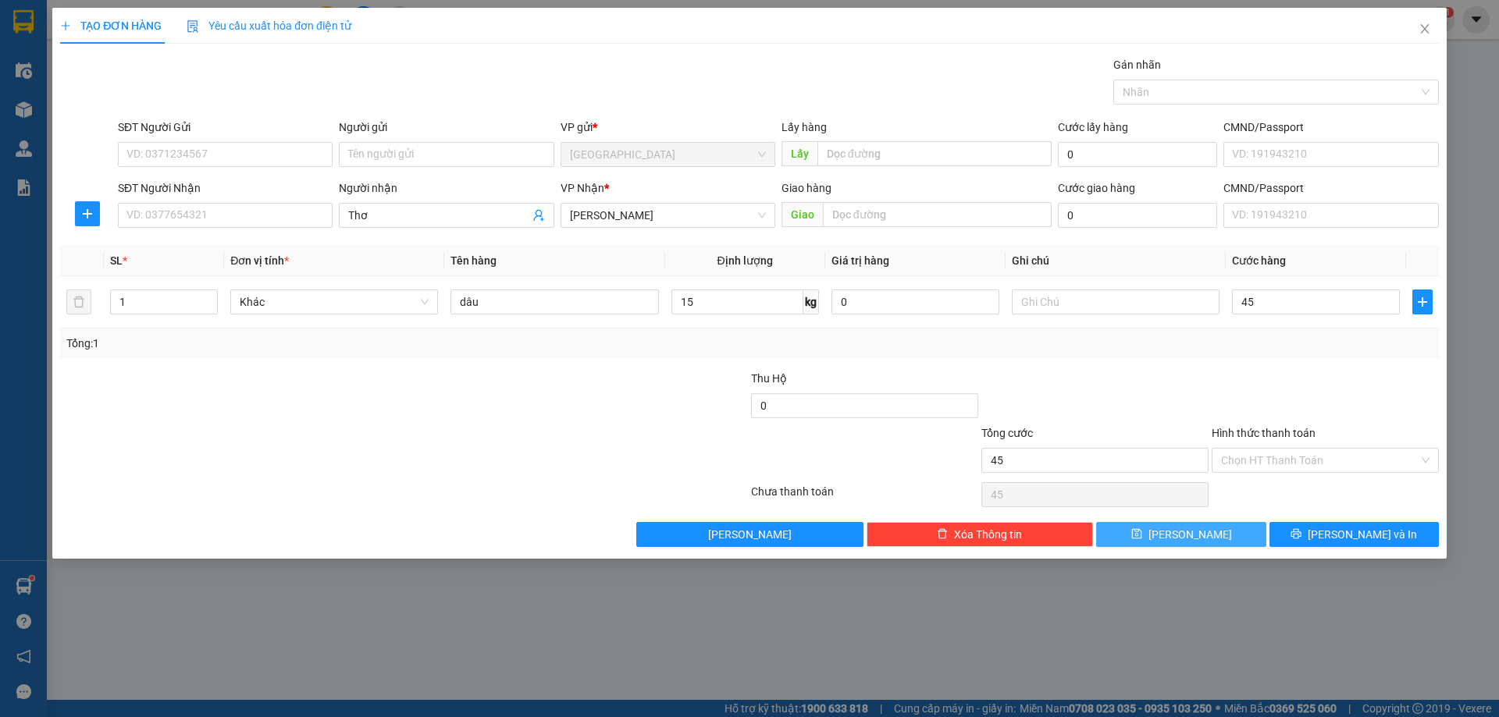
type input "45.000"
click at [1158, 525] on button "[PERSON_NAME]" at bounding box center [1180, 534] width 169 height 25
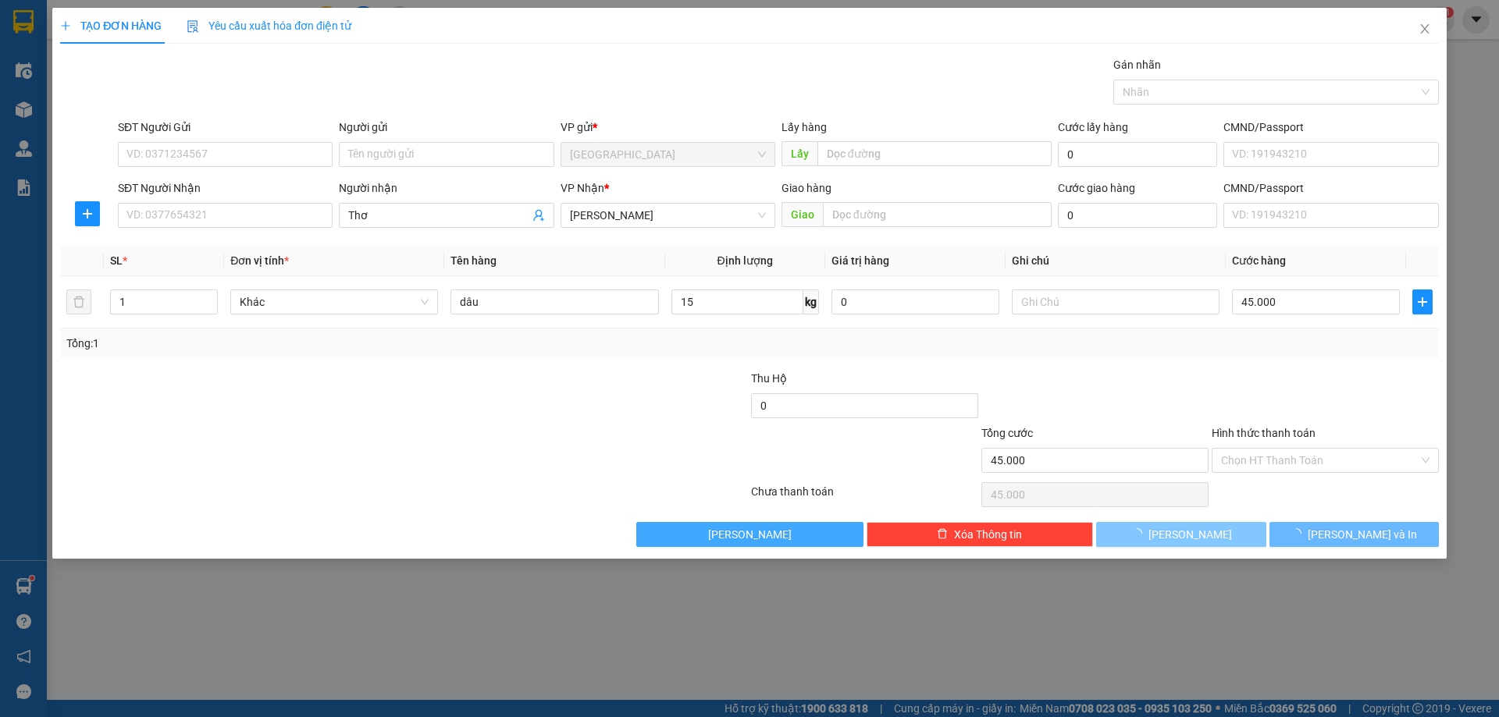
type input "0"
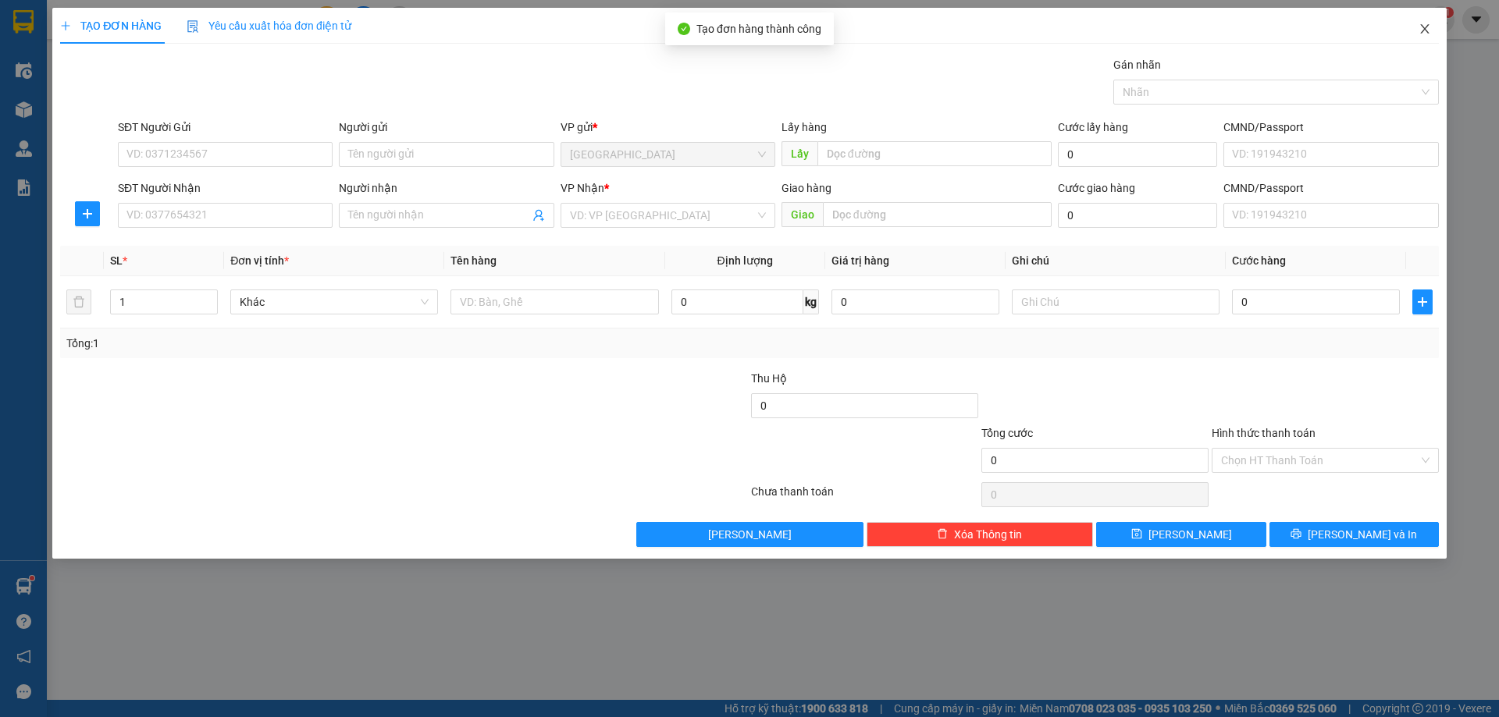
click at [1425, 27] on icon "close" at bounding box center [1424, 29] width 12 height 12
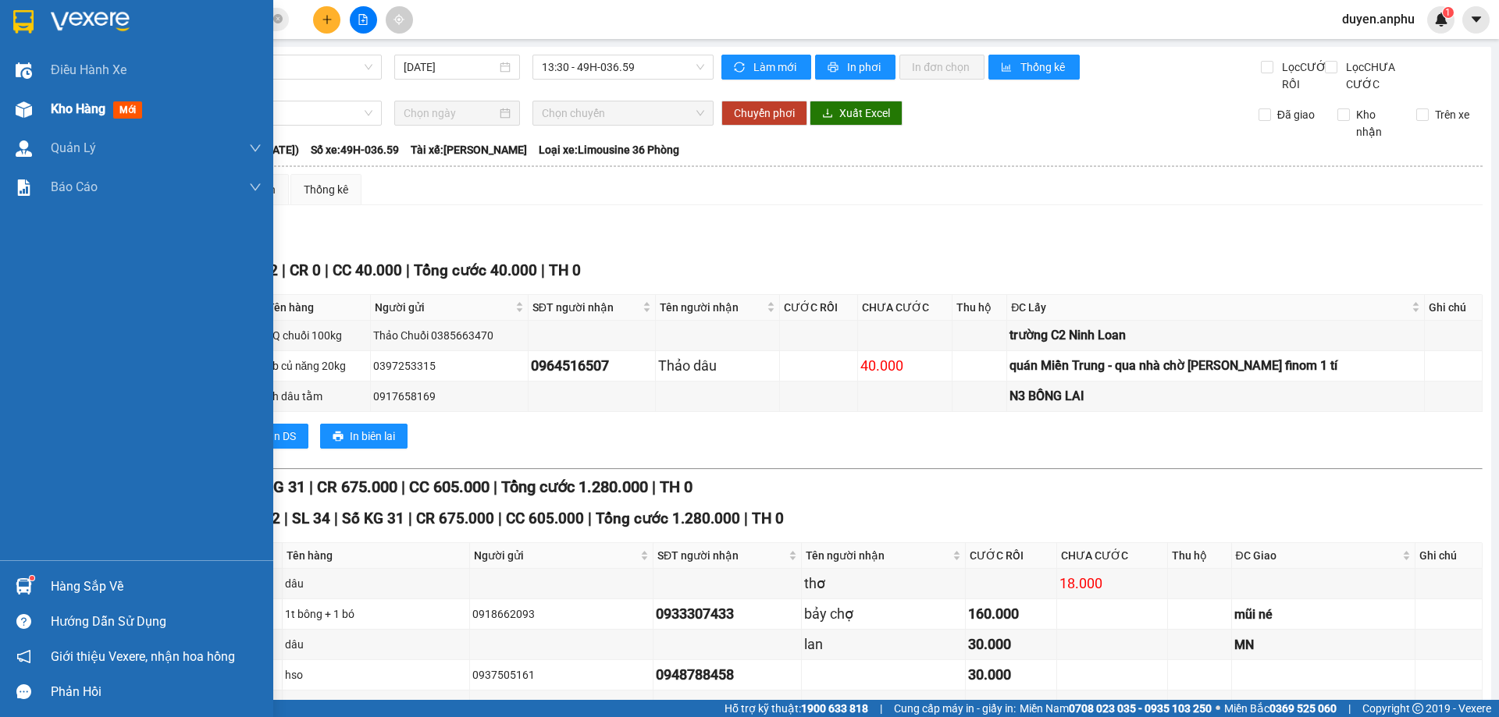
click at [91, 104] on span "Kho hàng" at bounding box center [78, 108] width 55 height 15
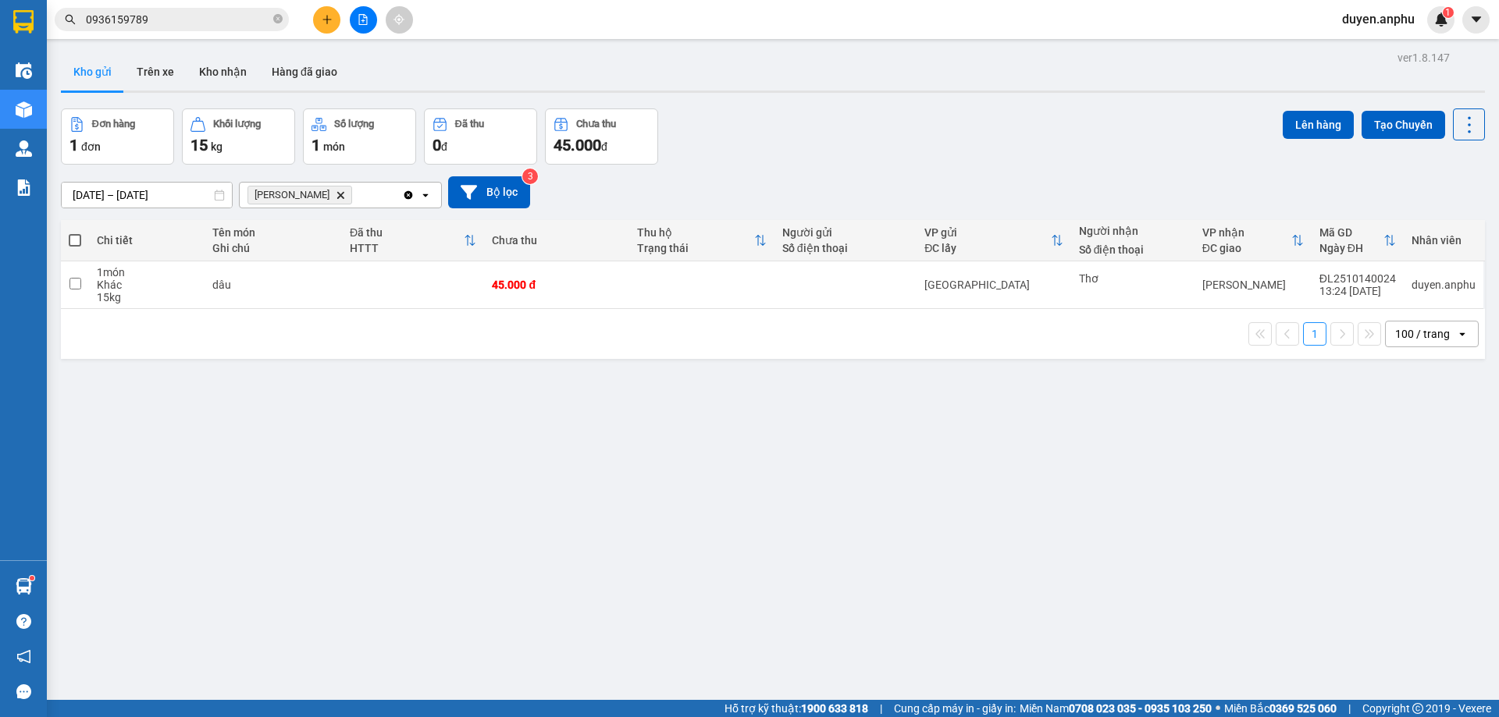
click at [79, 240] on span at bounding box center [75, 240] width 12 height 12
click at [75, 233] on input "checkbox" at bounding box center [75, 233] width 0 height 0
checkbox input "true"
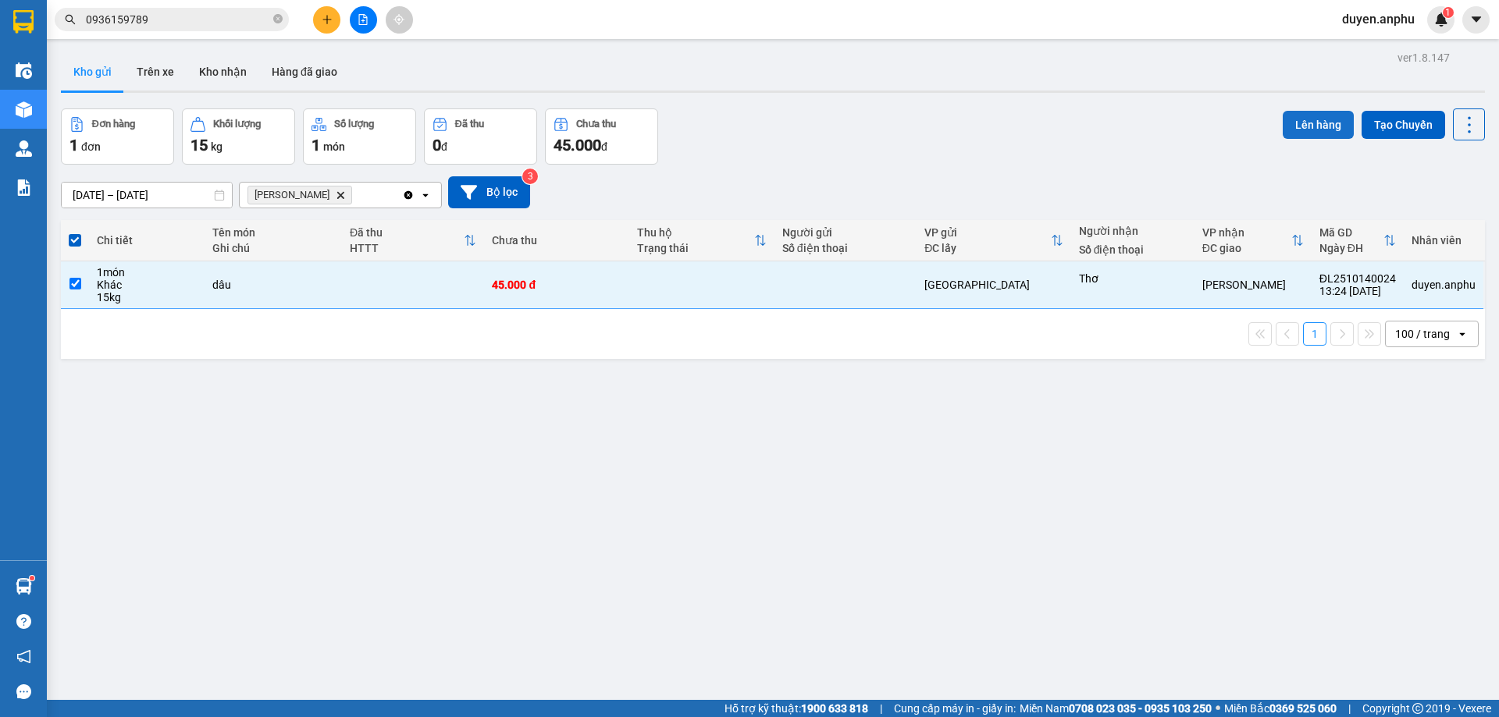
click at [1294, 118] on button "Lên hàng" at bounding box center [1318, 125] width 71 height 28
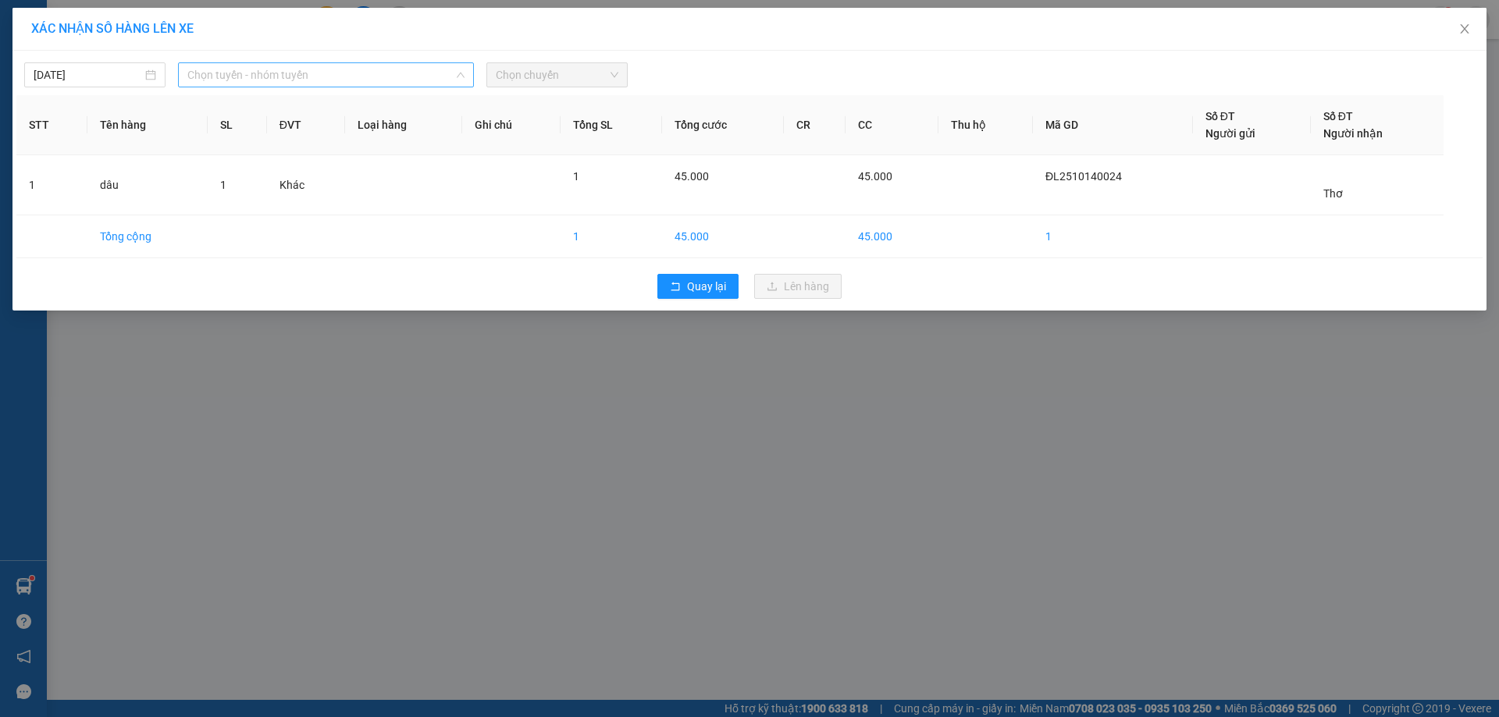
click at [286, 81] on span "Chọn tuyến - nhóm tuyến" at bounding box center [325, 74] width 277 height 23
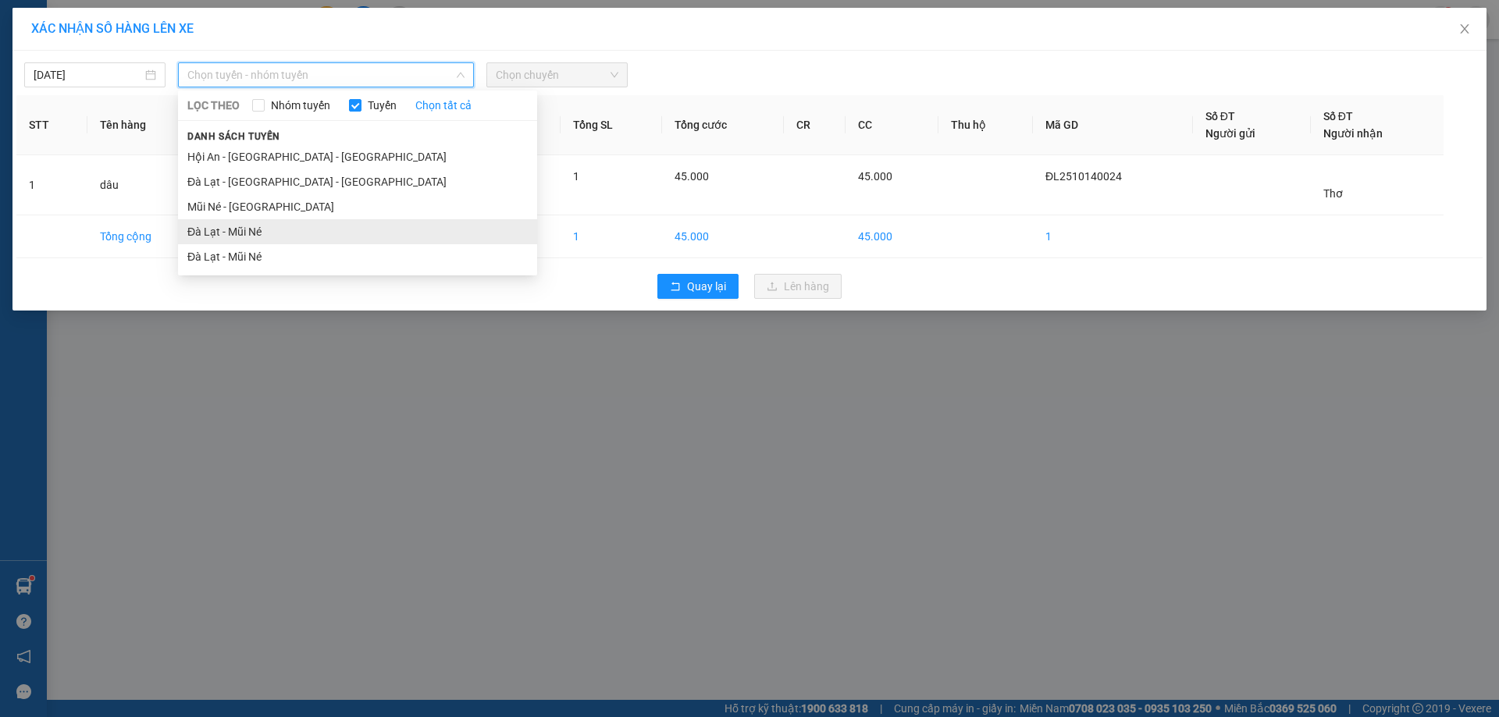
click at [245, 228] on li "Đà Lạt - Mũi Né" at bounding box center [357, 231] width 359 height 25
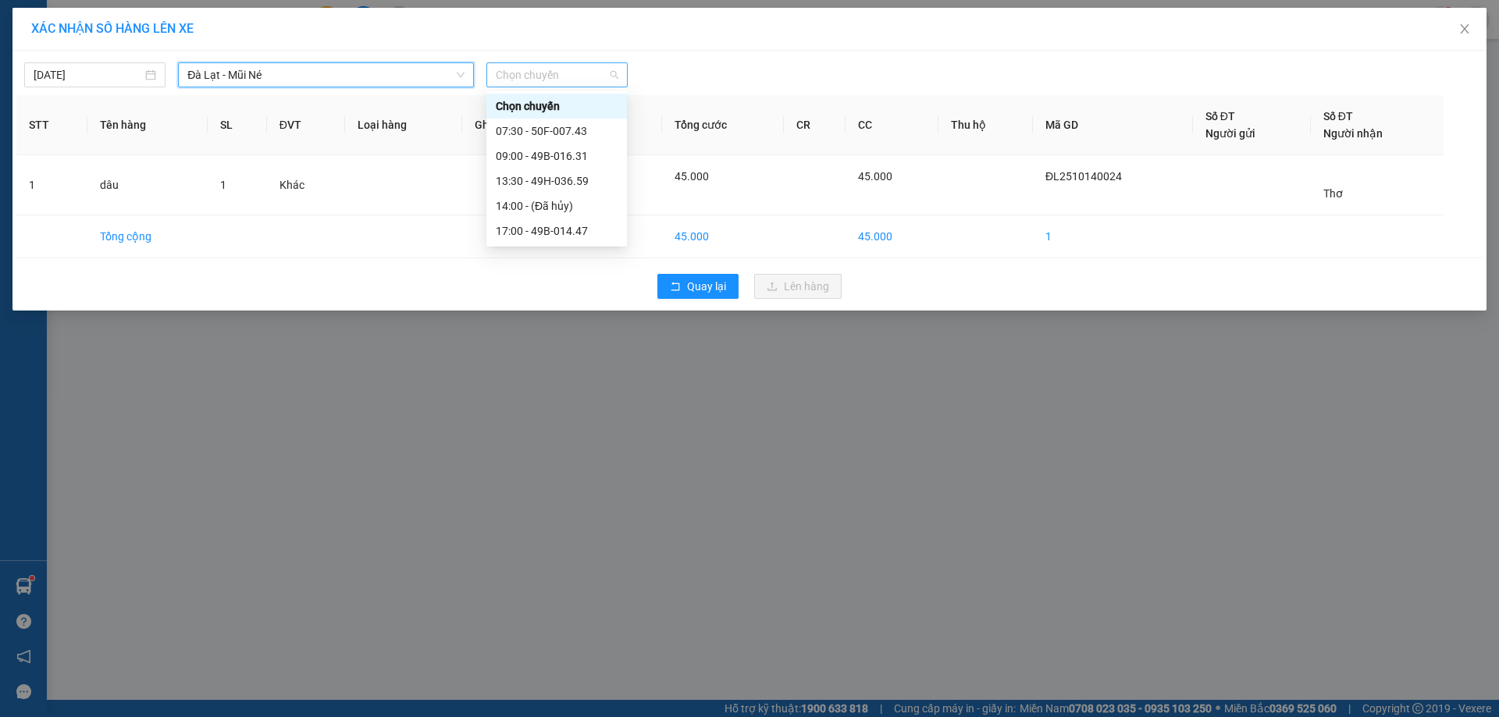
click at [568, 79] on span "Chọn chuyến" at bounding box center [557, 74] width 123 height 23
click at [519, 183] on div "13:30 - 49H-036.59" at bounding box center [557, 181] width 122 height 17
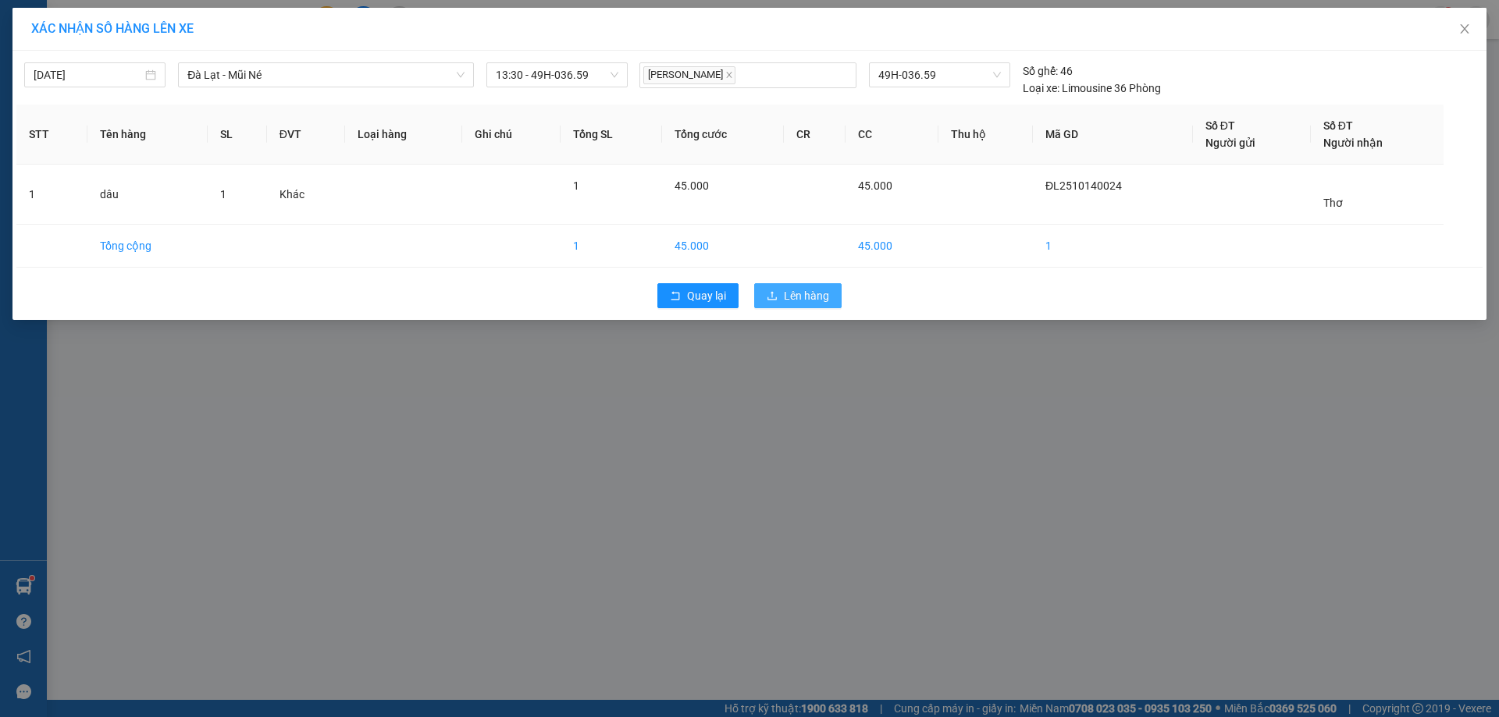
click at [785, 289] on span "Lên hàng" at bounding box center [806, 295] width 45 height 17
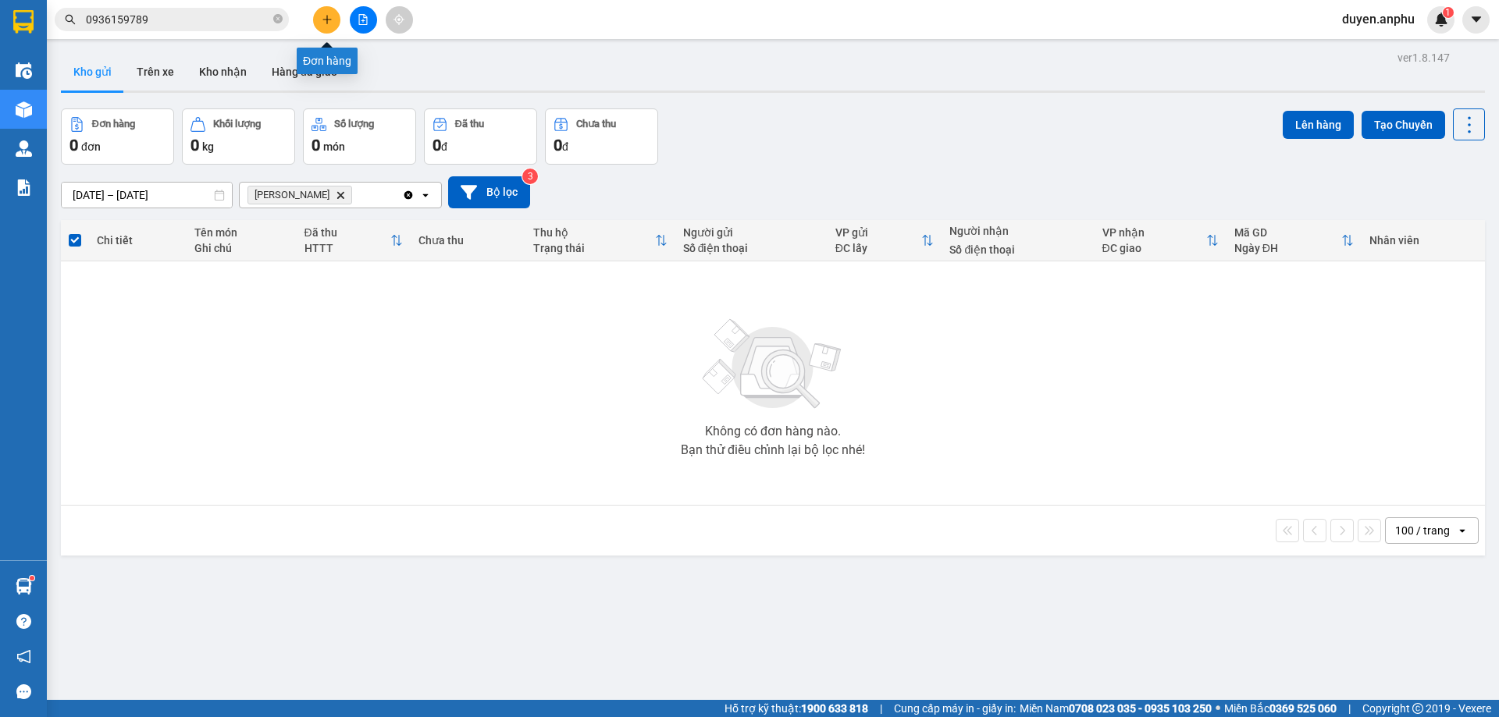
click at [330, 27] on button at bounding box center [326, 19] width 27 height 27
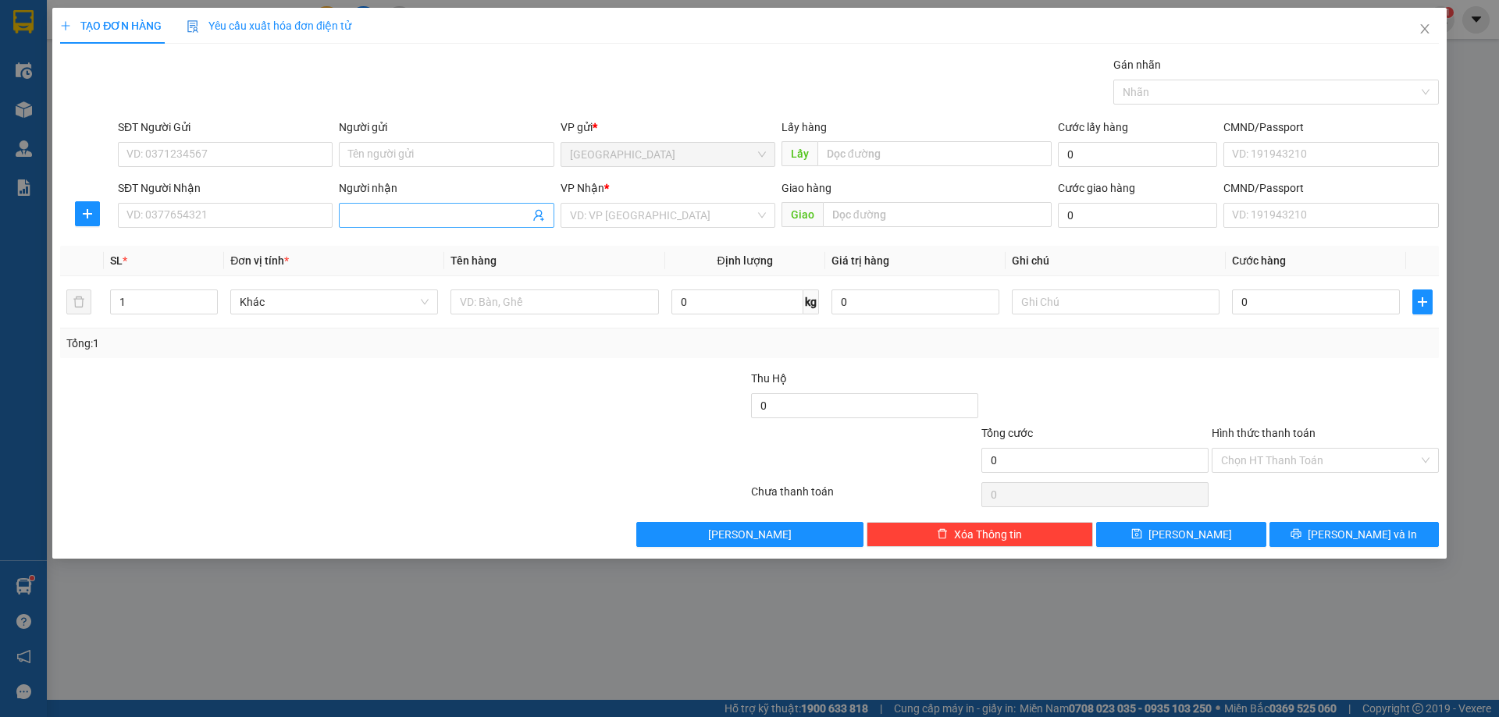
click at [389, 224] on span at bounding box center [446, 215] width 215 height 25
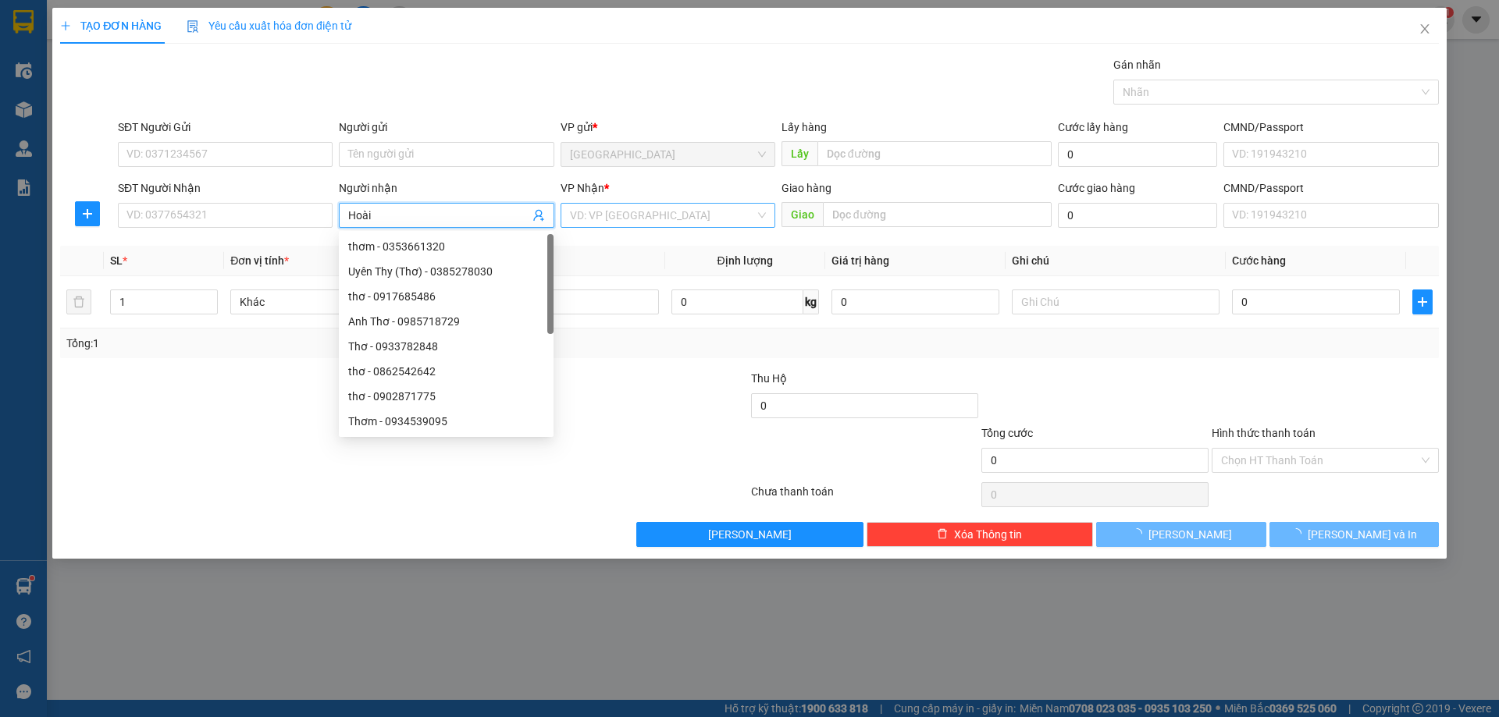
type input "Hoài"
click at [672, 222] on input "search" at bounding box center [662, 215] width 185 height 23
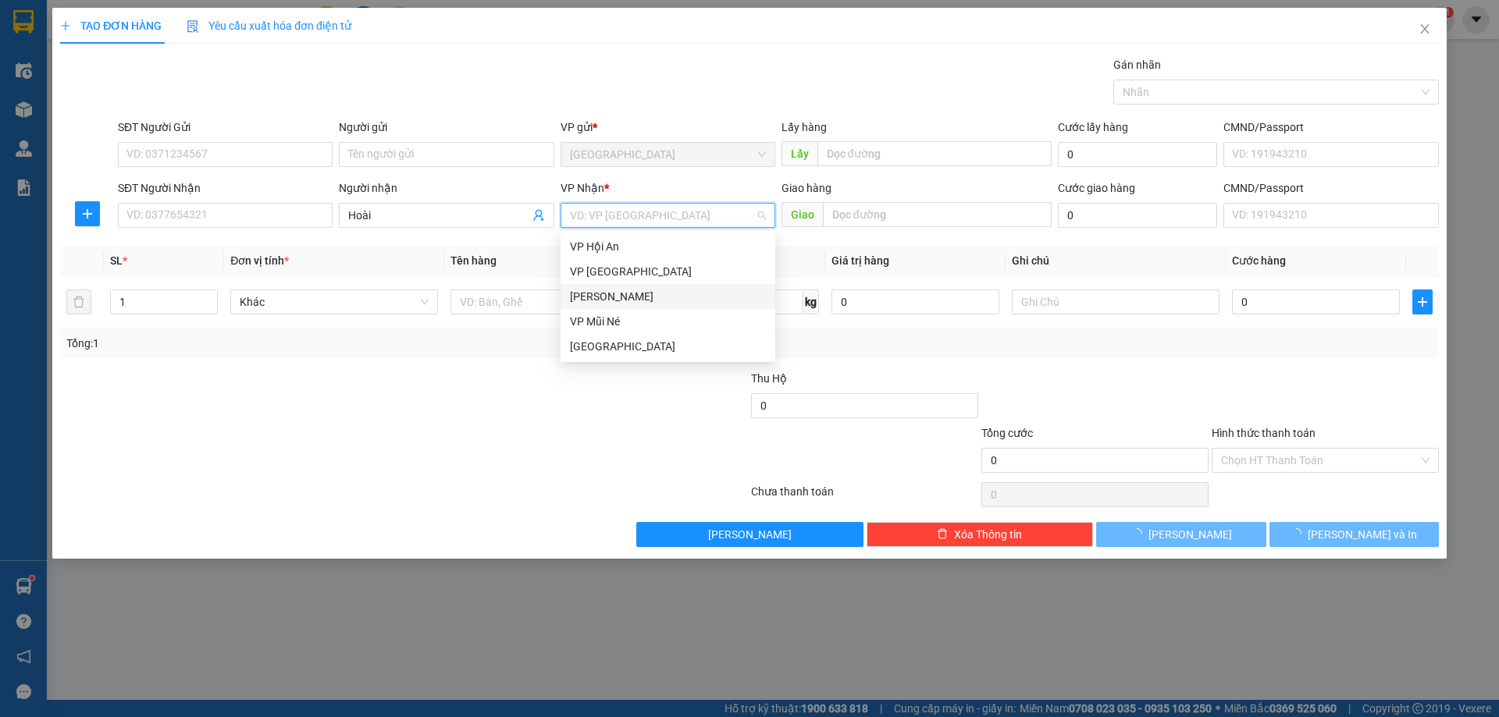
click at [615, 300] on div "[PERSON_NAME]" at bounding box center [668, 296] width 196 height 17
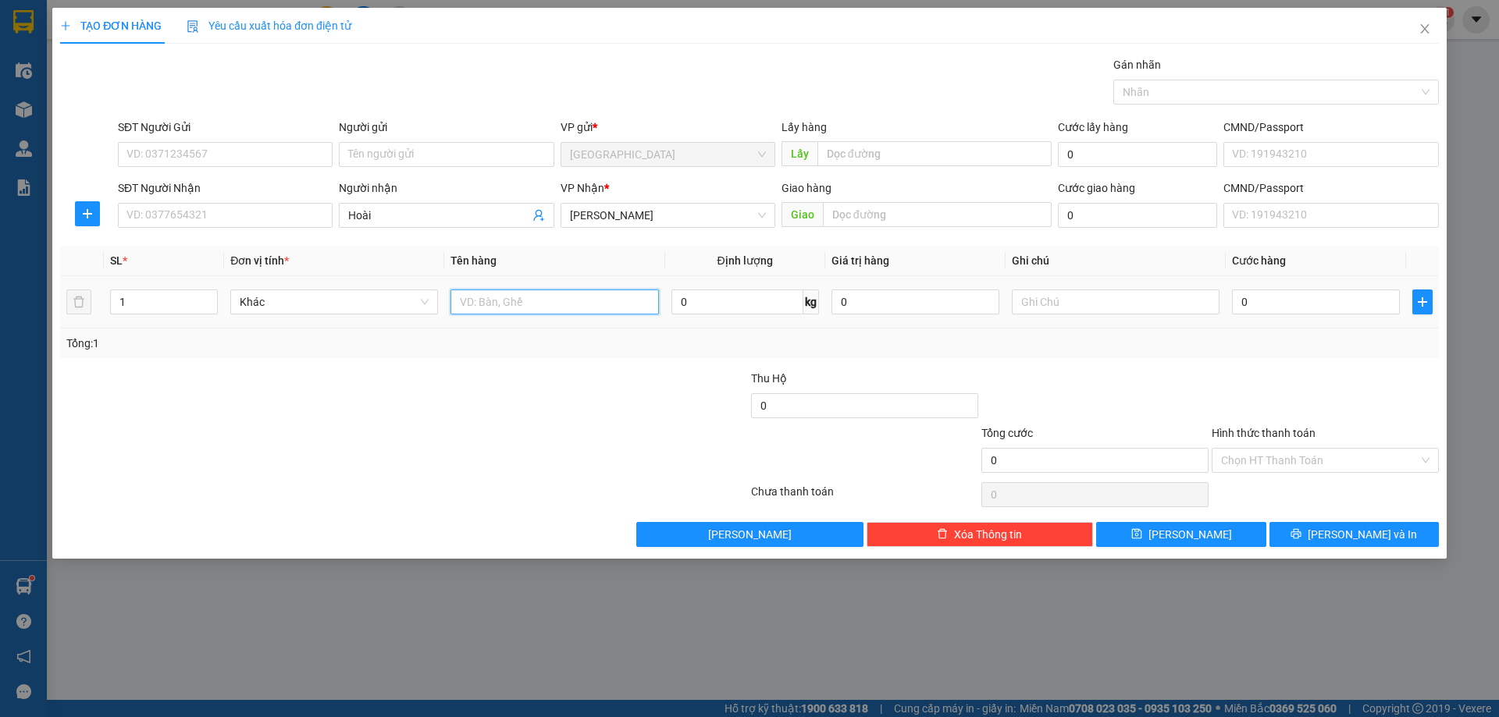
click at [519, 309] on input "text" at bounding box center [554, 302] width 208 height 25
type input "dâu"
type input "3"
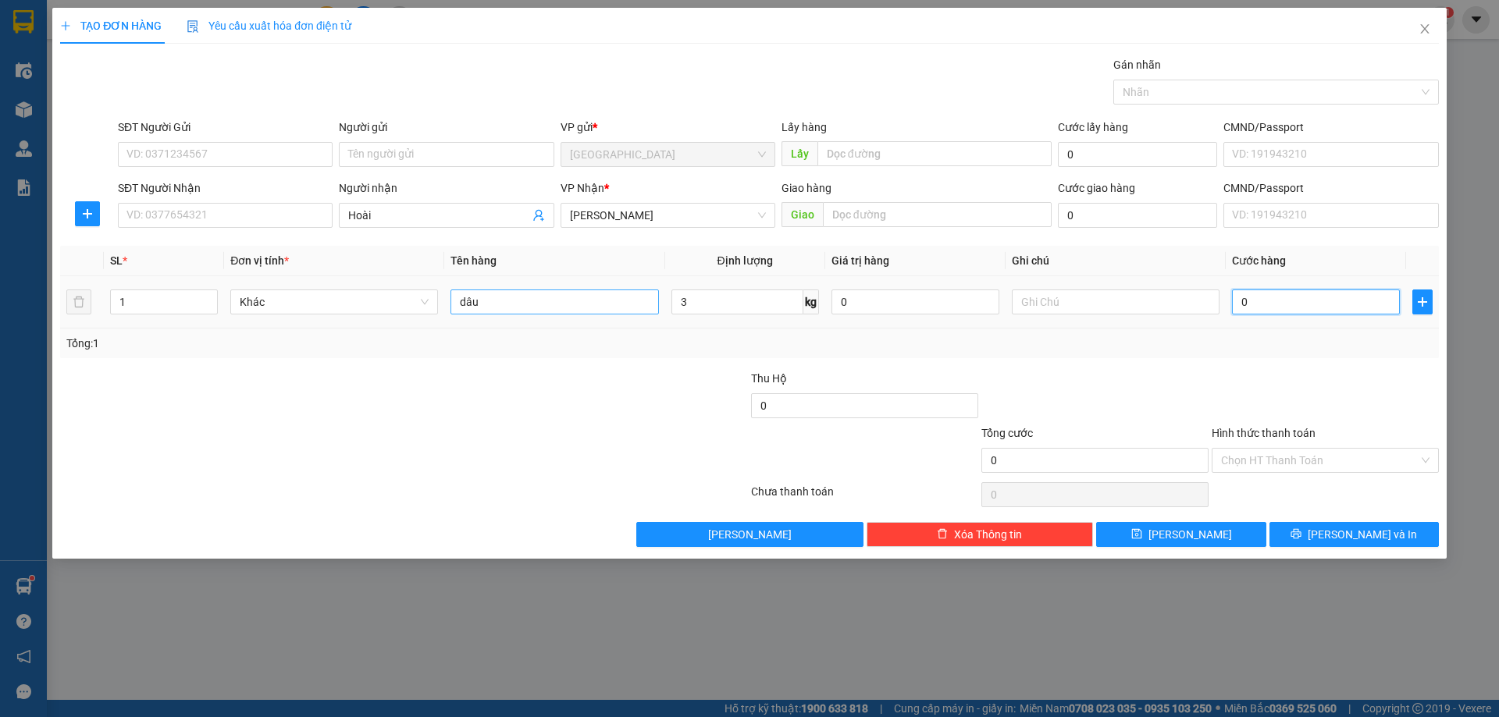
type input "3"
type input "30"
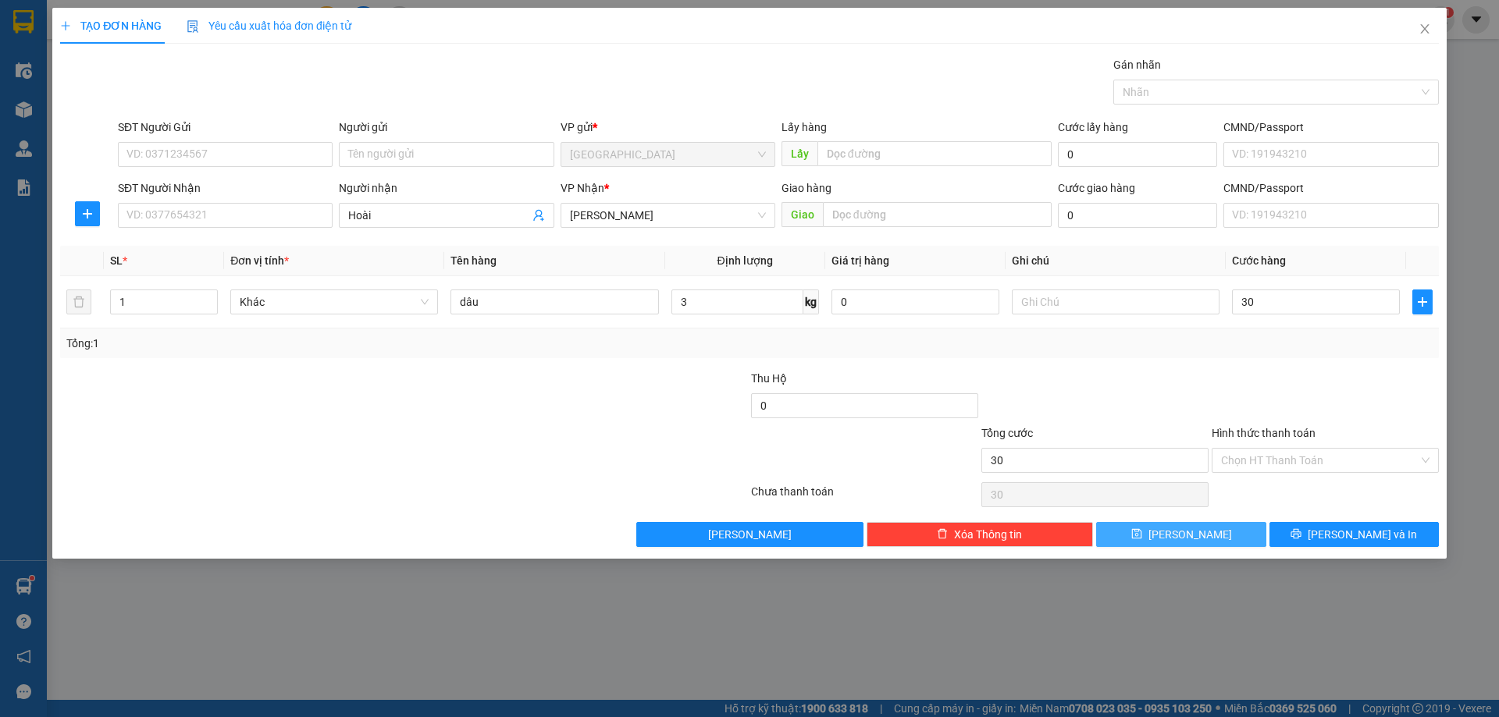
type input "30.000"
click at [1162, 529] on button "[PERSON_NAME]" at bounding box center [1180, 534] width 169 height 25
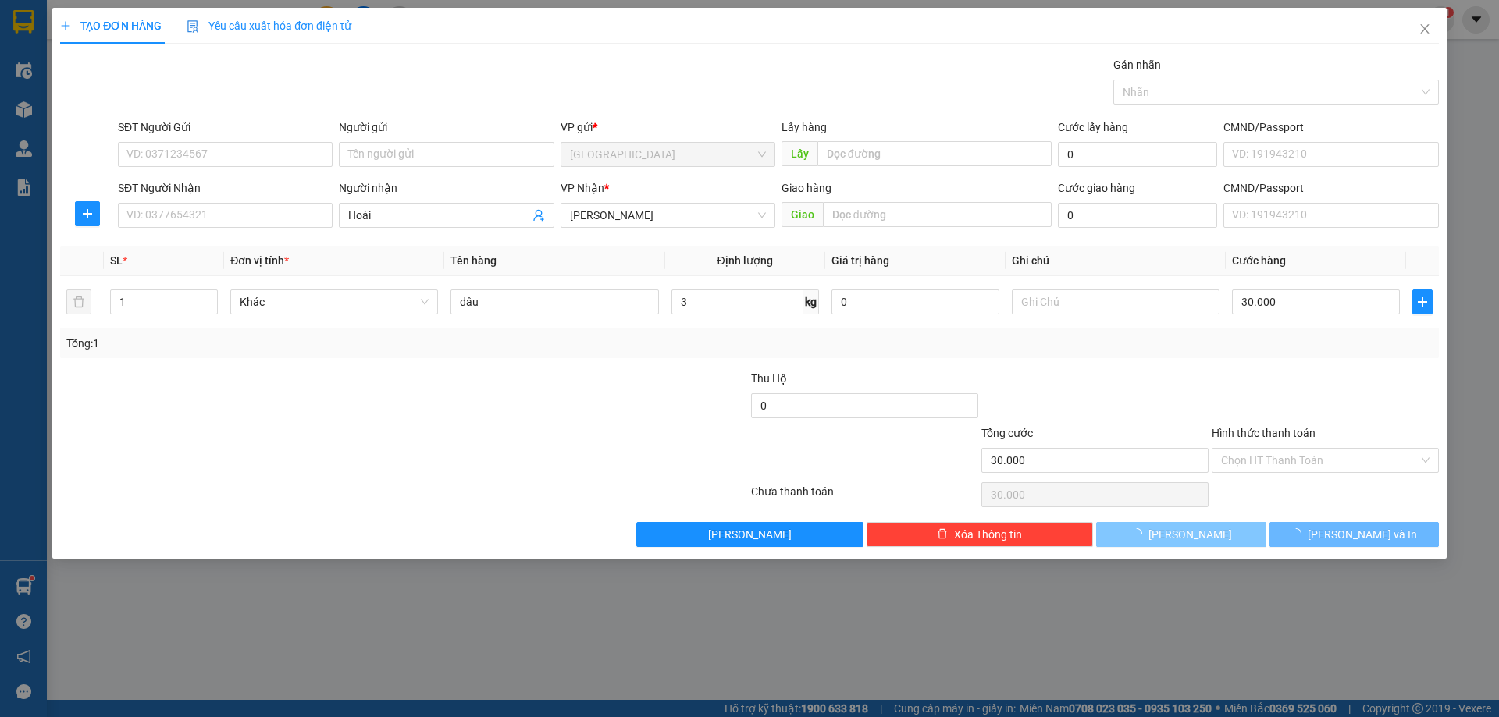
type input "0"
